Goal: Task Accomplishment & Management: Use online tool/utility

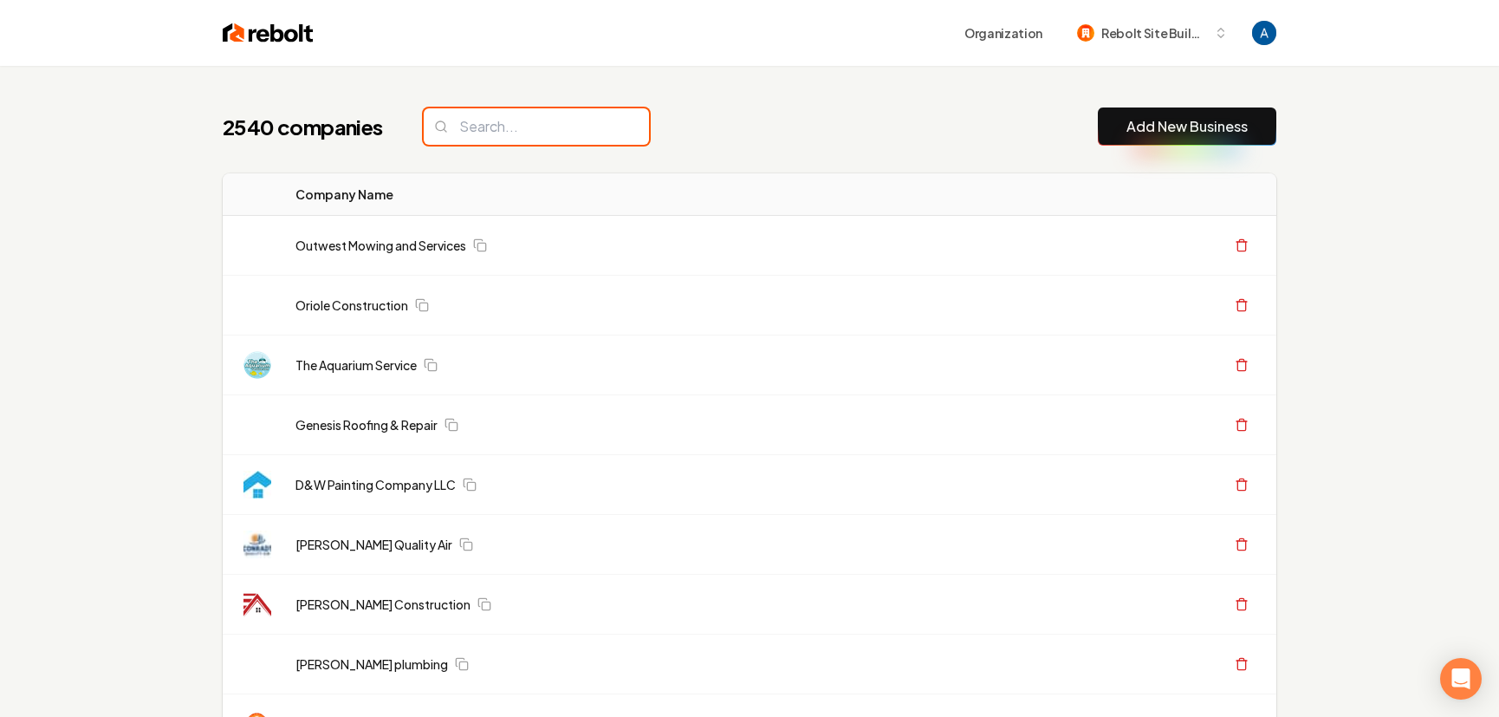
click at [518, 138] on input "search" at bounding box center [536, 126] width 225 height 36
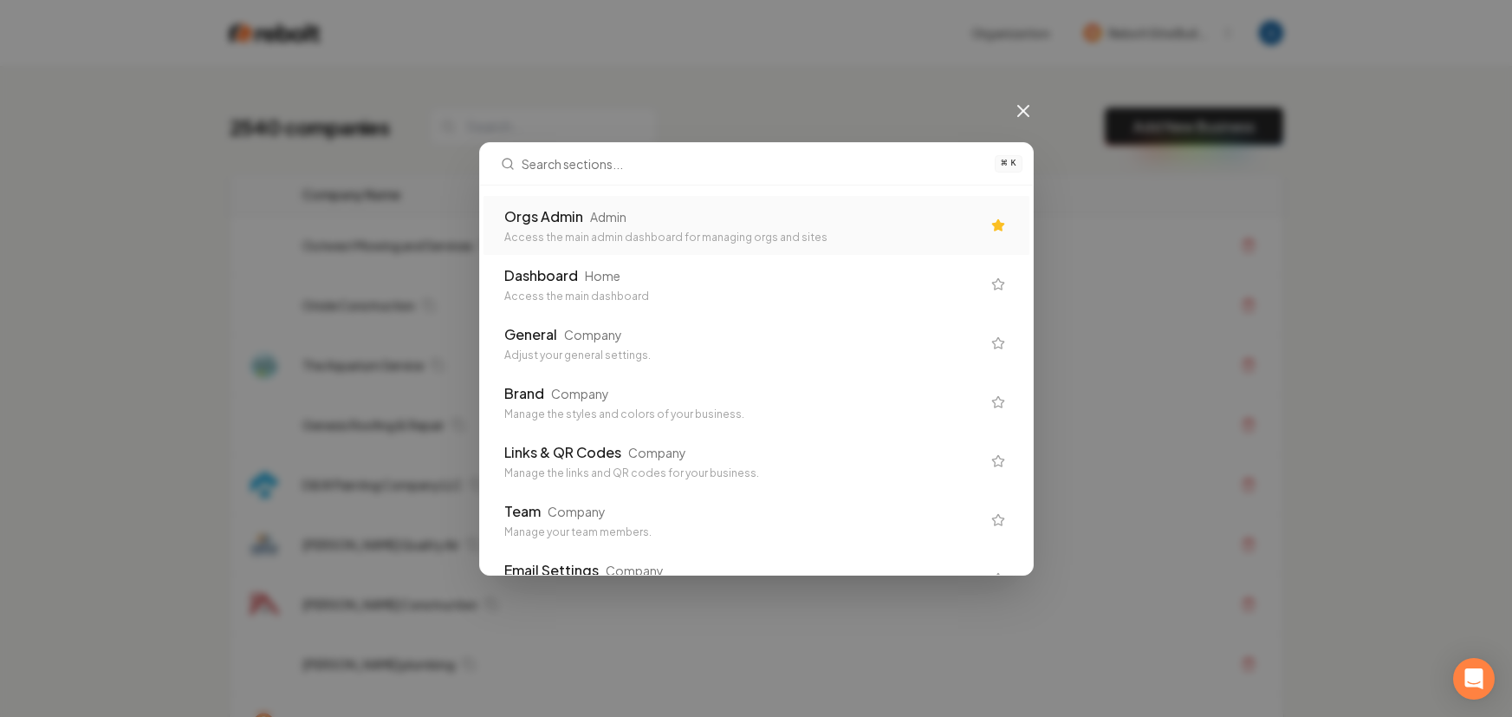
click at [649, 234] on div "Access the main admin dashboard for managing orgs and sites" at bounding box center [742, 238] width 477 height 14
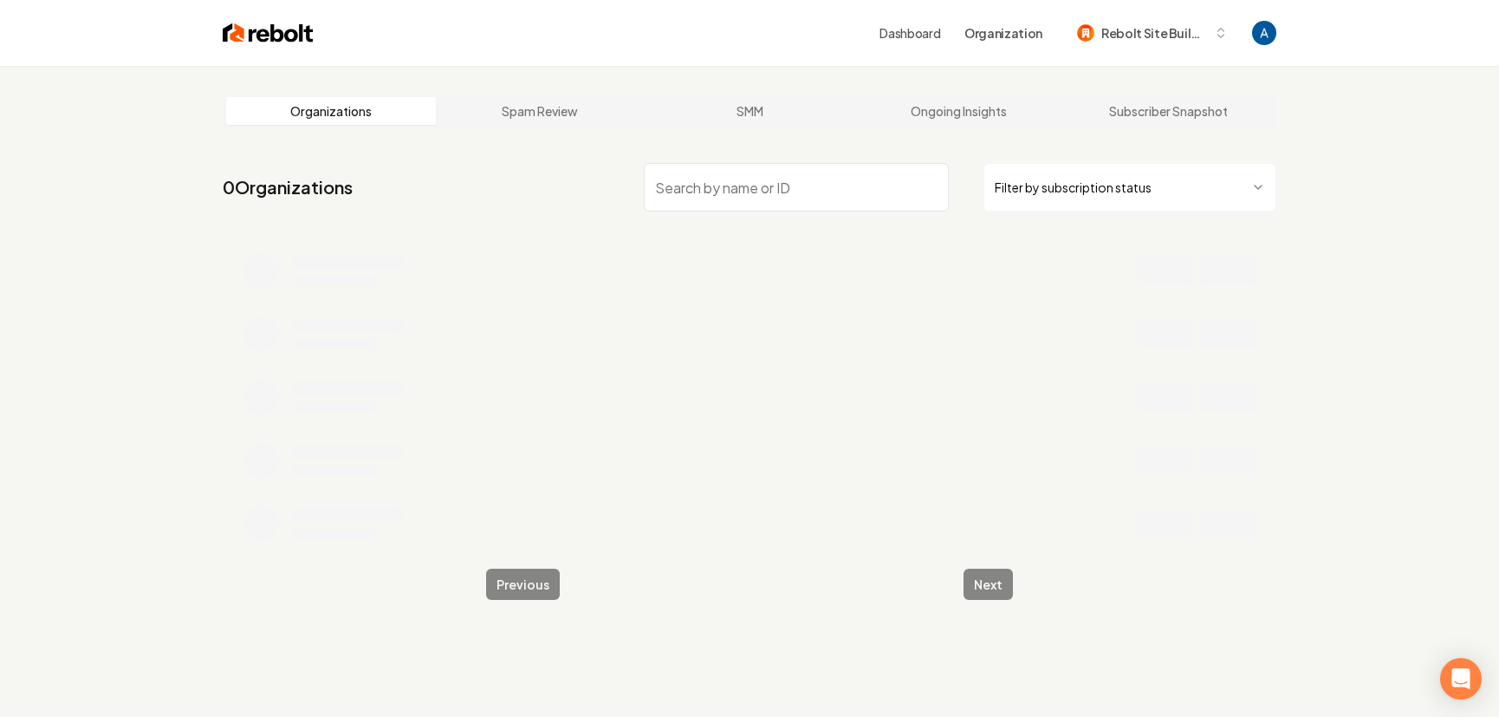
click at [701, 177] on input "search" at bounding box center [796, 187] width 305 height 49
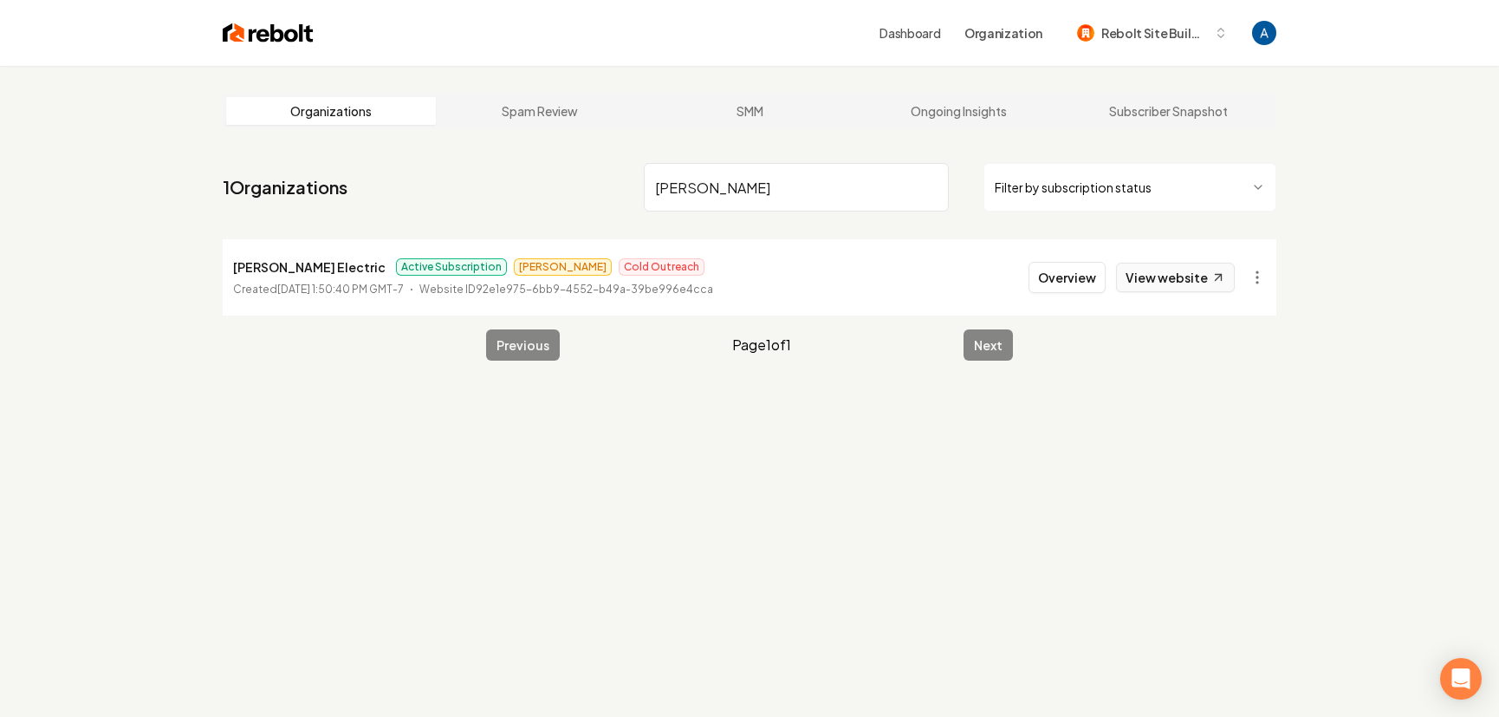
type input "bolton"
click at [1186, 287] on link "View website" at bounding box center [1175, 277] width 119 height 29
click at [1070, 272] on button "Overview" at bounding box center [1067, 277] width 77 height 31
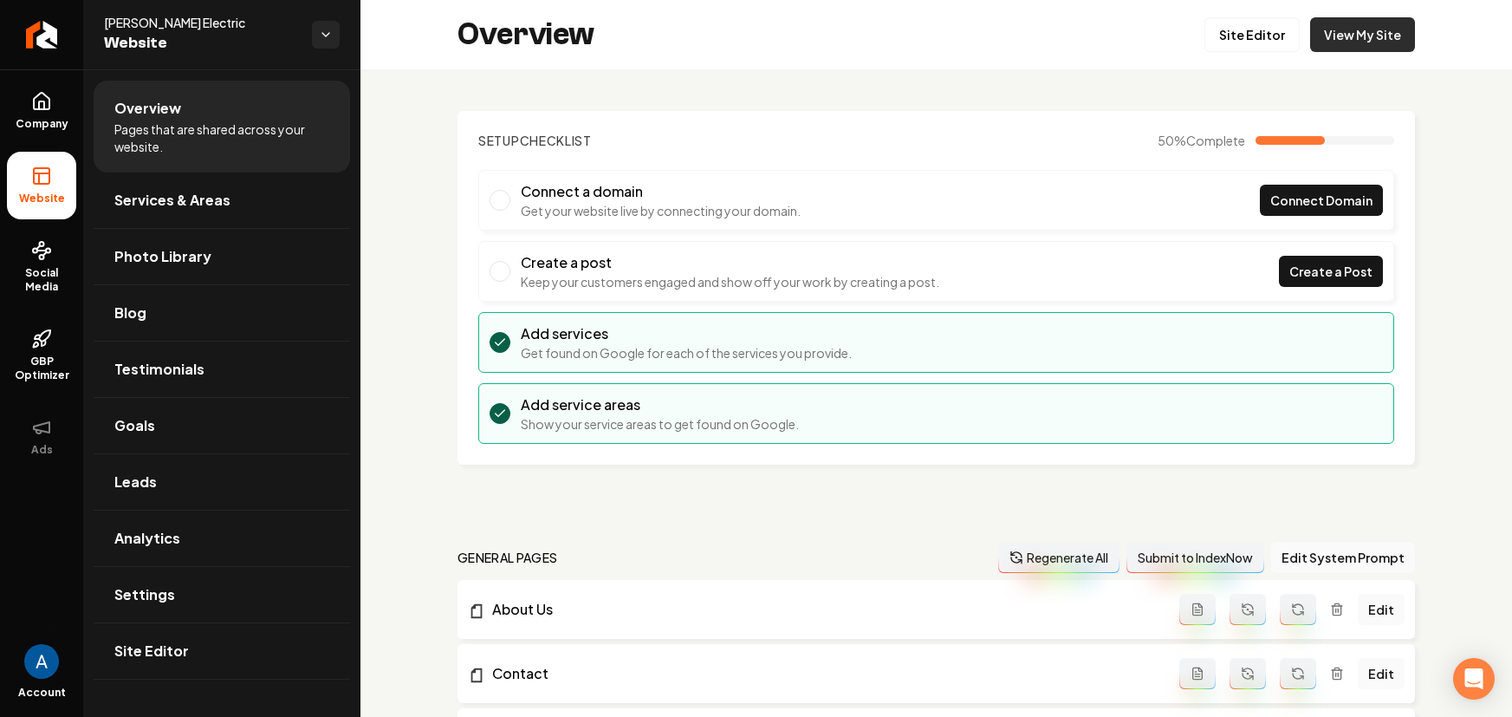
click at [1363, 50] on link "View My Site" at bounding box center [1363, 34] width 105 height 35
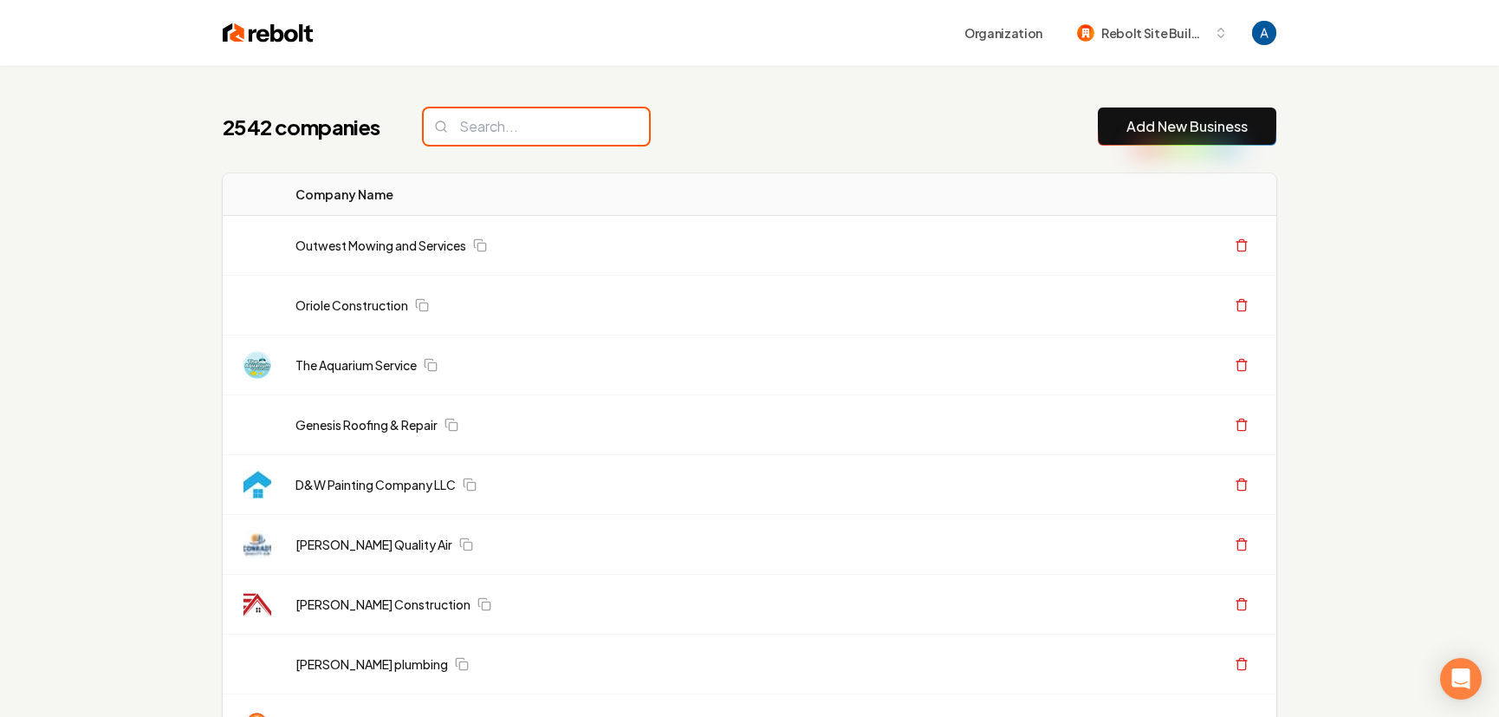
click at [500, 138] on input "search" at bounding box center [536, 126] width 225 height 36
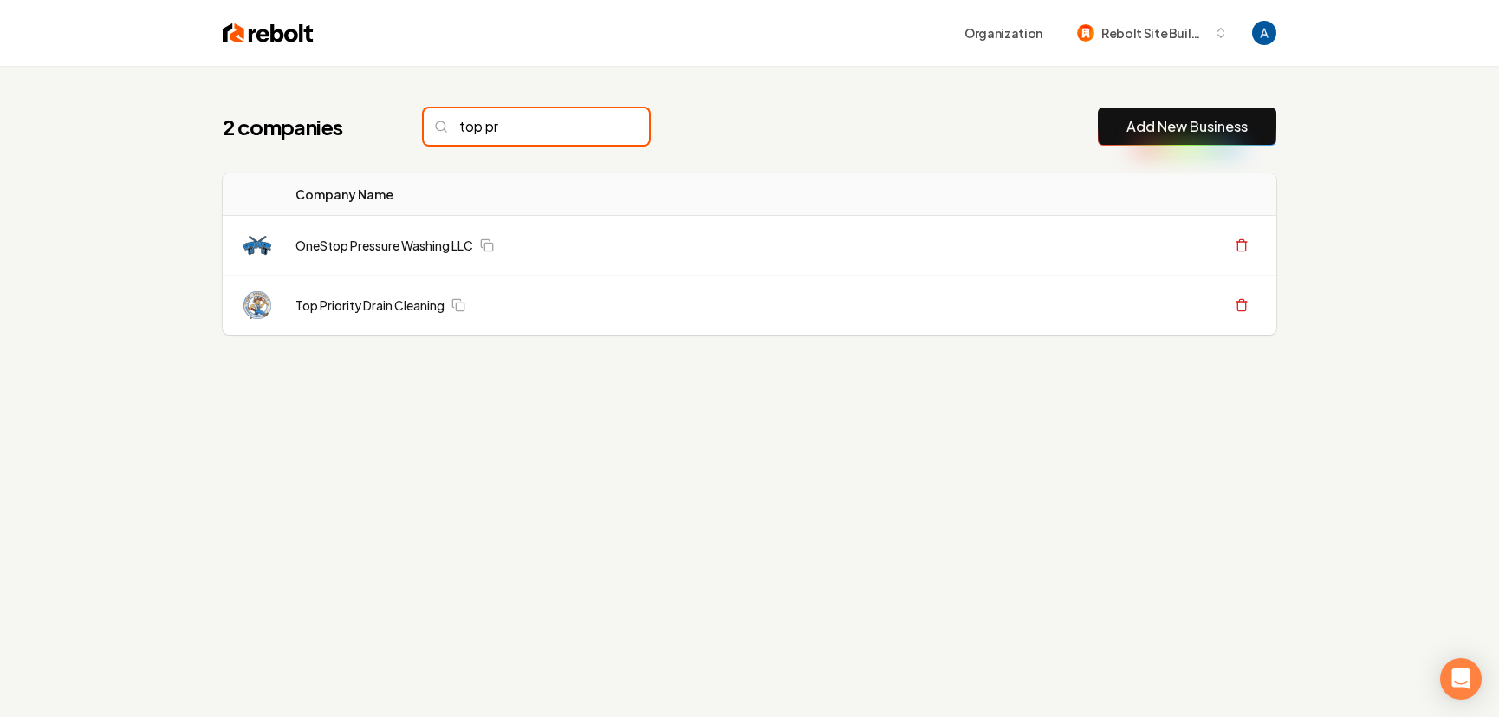
type input "top pri"
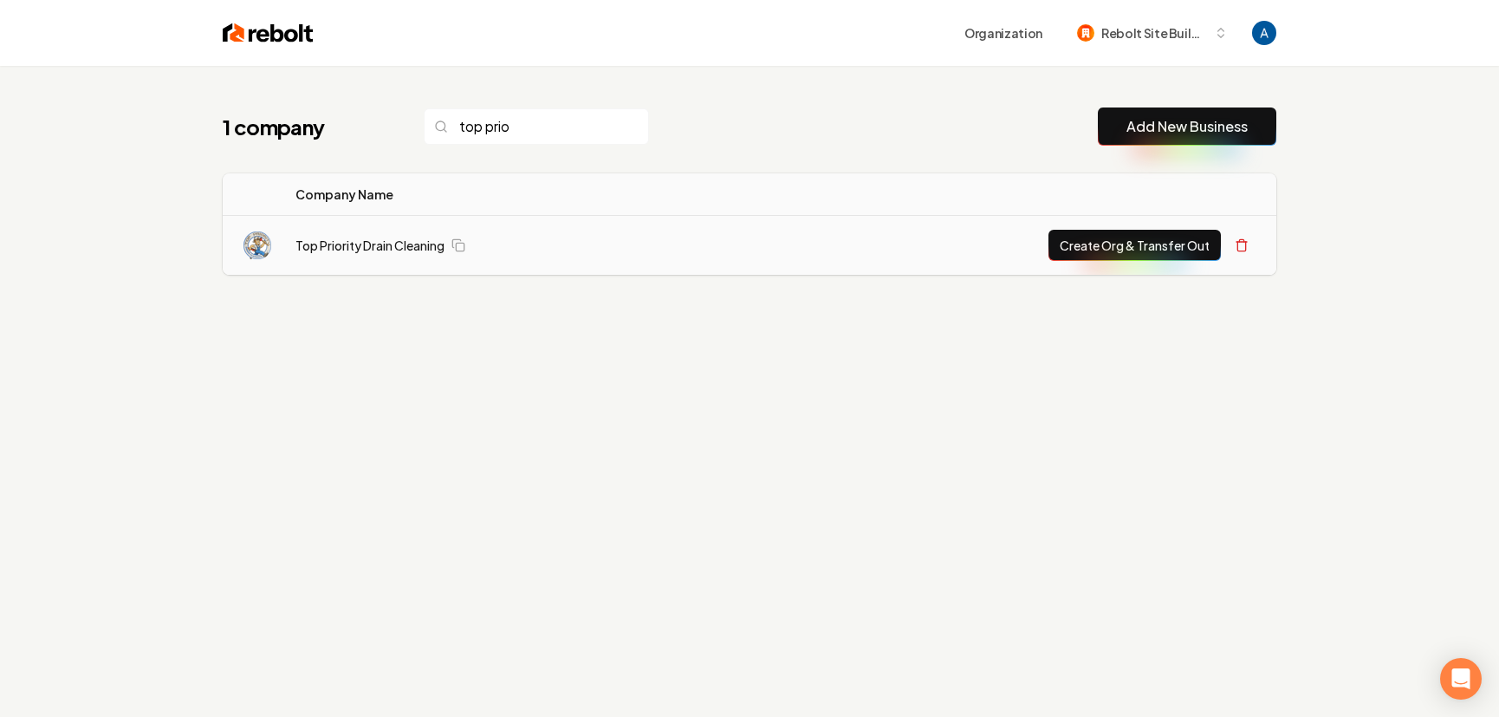
click at [400, 256] on td "Top Priority Drain Cleaning" at bounding box center [505, 246] width 446 height 60
click at [374, 244] on link "Top Priority Drain Cleaning" at bounding box center [370, 245] width 149 height 17
click at [1174, 245] on button "Create Org & Transfer Out" at bounding box center [1135, 245] width 172 height 31
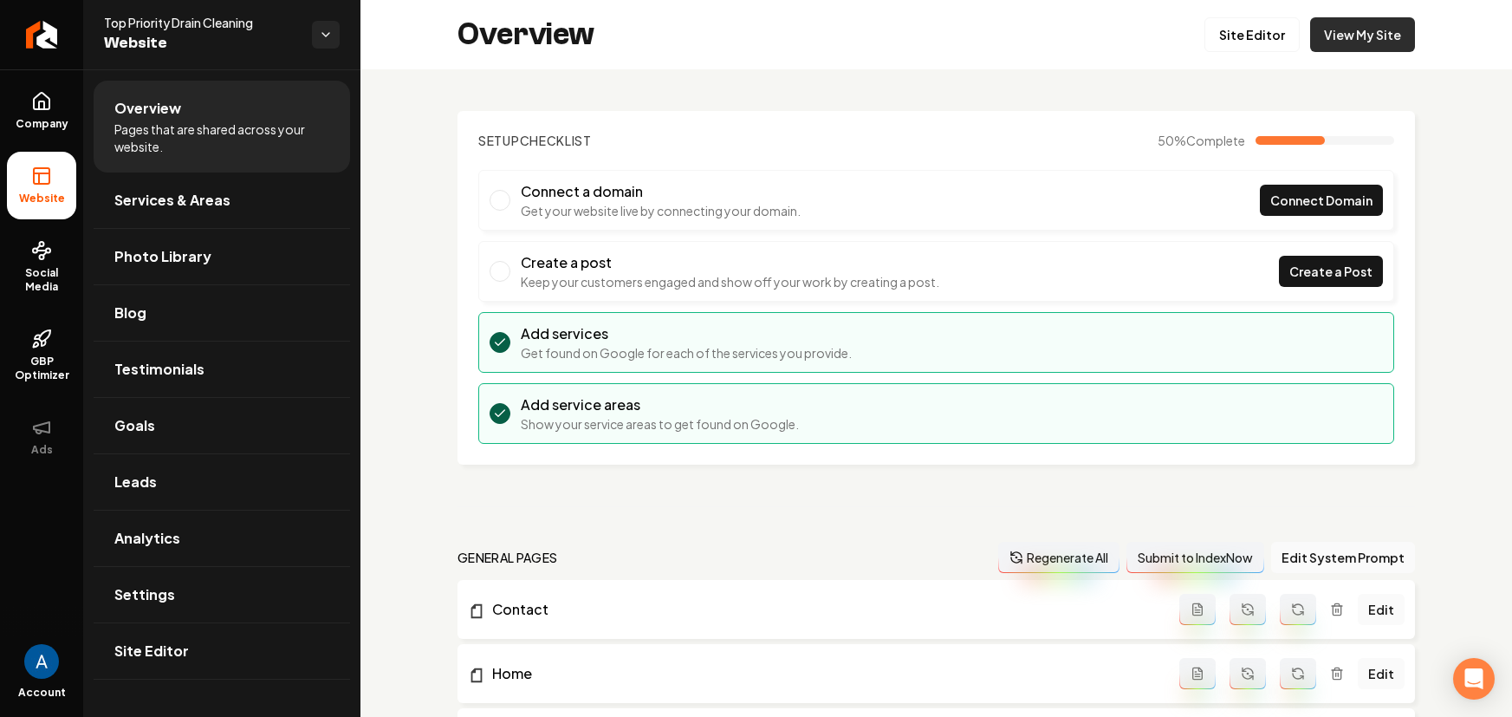
click at [1339, 42] on link "View My Site" at bounding box center [1363, 34] width 105 height 35
click at [1213, 42] on link "Site Editor" at bounding box center [1252, 34] width 95 height 35
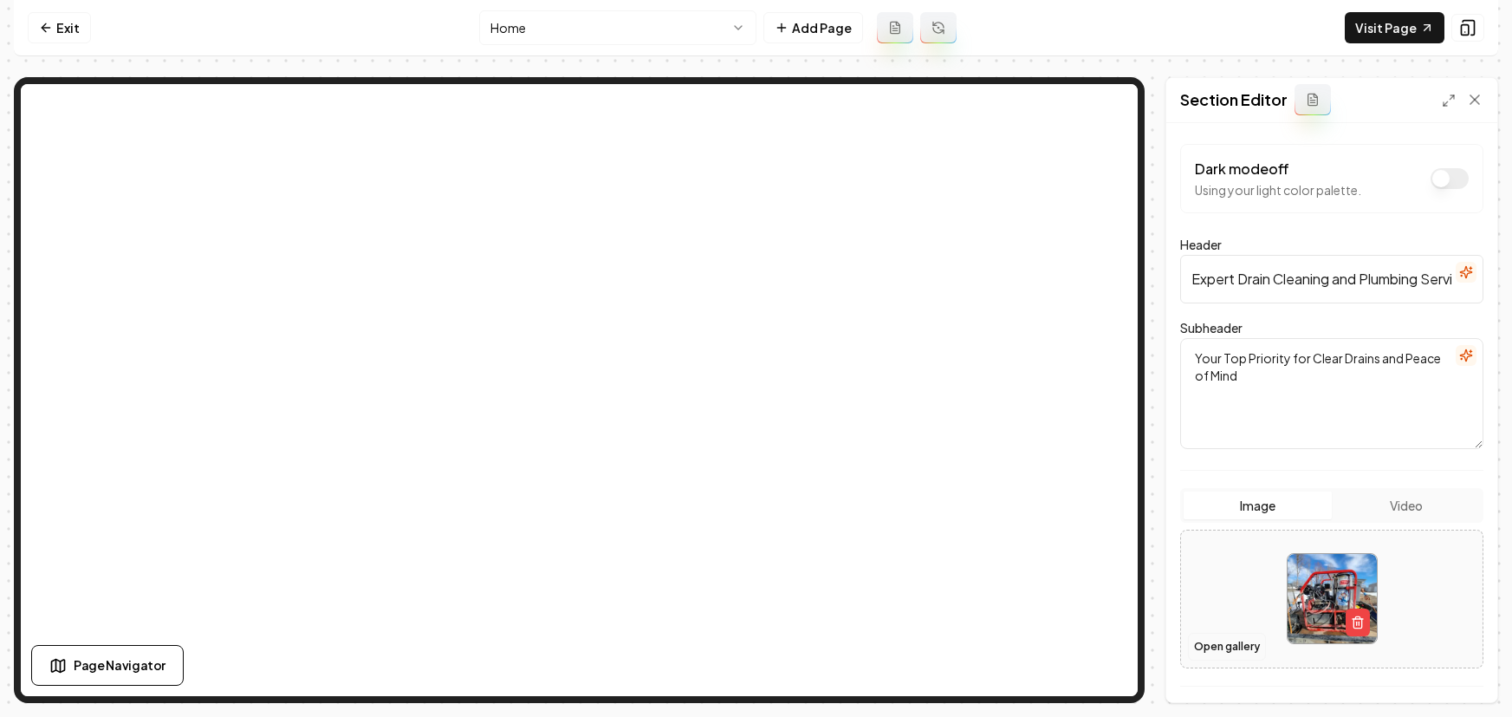
click at [1237, 636] on button "Open gallery" at bounding box center [1227, 647] width 78 height 28
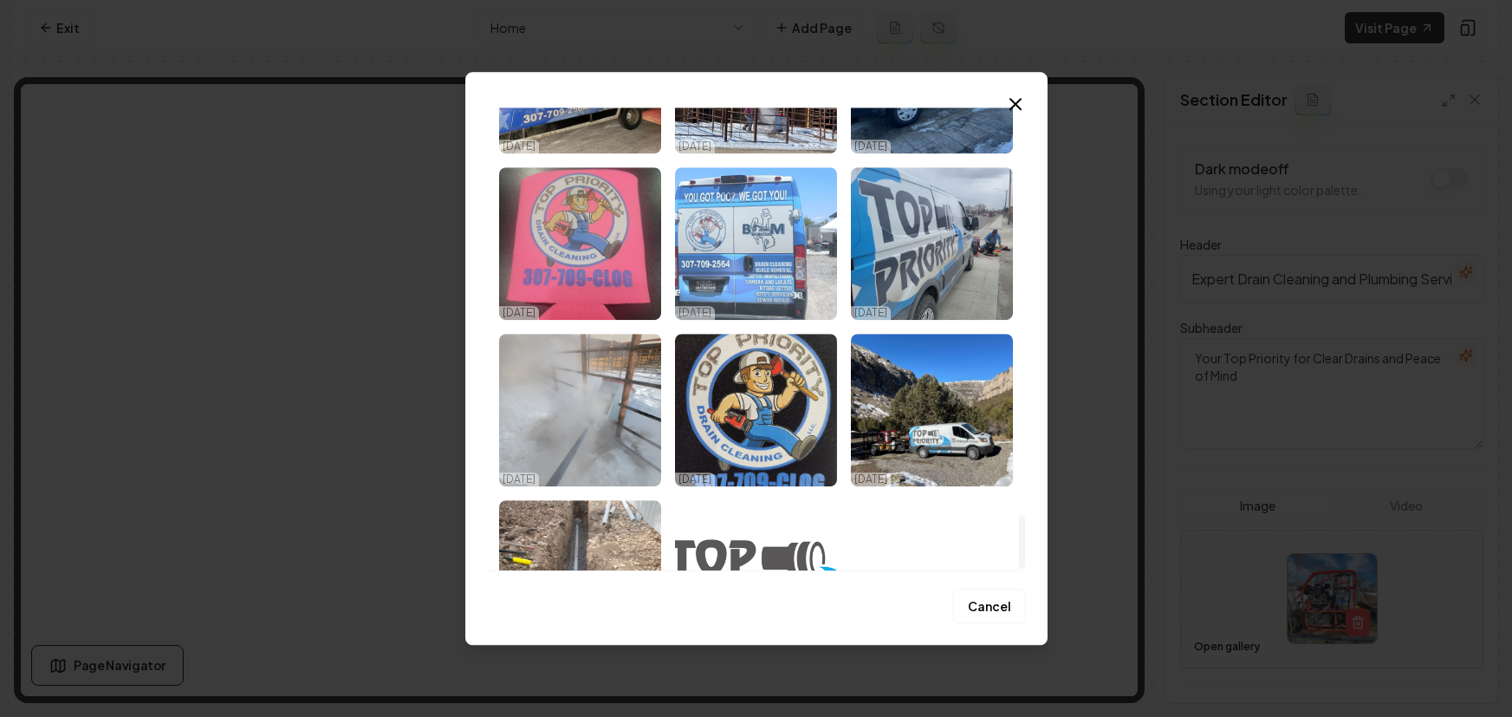
scroll to position [3579, 0]
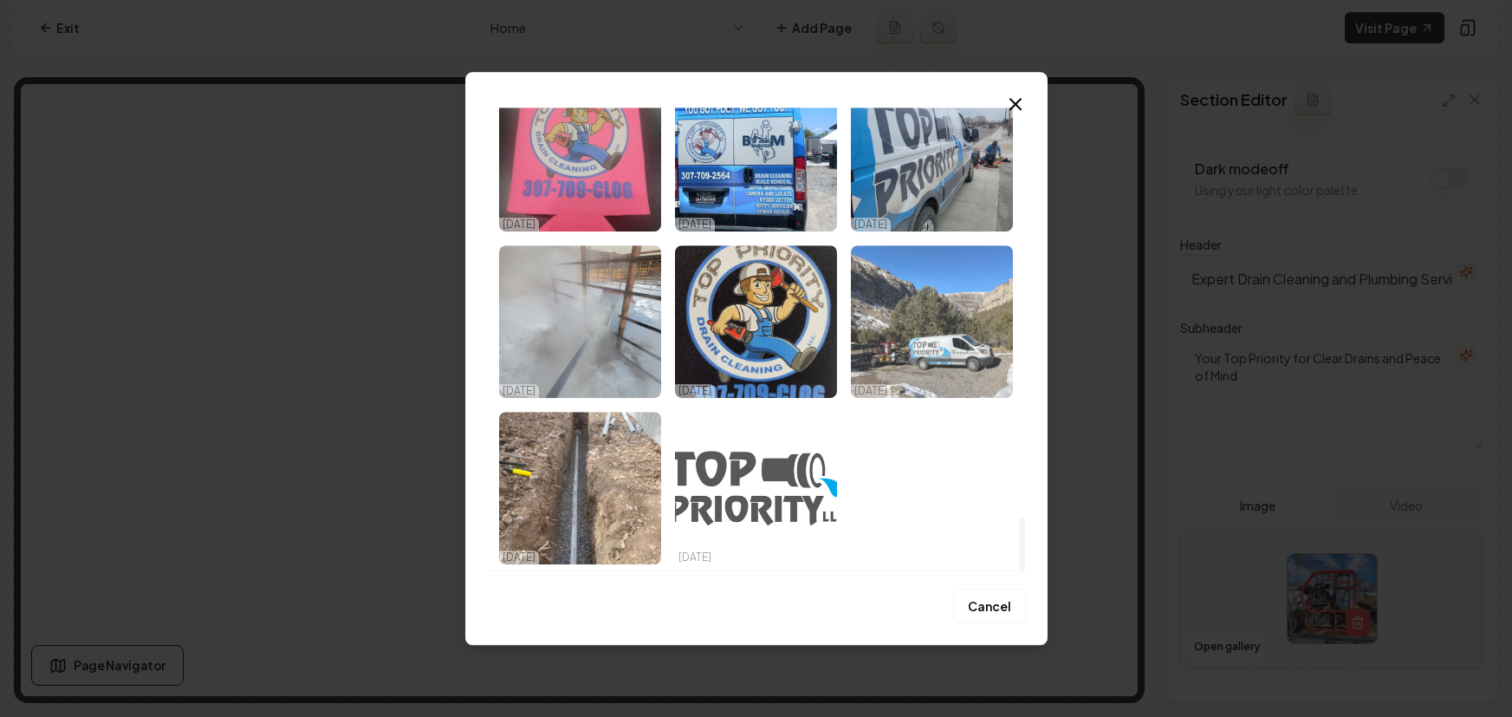
click at [953, 340] on img "Select image image_68dd6adb5c7cd75eb87beb90.jpeg" at bounding box center [932, 321] width 162 height 153
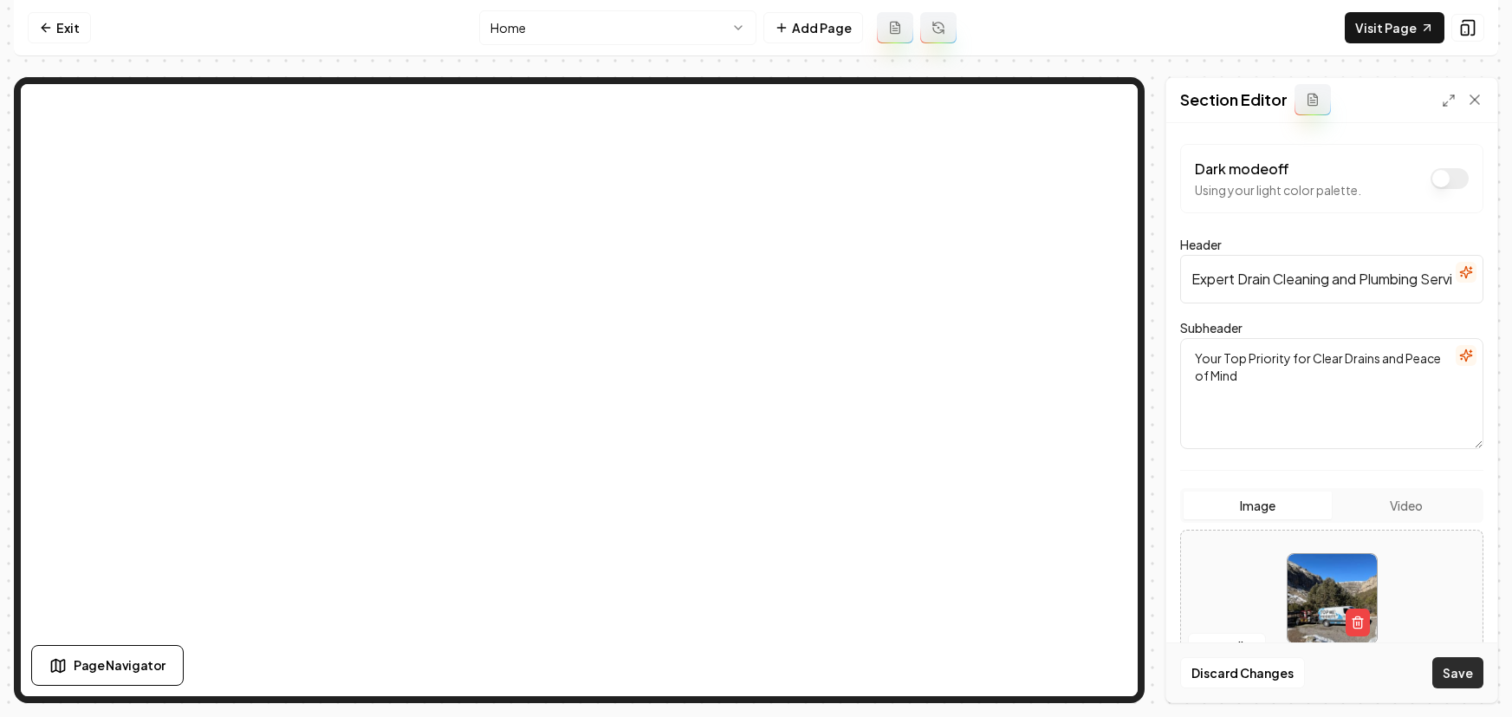
click at [1474, 677] on button "Save" at bounding box center [1458, 672] width 51 height 31
click at [1213, 647] on button "Open gallery" at bounding box center [1227, 647] width 78 height 28
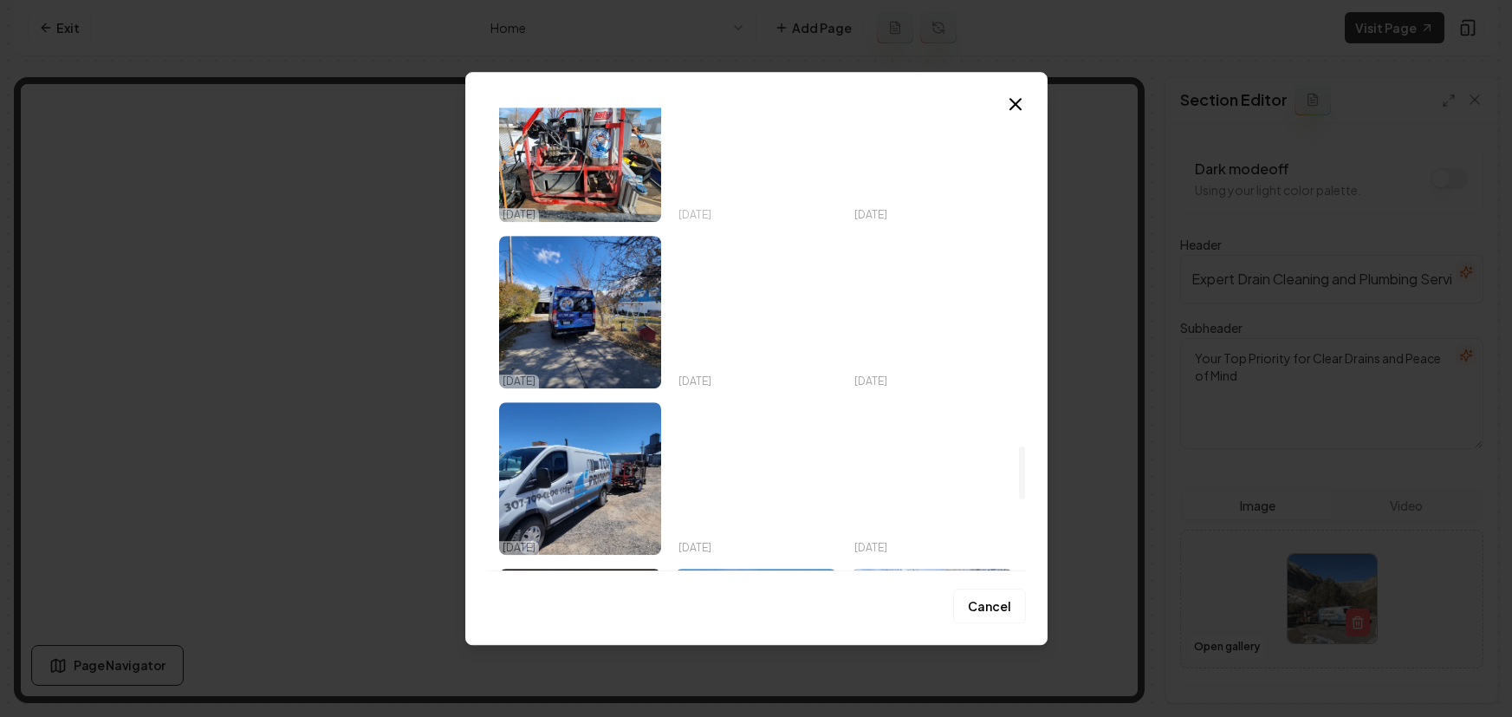
scroll to position [2979, 0]
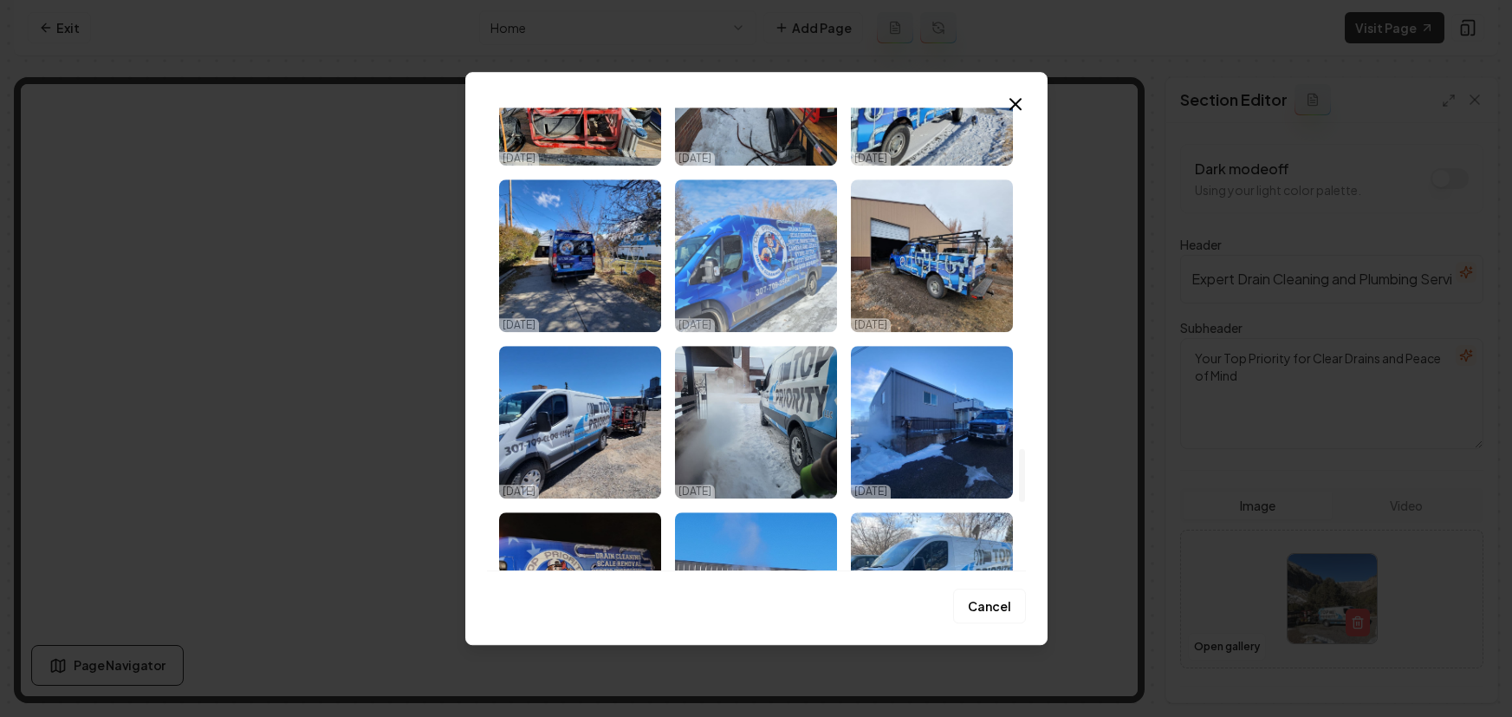
click at [781, 260] on img "Select image image_68dd6add5c7cd75eb87bf5a2.jpeg" at bounding box center [756, 255] width 162 height 153
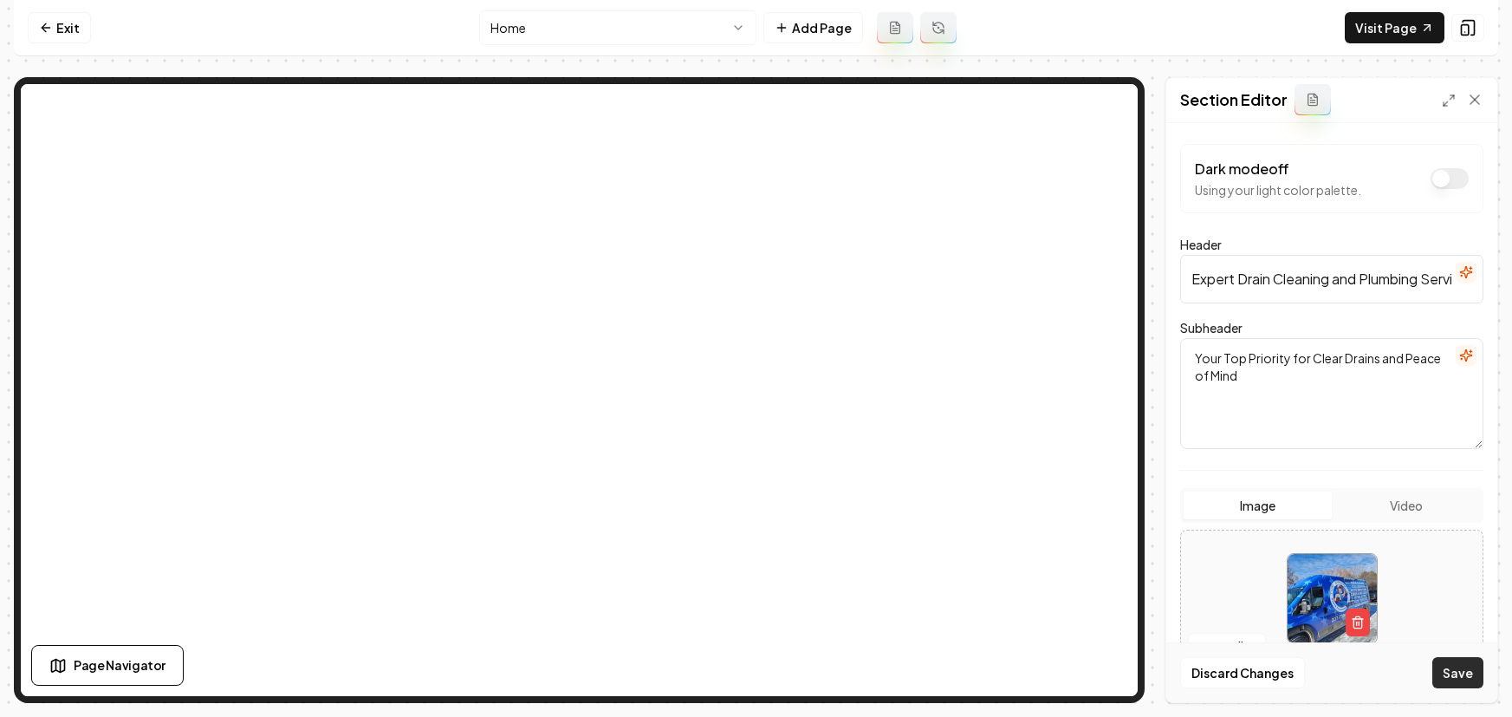
click at [1469, 674] on button "Save" at bounding box center [1458, 672] width 51 height 31
click at [1224, 647] on button "Open gallery" at bounding box center [1227, 647] width 78 height 28
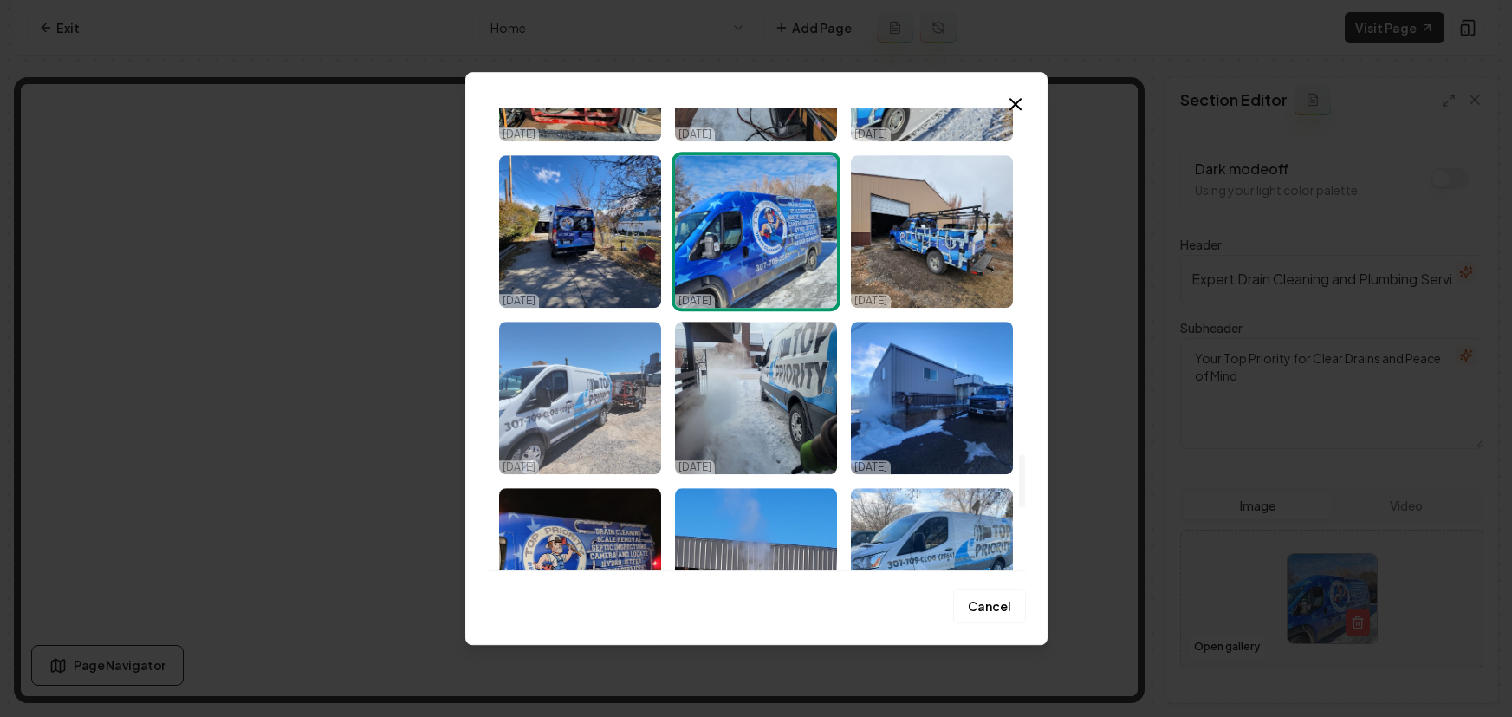
scroll to position [2935, 0]
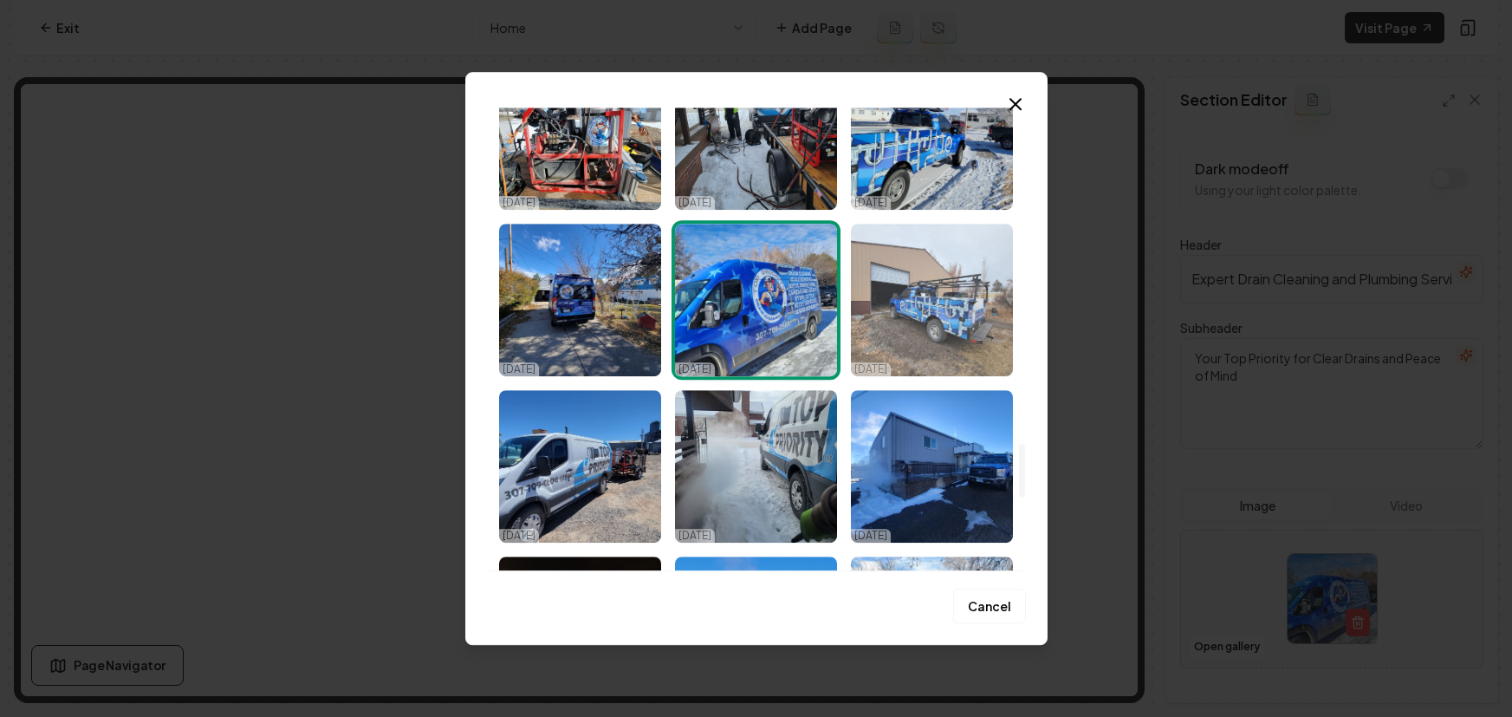
click at [933, 315] on img "Select image image_68dd6add5c7cd75eb87bf464.jpeg" at bounding box center [932, 300] width 162 height 153
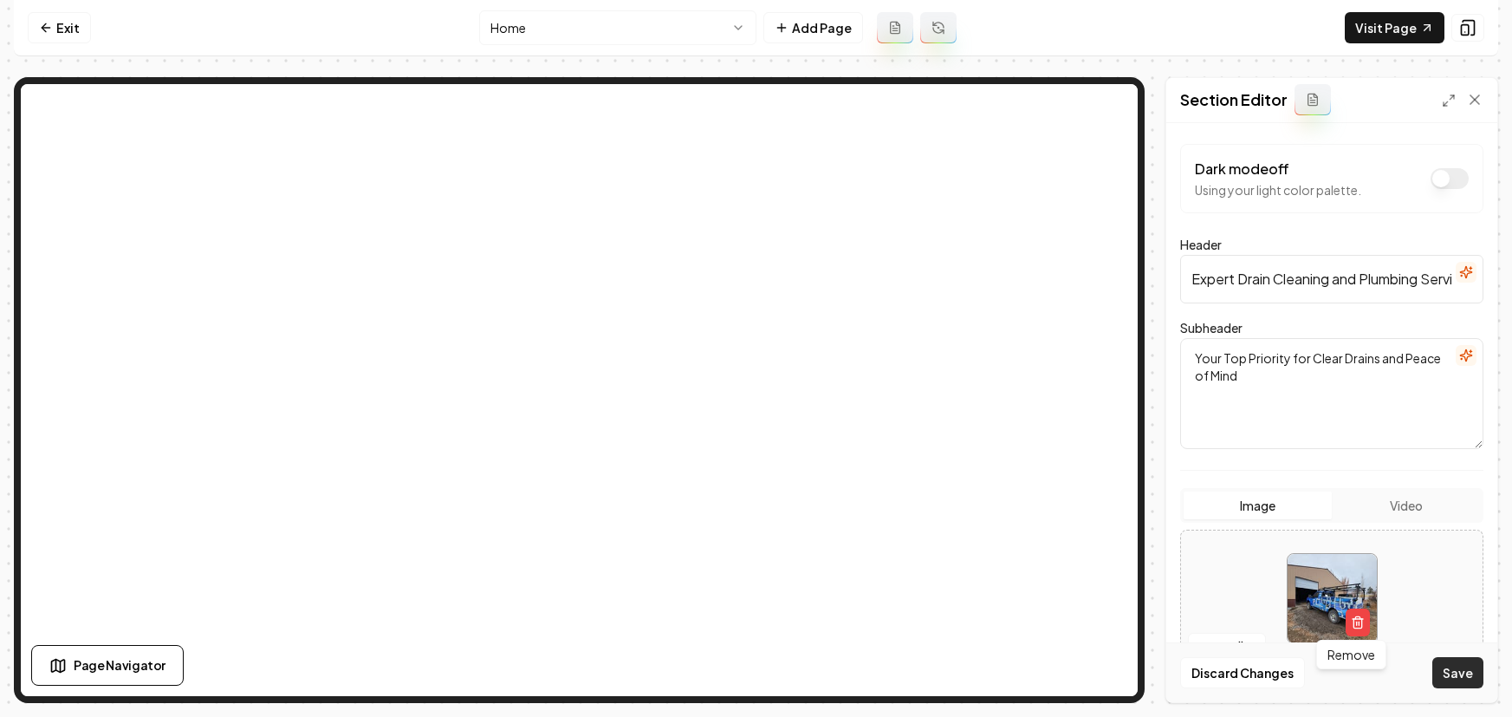
click at [1450, 671] on button "Save" at bounding box center [1458, 672] width 51 height 31
click at [1219, 639] on button "Open gallery" at bounding box center [1227, 647] width 78 height 28
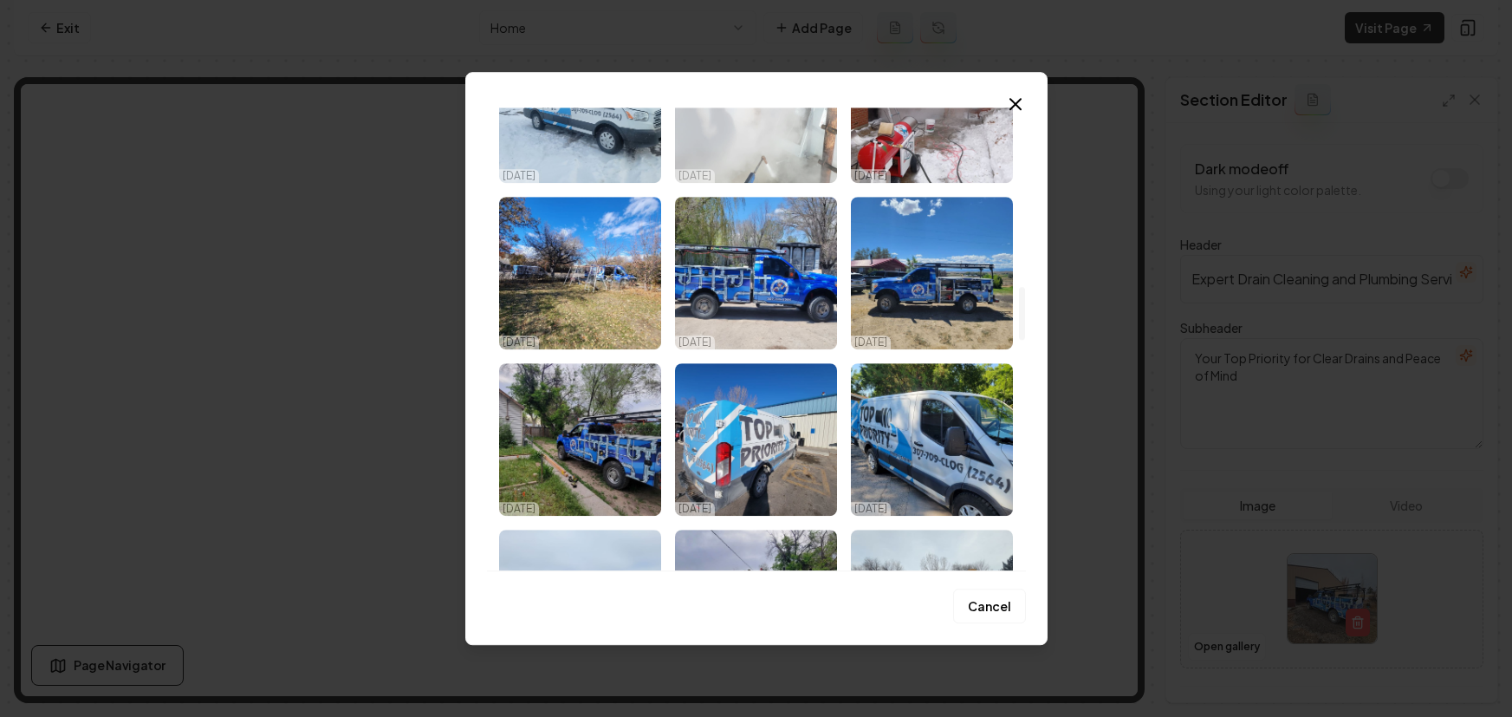
scroll to position [1695, 0]
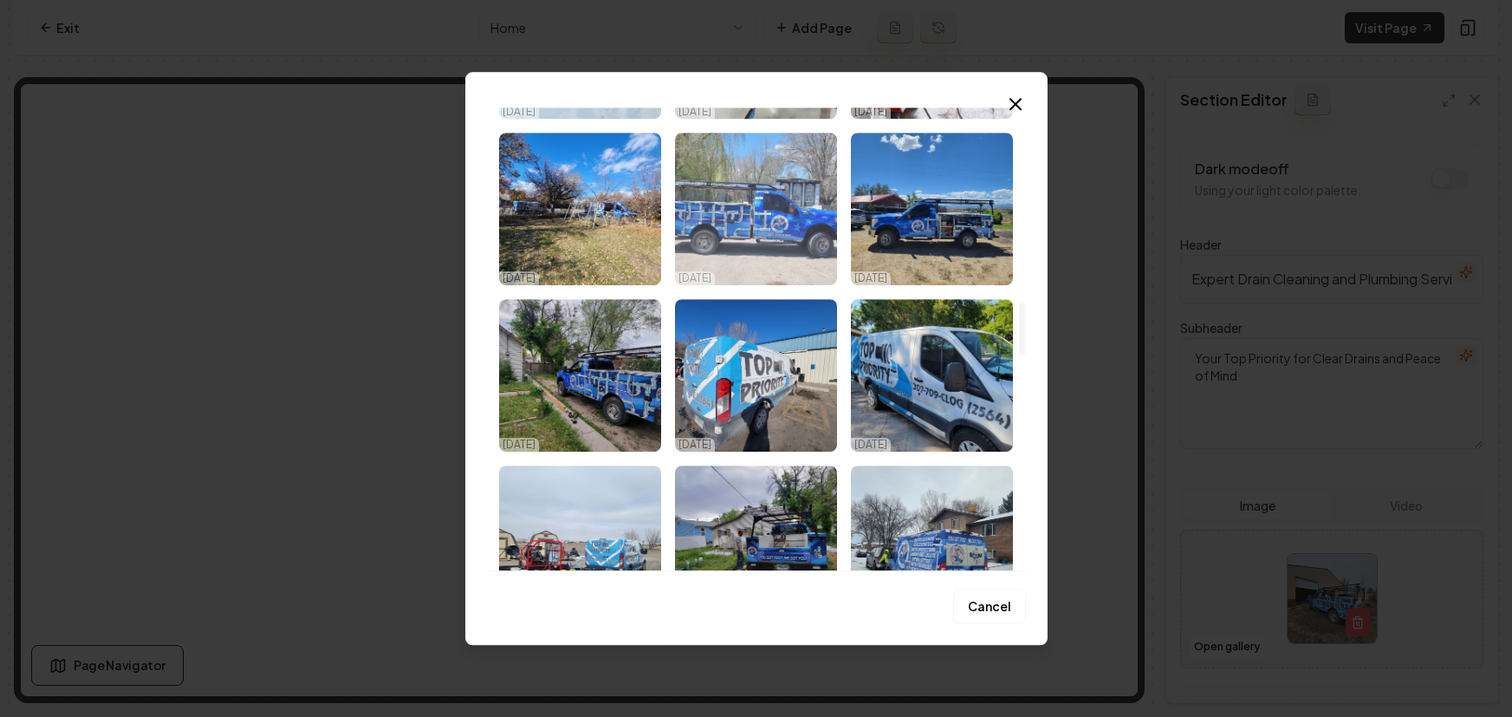
click at [745, 231] on img "Select image image_68dd6ae15c7cd75eb87c0e9f.jpeg" at bounding box center [756, 209] width 162 height 153
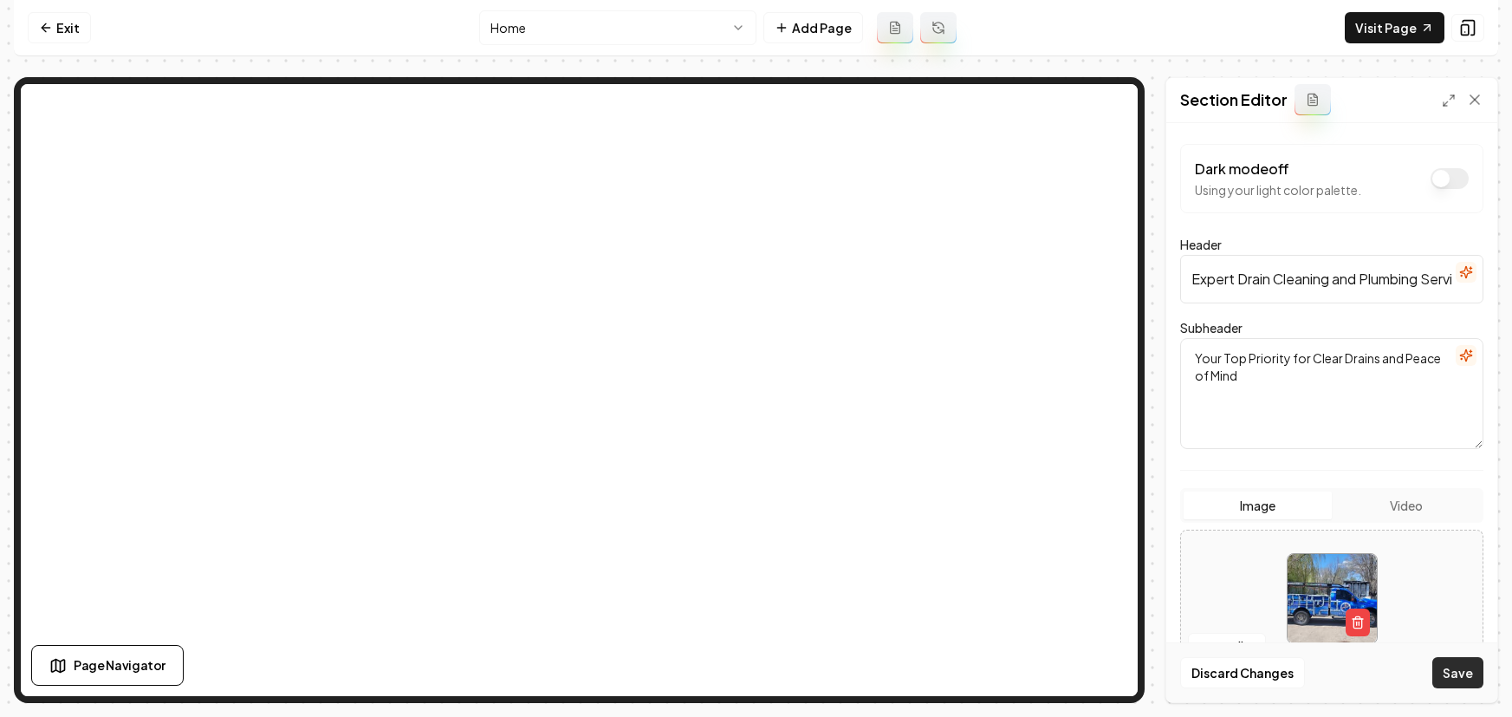
click at [1463, 673] on button "Save" at bounding box center [1458, 672] width 51 height 31
click at [1241, 643] on button "Open gallery" at bounding box center [1227, 647] width 78 height 28
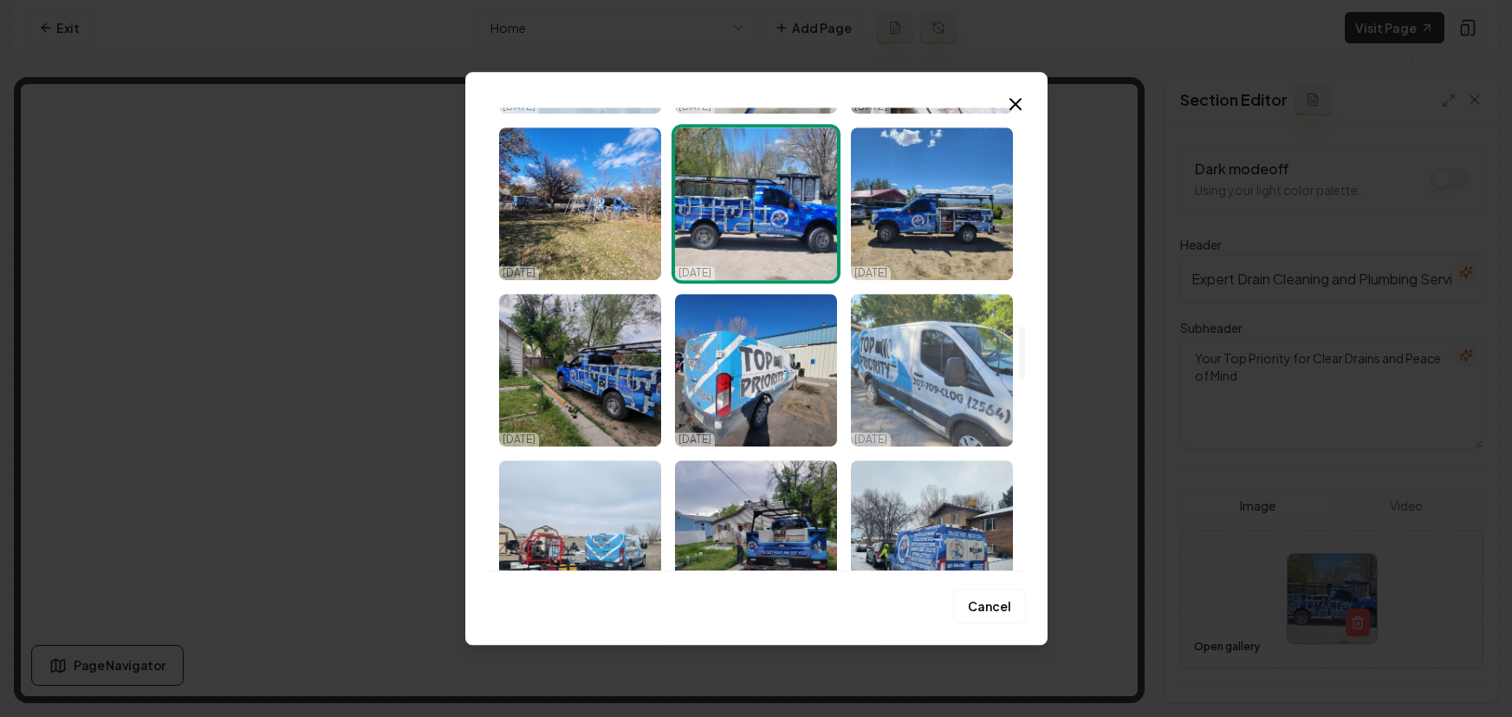
scroll to position [1961, 0]
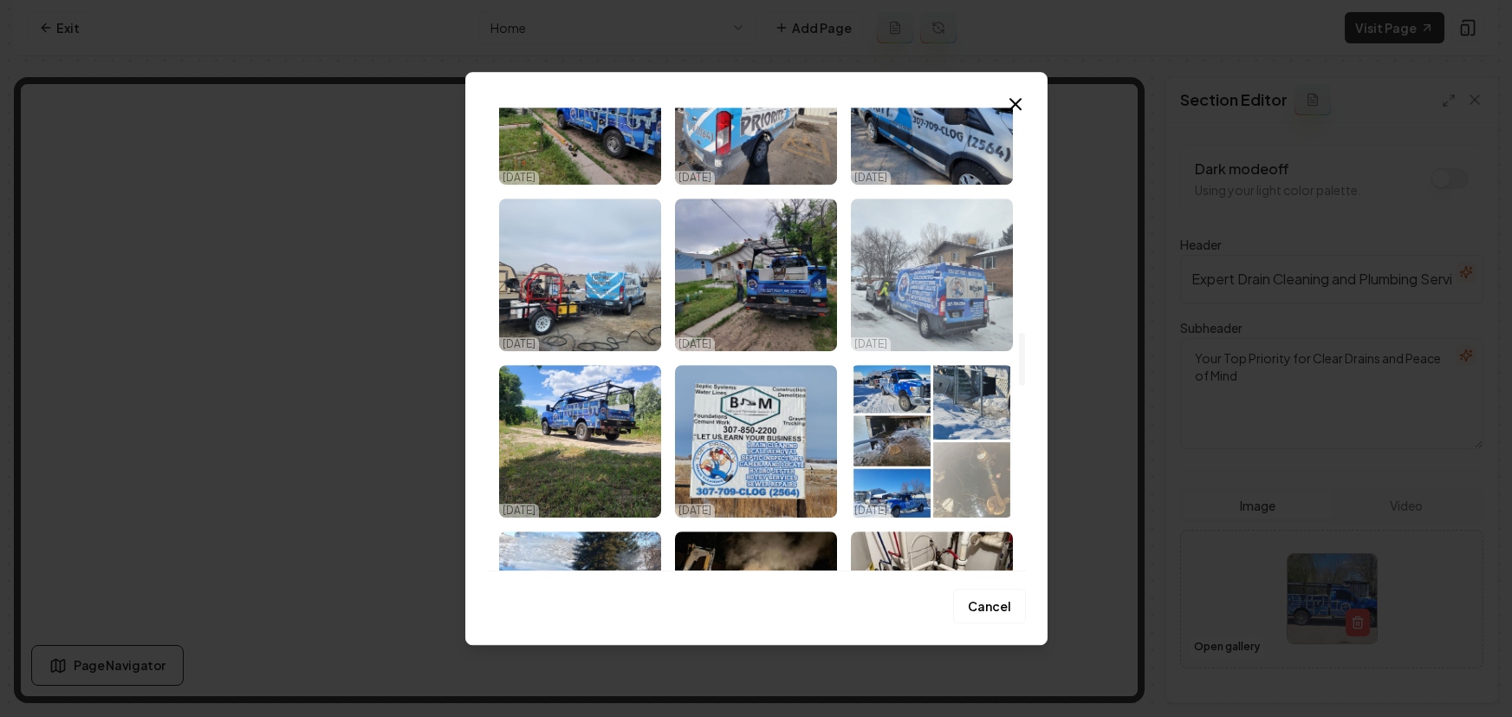
click at [954, 303] on img "Select image image_68dd6ae05c7cd75eb87c0d1d.jpeg" at bounding box center [932, 274] width 162 height 153
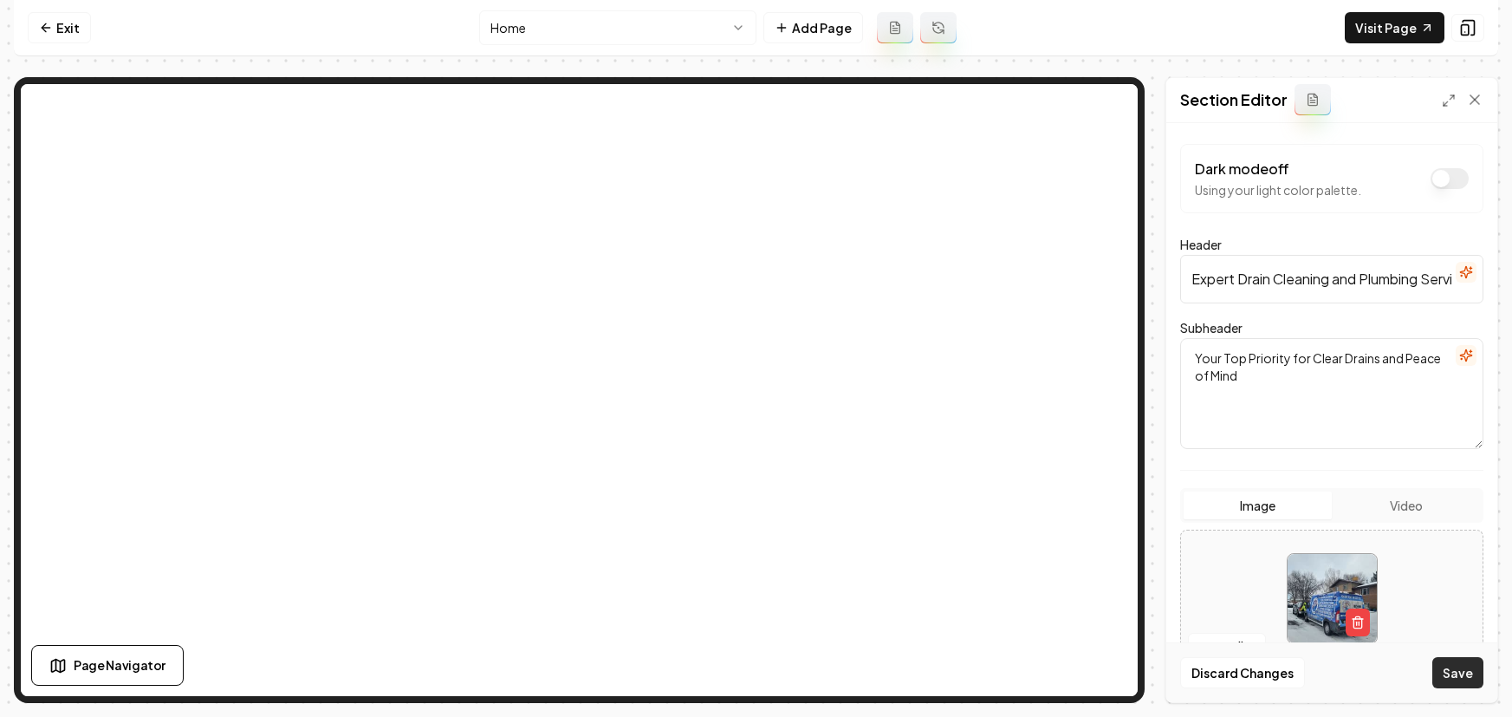
click at [1476, 670] on button "Save" at bounding box center [1458, 672] width 51 height 31
click at [1197, 644] on button "Open gallery" at bounding box center [1227, 647] width 78 height 28
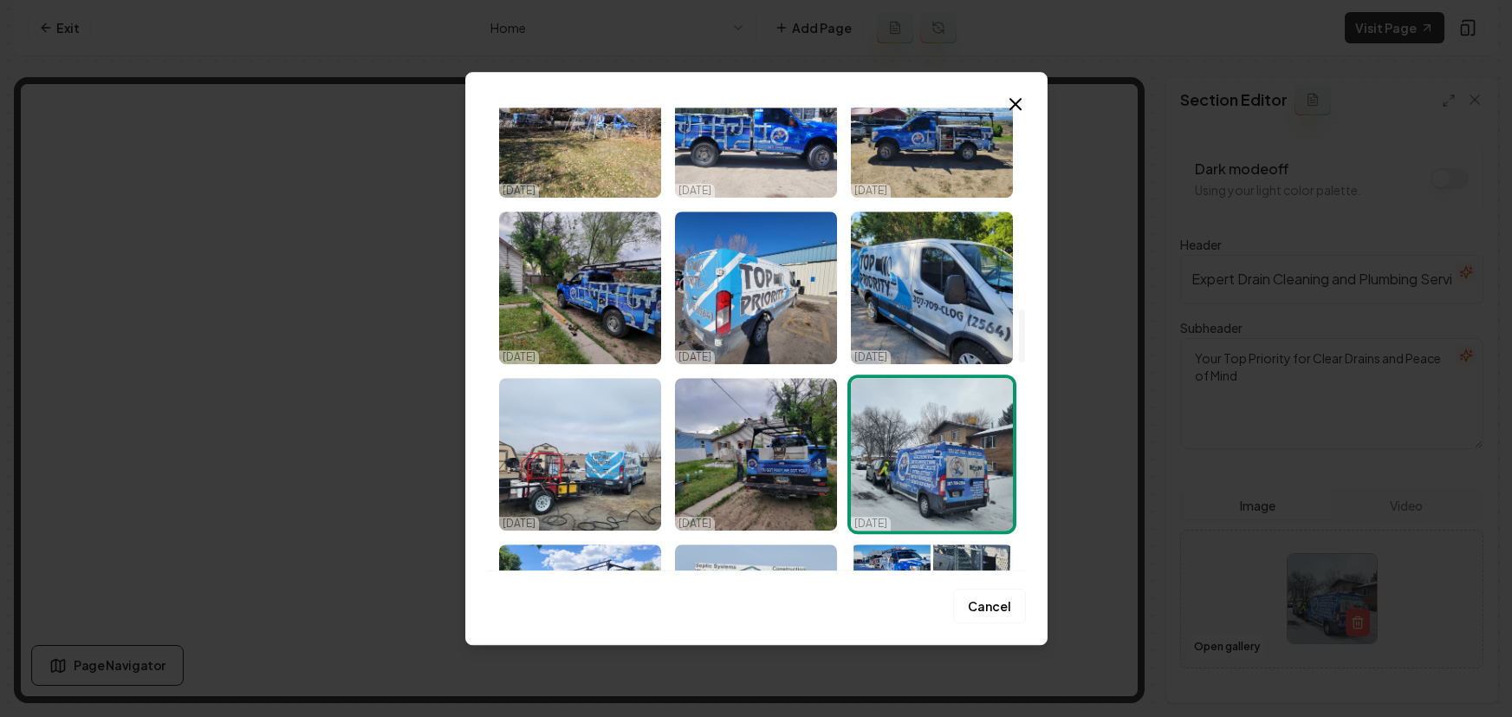
scroll to position [1900, 0]
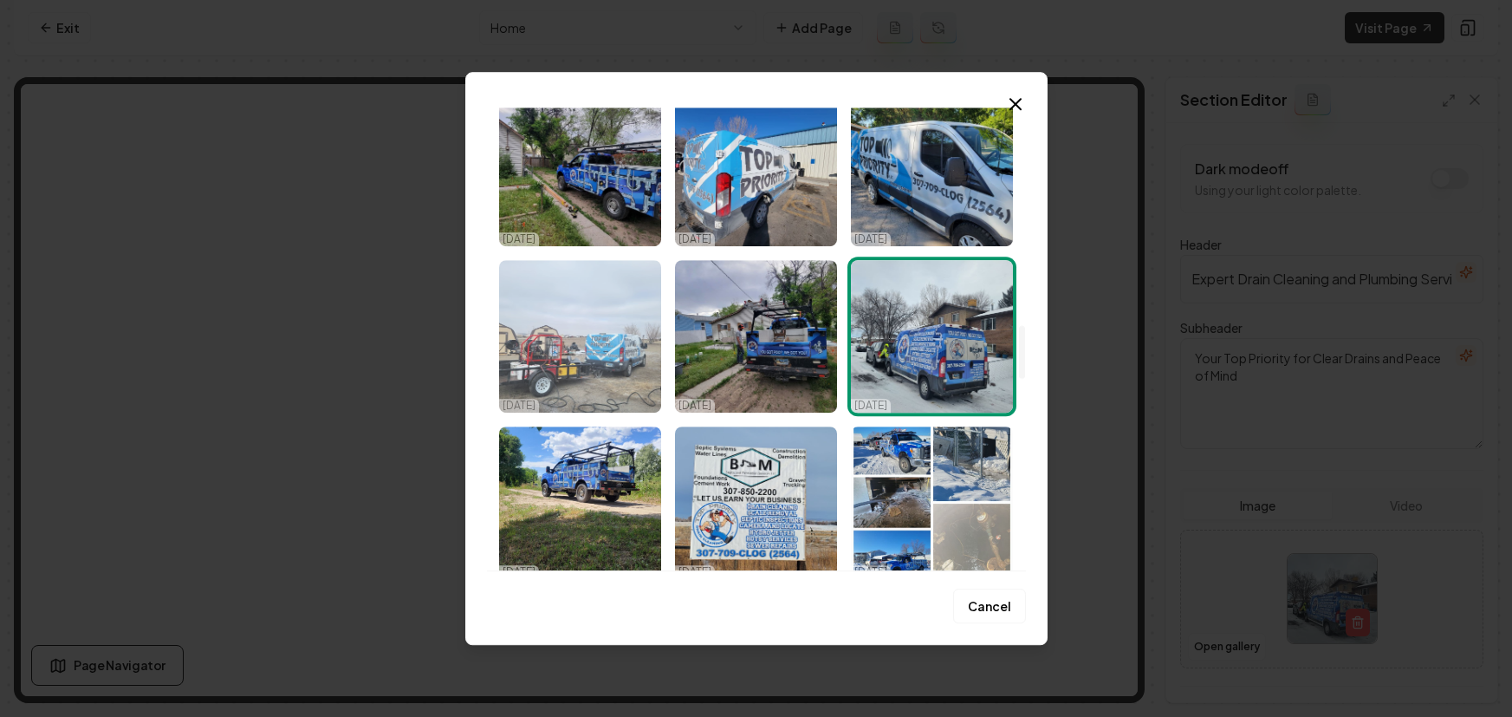
click at [585, 343] on img "Select image image_68dd6ae05c7cd75eb87c0dd1.jpeg" at bounding box center [580, 336] width 162 height 153
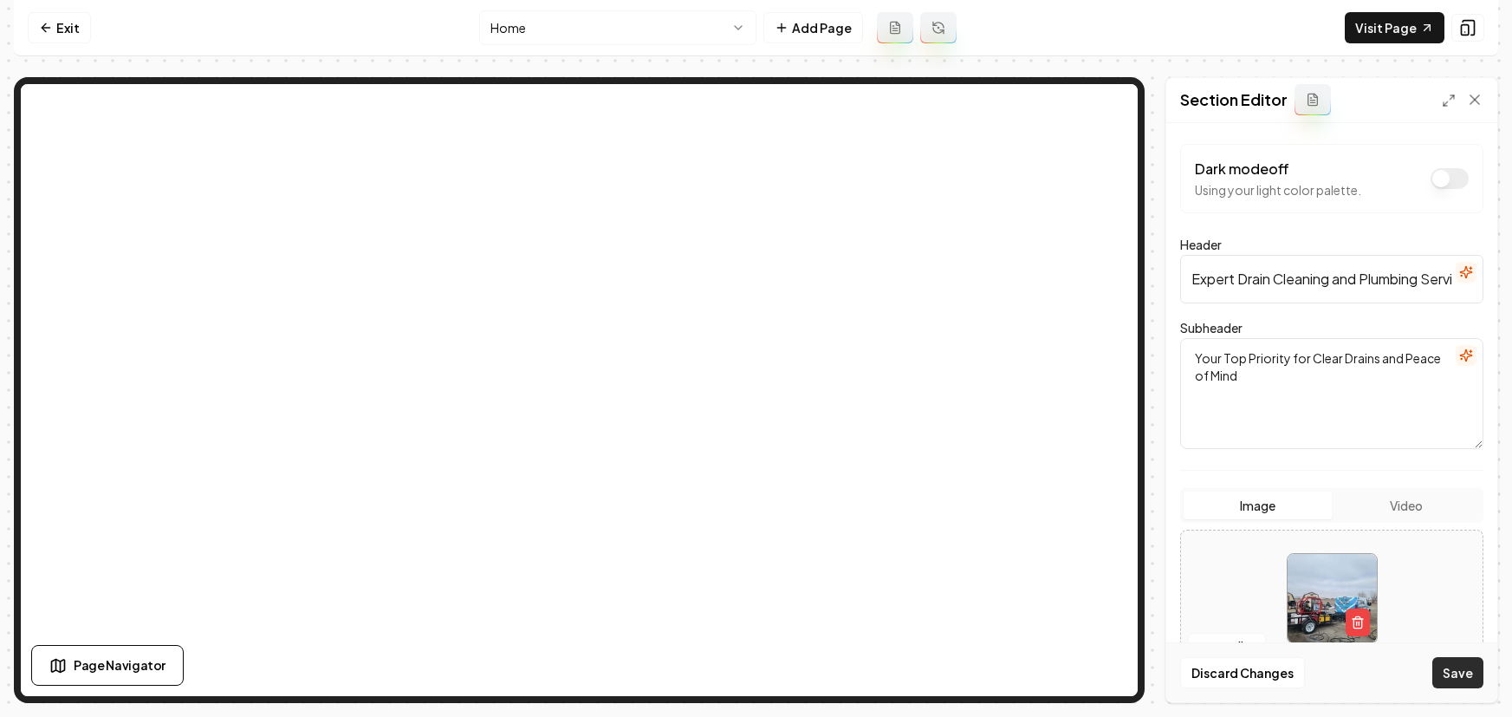
click at [1460, 677] on button "Save" at bounding box center [1458, 672] width 51 height 31
click at [1252, 642] on button "Open gallery" at bounding box center [1227, 647] width 78 height 28
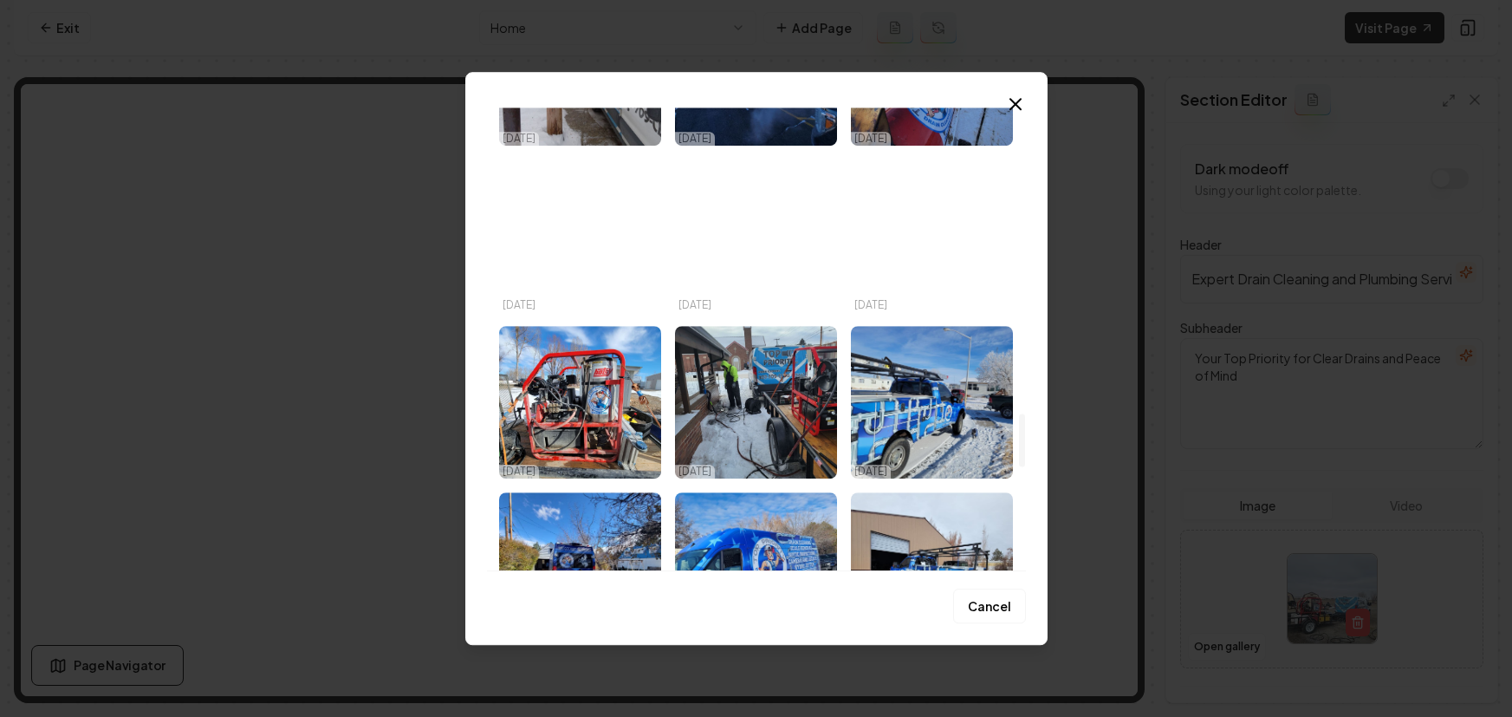
scroll to position [2671, 0]
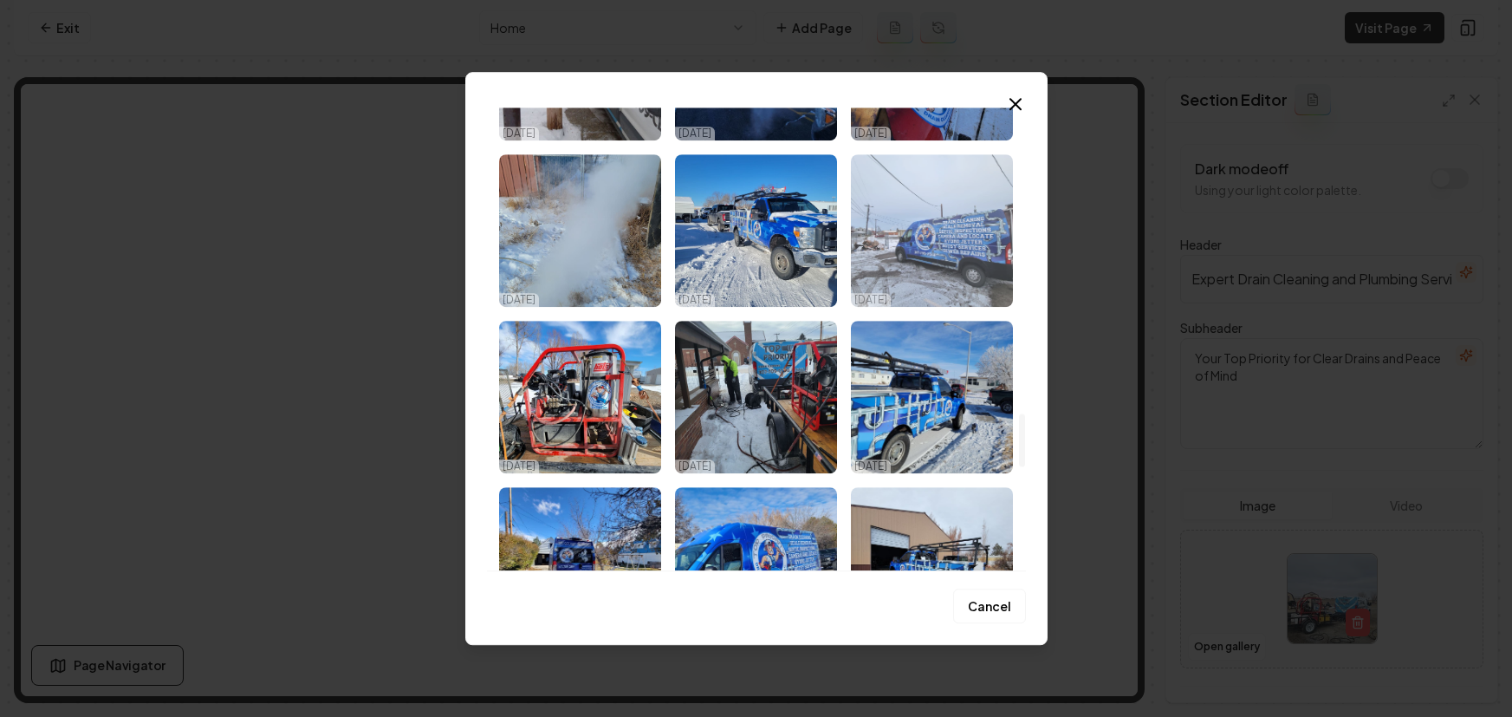
click at [973, 252] on img "Select image image_68dd6add5c7cd75eb87bf87c.jpeg" at bounding box center [932, 230] width 162 height 153
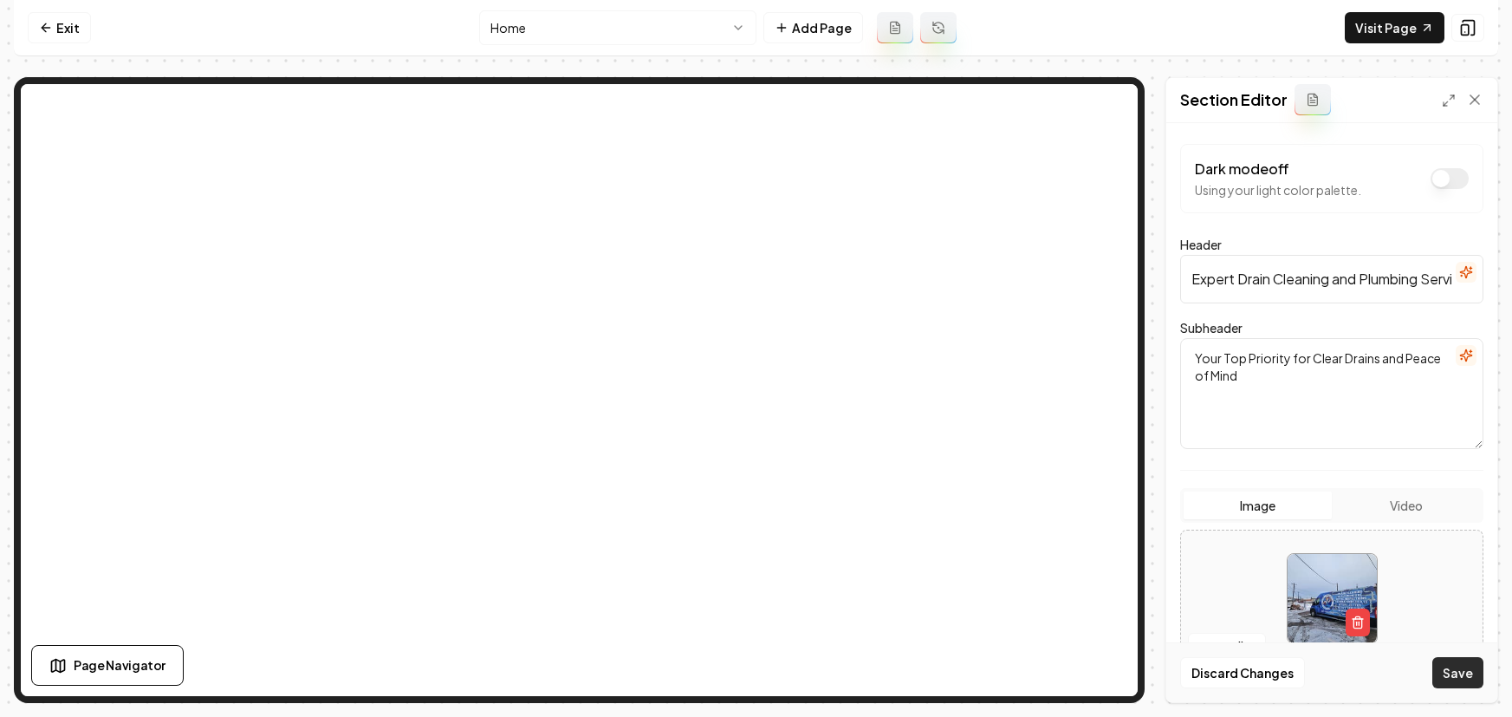
click at [1459, 661] on button "Save" at bounding box center [1458, 672] width 51 height 31
click at [54, 17] on link "Exit" at bounding box center [59, 27] width 63 height 31
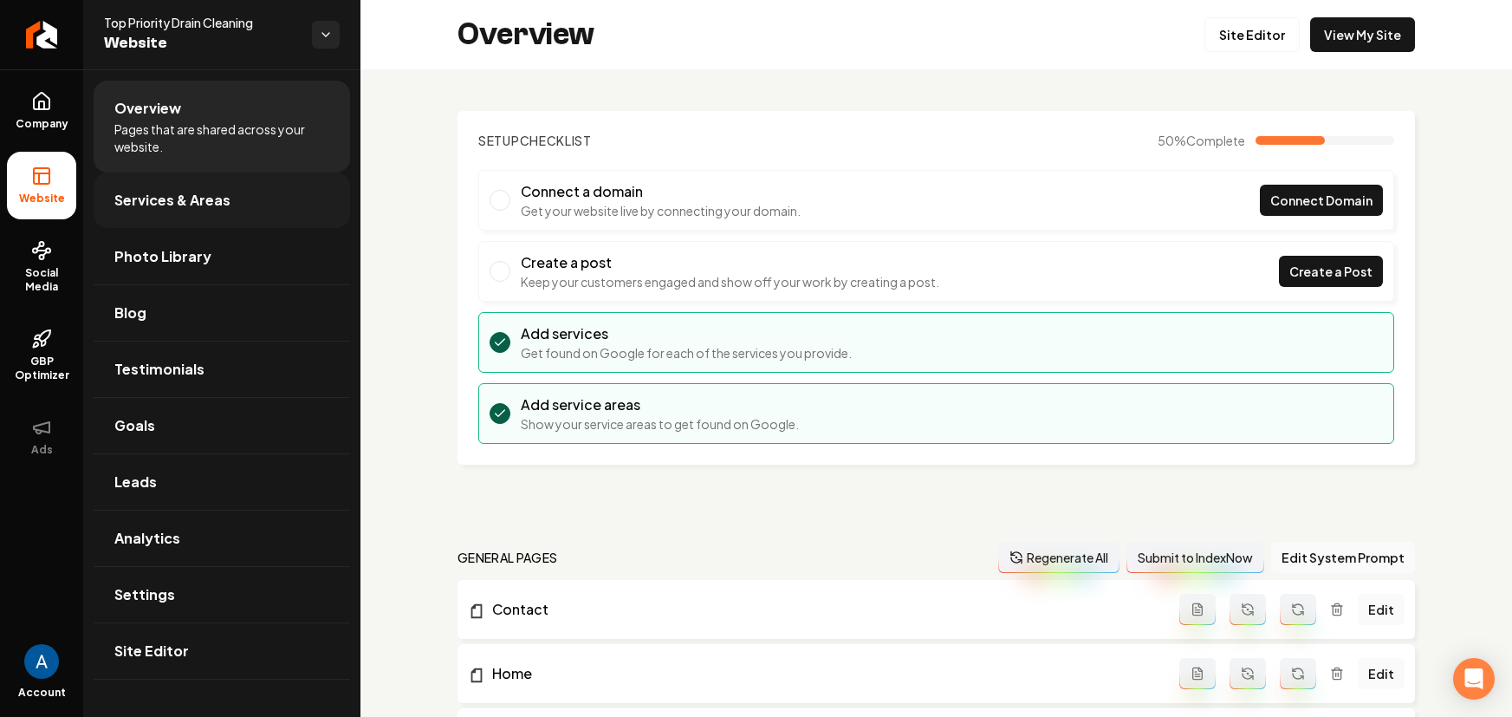
click at [207, 211] on link "Services & Areas" at bounding box center [222, 199] width 257 height 55
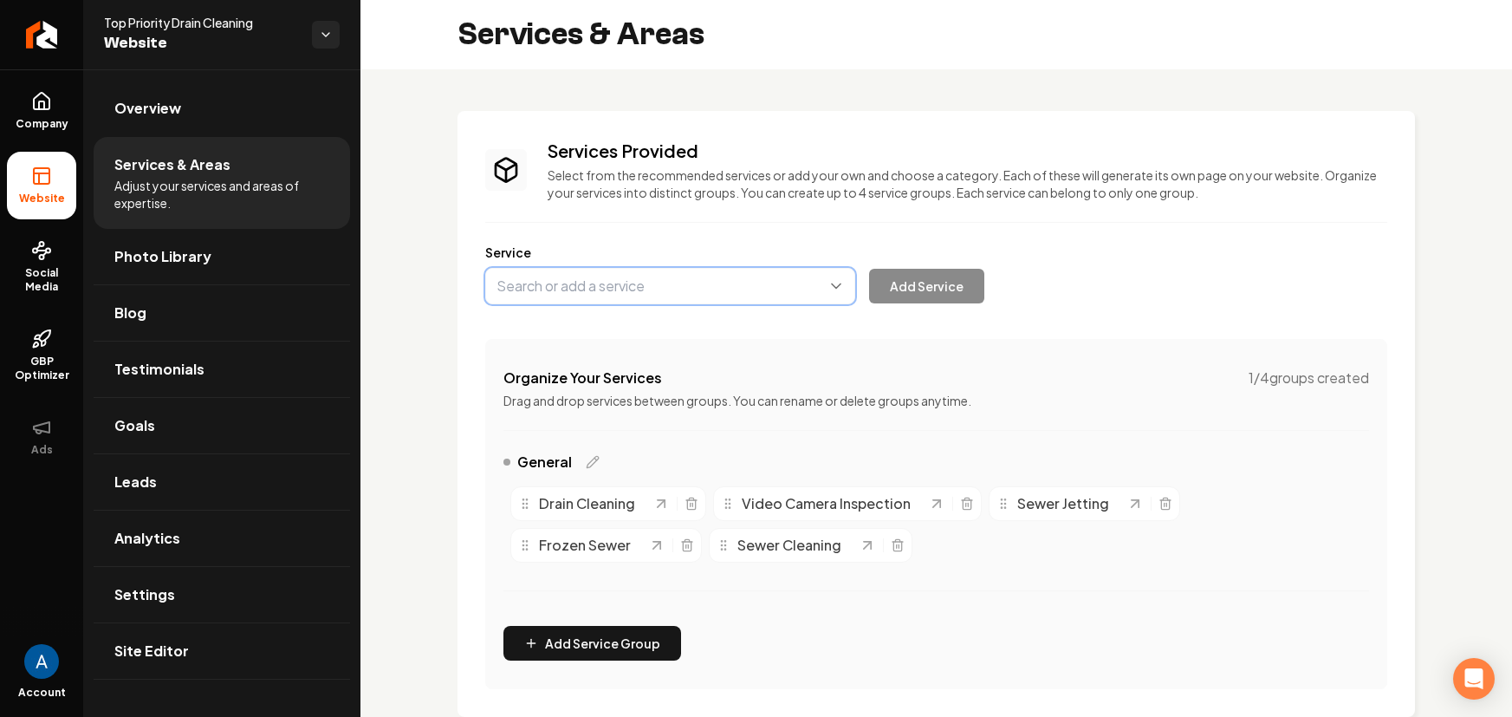
click at [613, 289] on button "Main content area" at bounding box center [670, 286] width 370 height 36
type input "Sewer Repair"
click at [922, 287] on button "Add Service" at bounding box center [926, 286] width 115 height 35
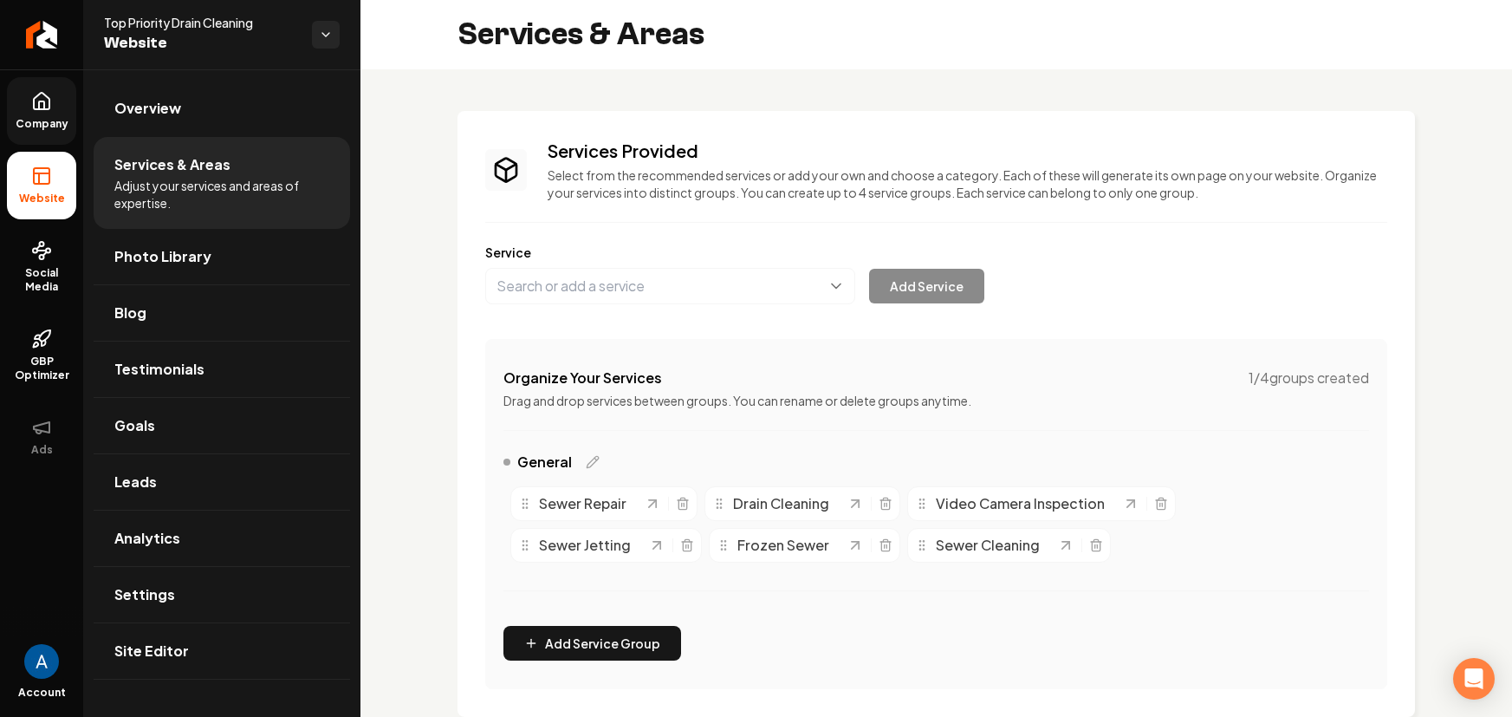
click at [56, 127] on span "Company" at bounding box center [42, 124] width 67 height 14
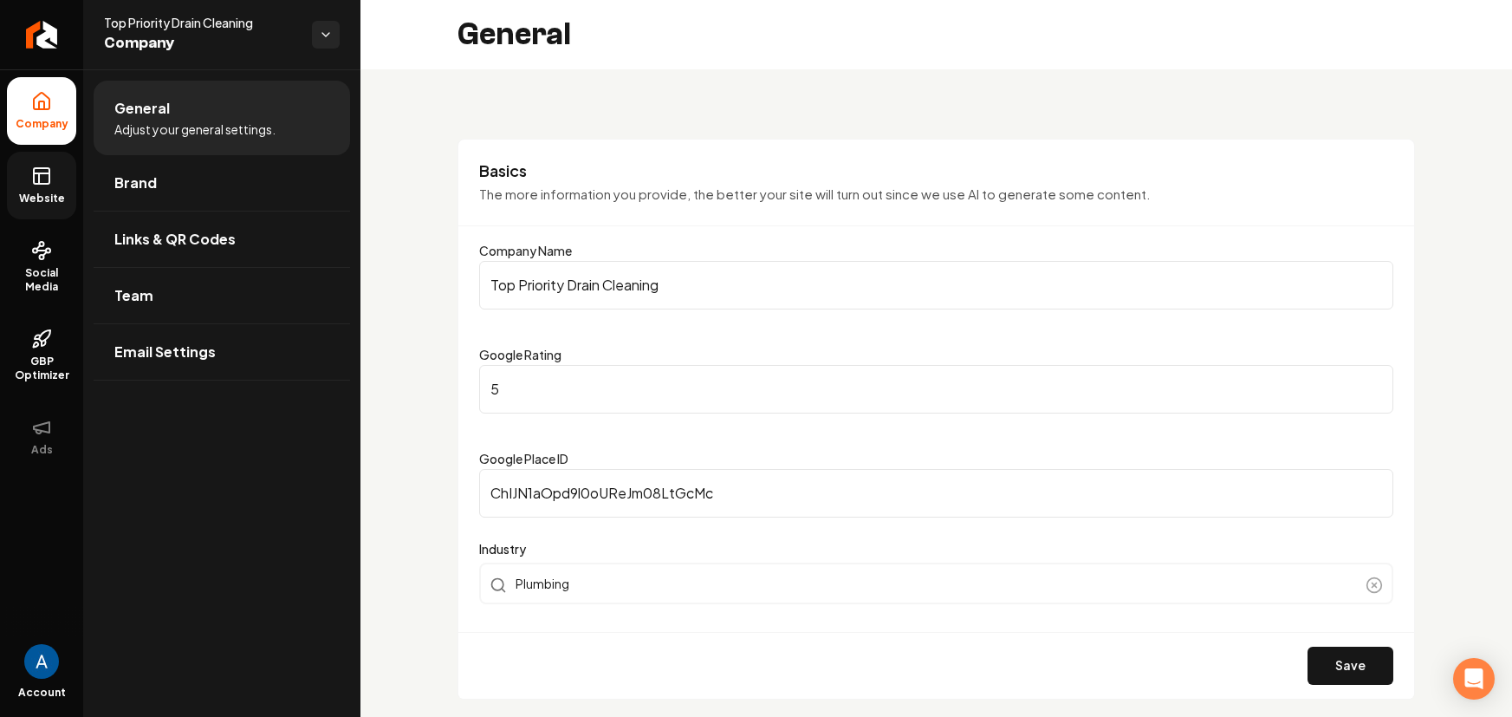
click at [58, 192] on span "Website" at bounding box center [42, 199] width 60 height 14
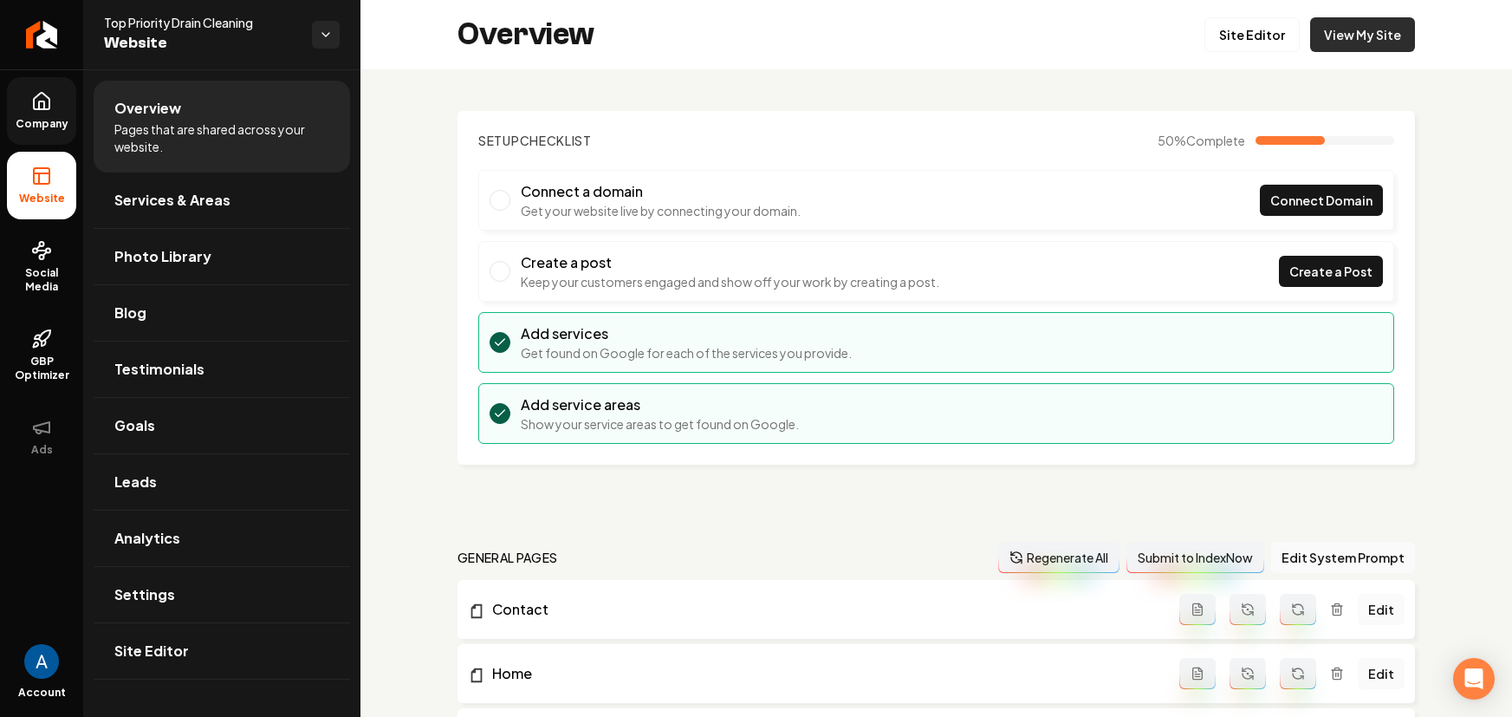
click at [1332, 44] on link "View My Site" at bounding box center [1363, 34] width 105 height 35
click at [1246, 23] on link "Site Editor" at bounding box center [1252, 34] width 95 height 35
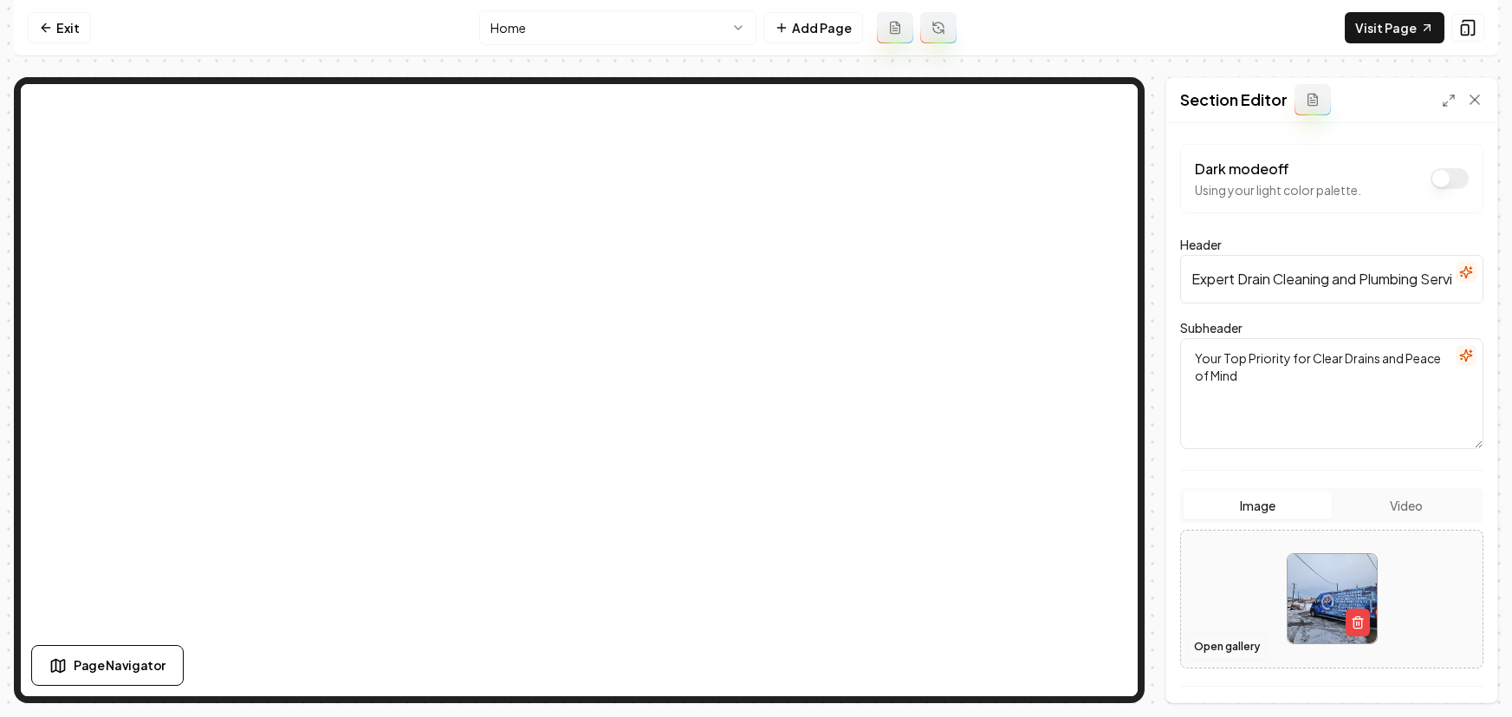
click at [1228, 654] on button "Open gallery" at bounding box center [1227, 647] width 78 height 28
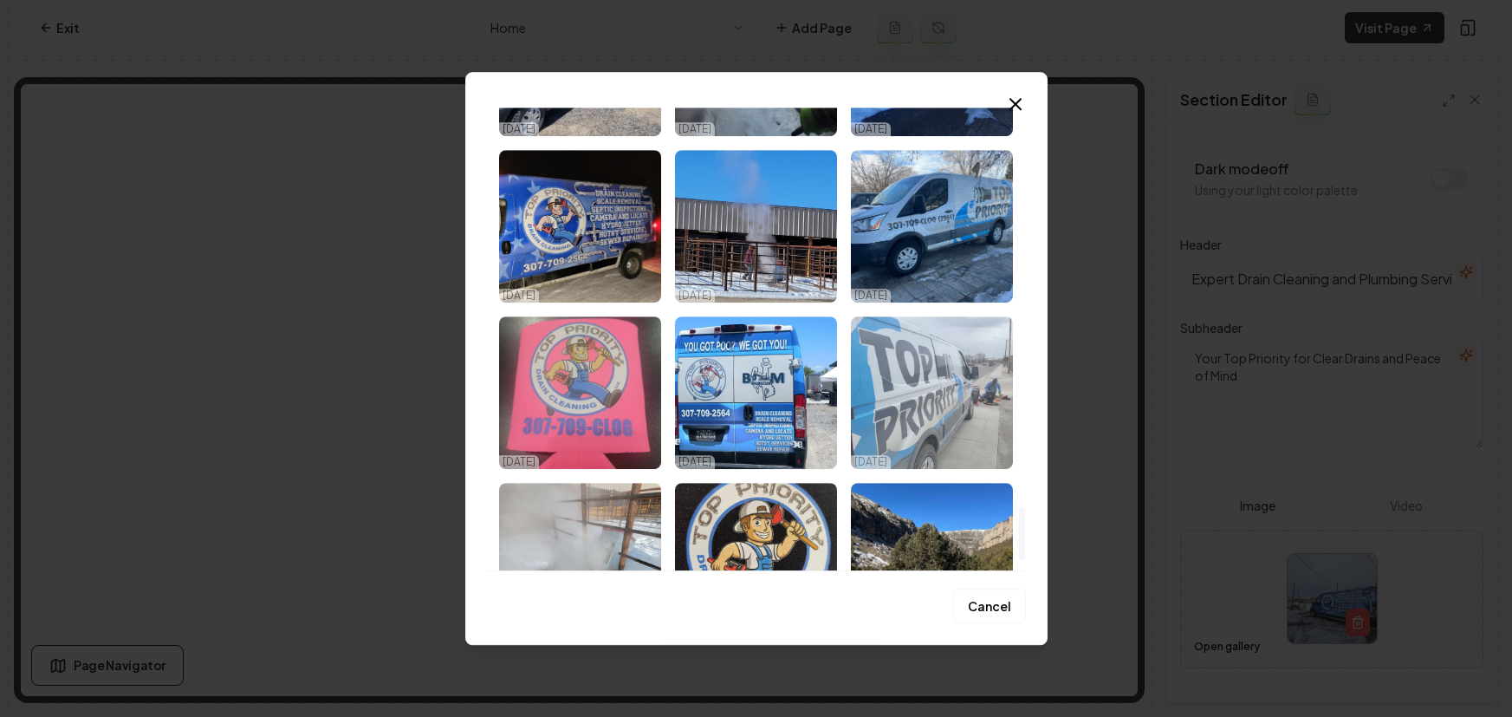
scroll to position [3228, 0]
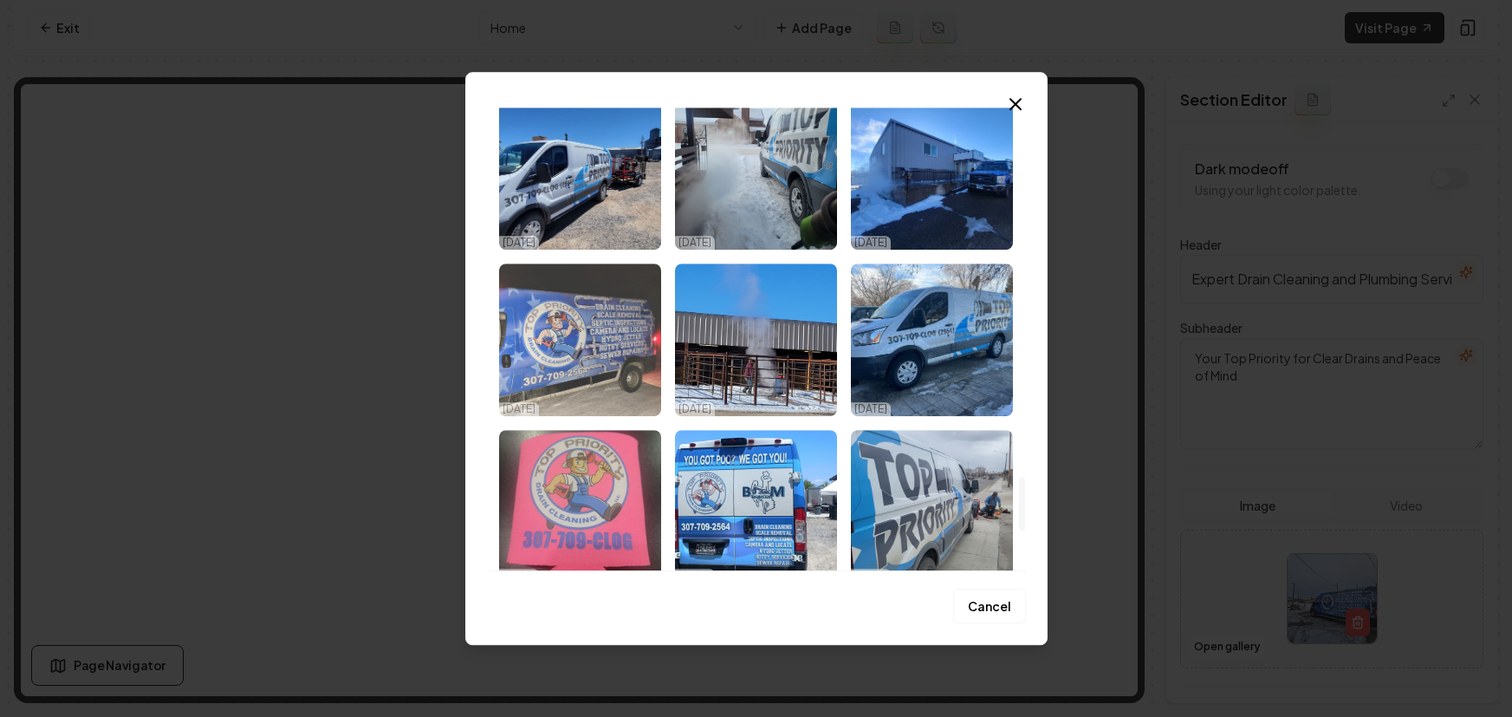
click at [605, 329] on img "Select image image_68dd6adc5c7cd75eb87bf331.jpeg" at bounding box center [580, 339] width 162 height 153
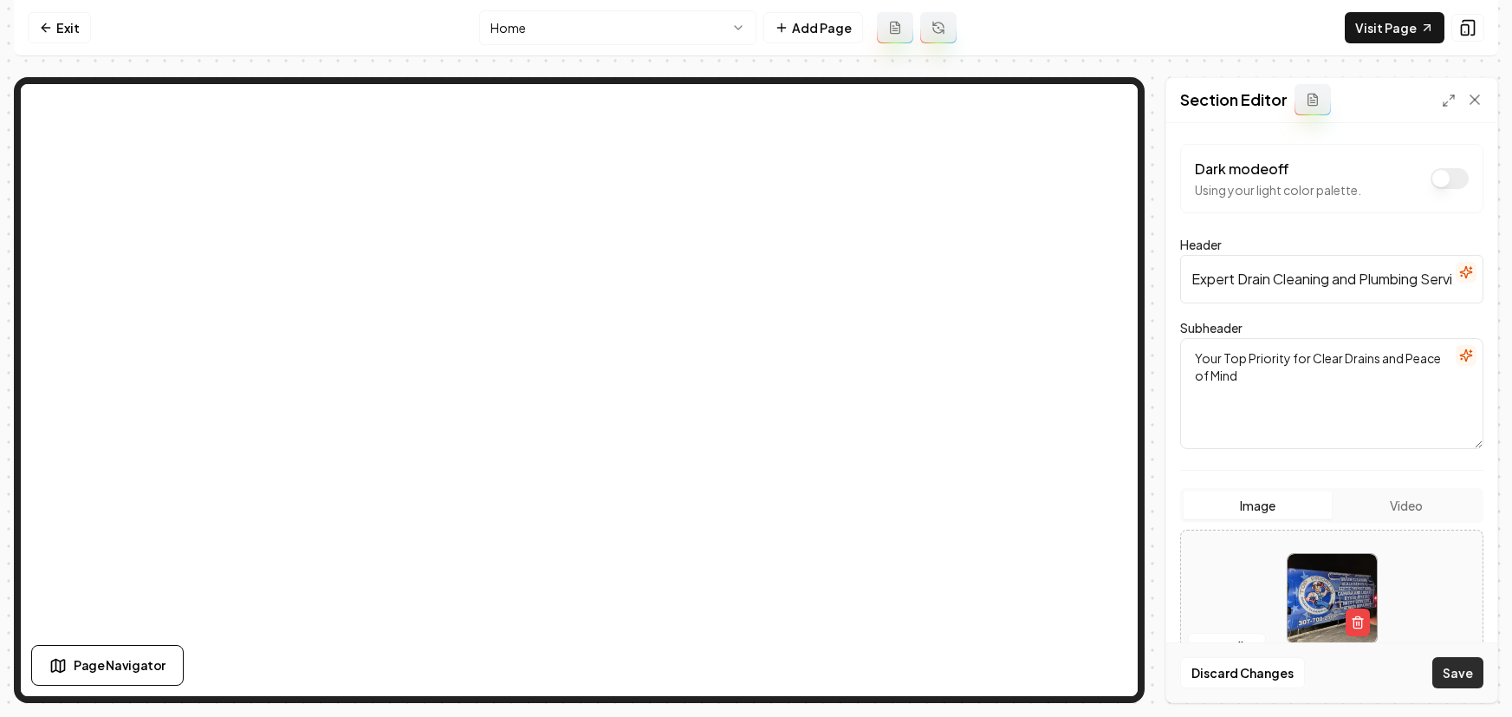
click at [1466, 678] on button "Save" at bounding box center [1458, 672] width 51 height 31
click at [1234, 654] on button "Open gallery" at bounding box center [1227, 647] width 78 height 28
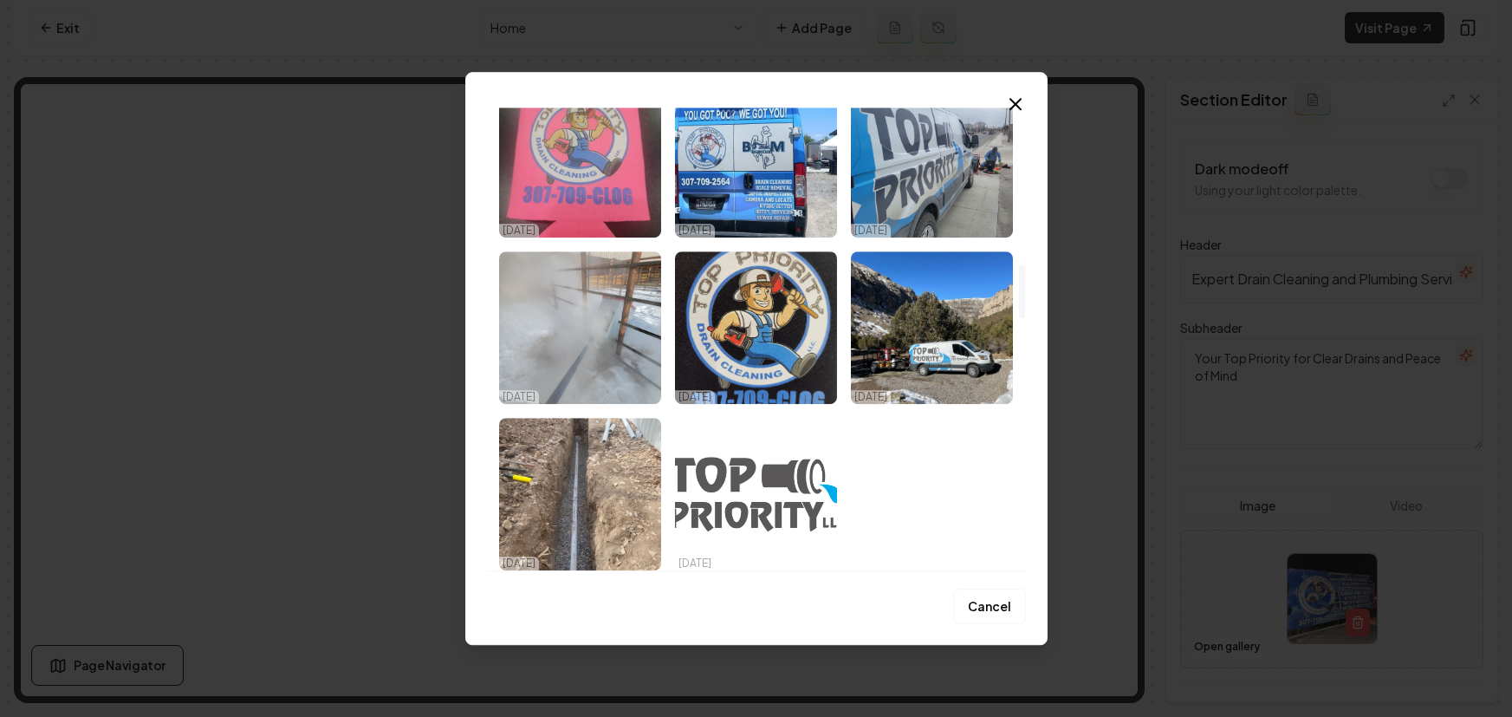
scroll to position [3579, 0]
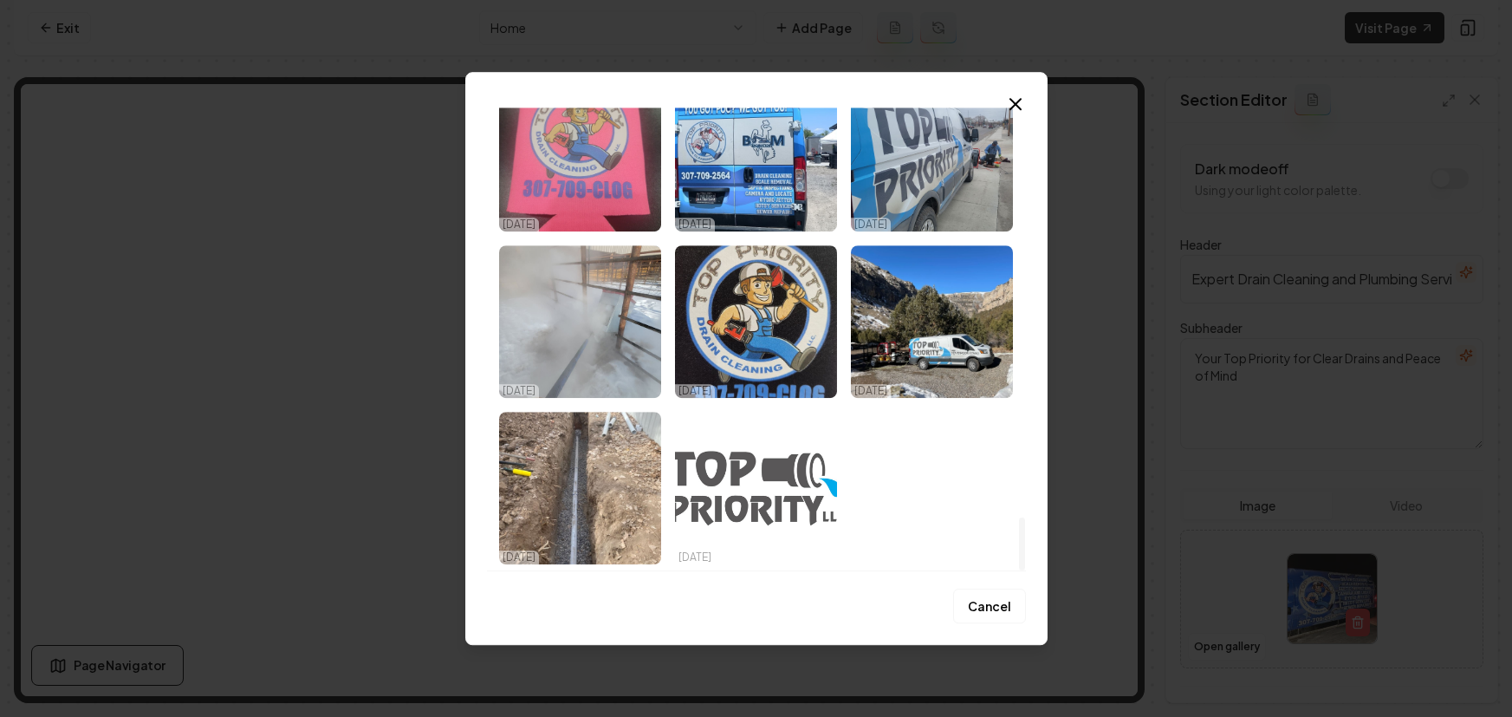
click at [944, 341] on img "Select image image_68dd6adb5c7cd75eb87beb90.jpeg" at bounding box center [932, 321] width 162 height 153
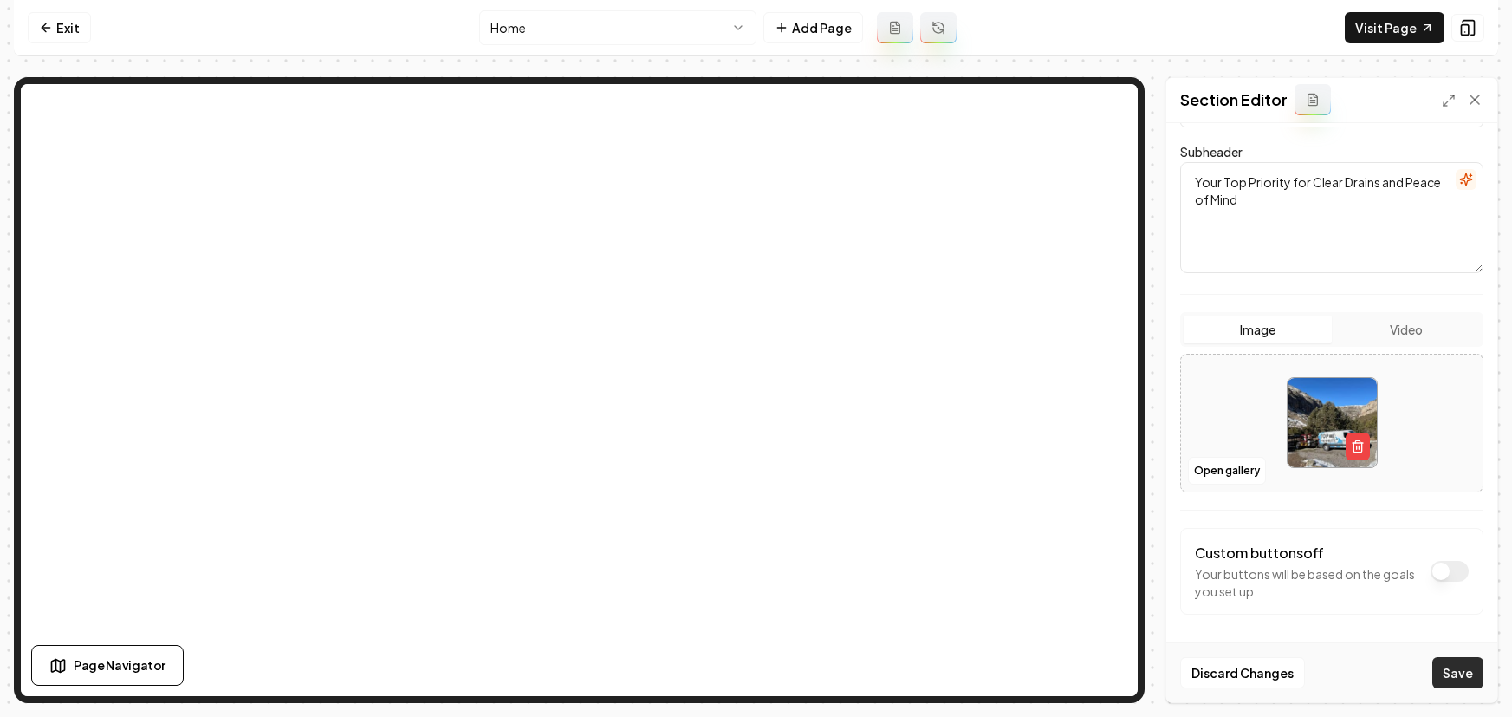
scroll to position [179, 0]
click at [1469, 671] on button "Save" at bounding box center [1458, 672] width 51 height 31
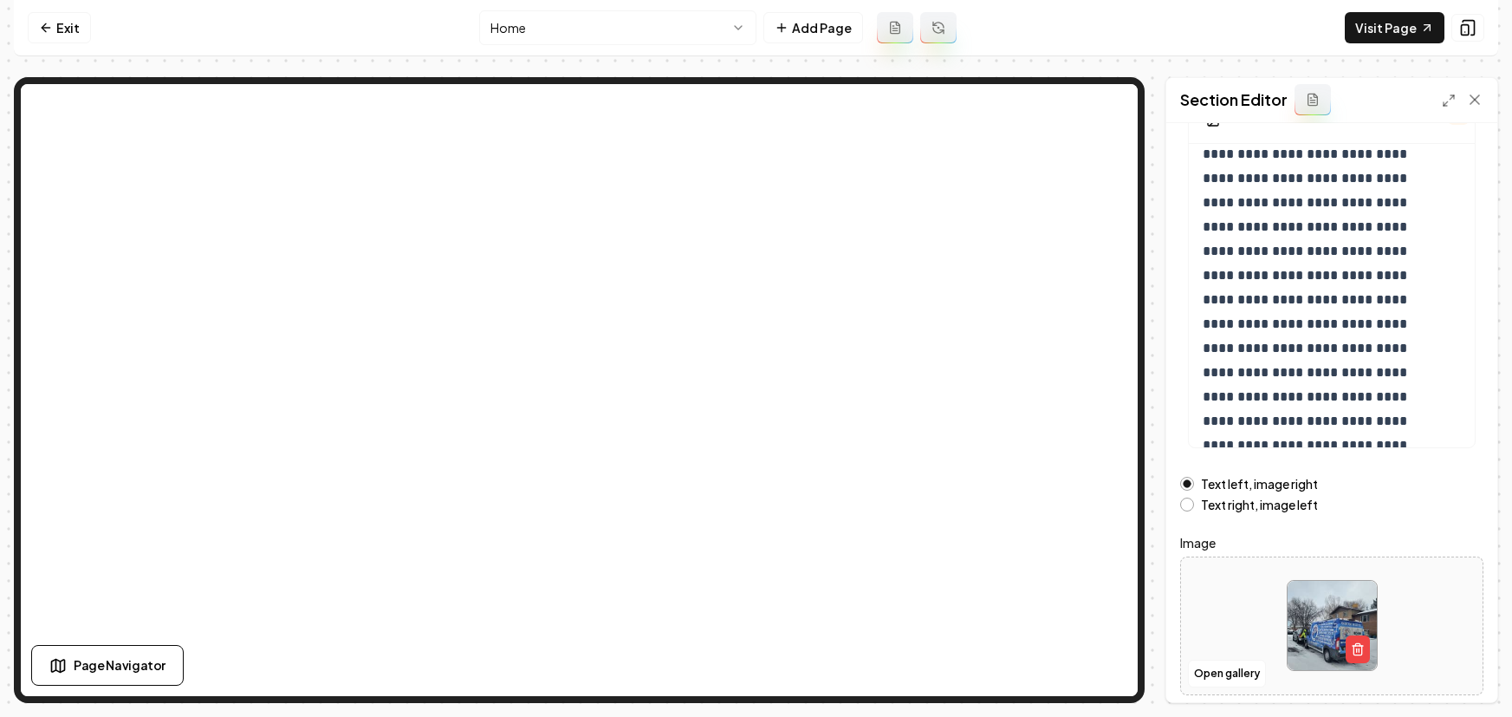
scroll to position [166, 0]
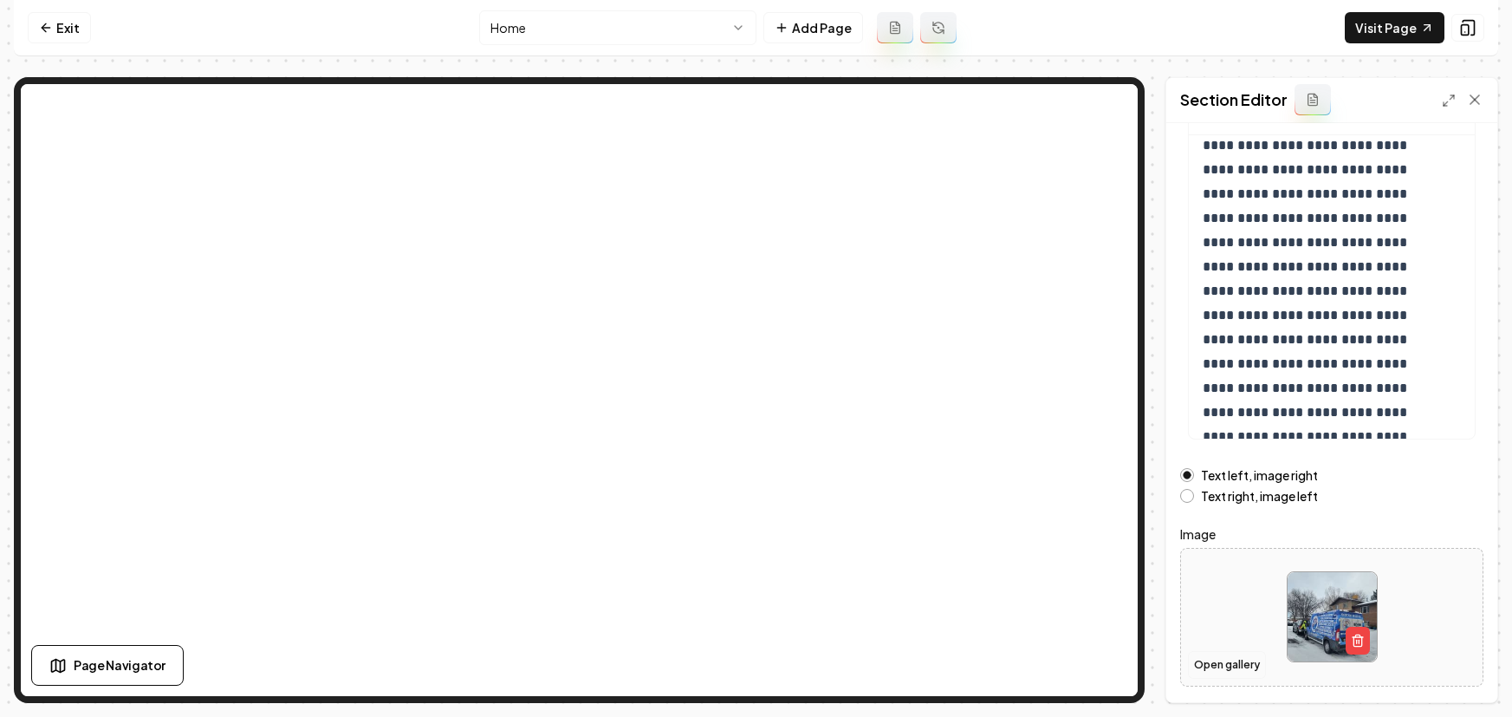
click at [1222, 653] on button "Open gallery" at bounding box center [1227, 665] width 78 height 28
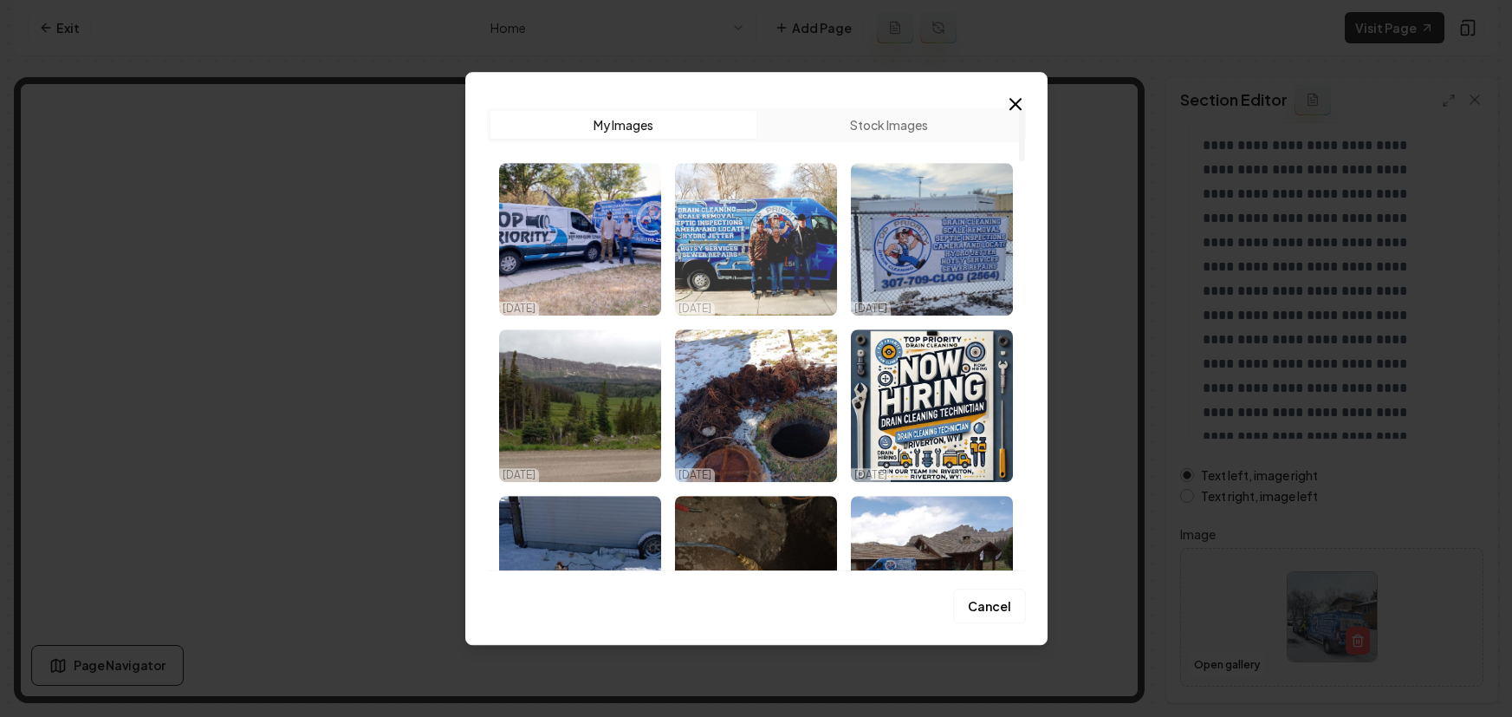
click at [740, 241] on img "Select image image_68dd6b035c7cd75eb87cd10f.jpeg" at bounding box center [756, 239] width 162 height 153
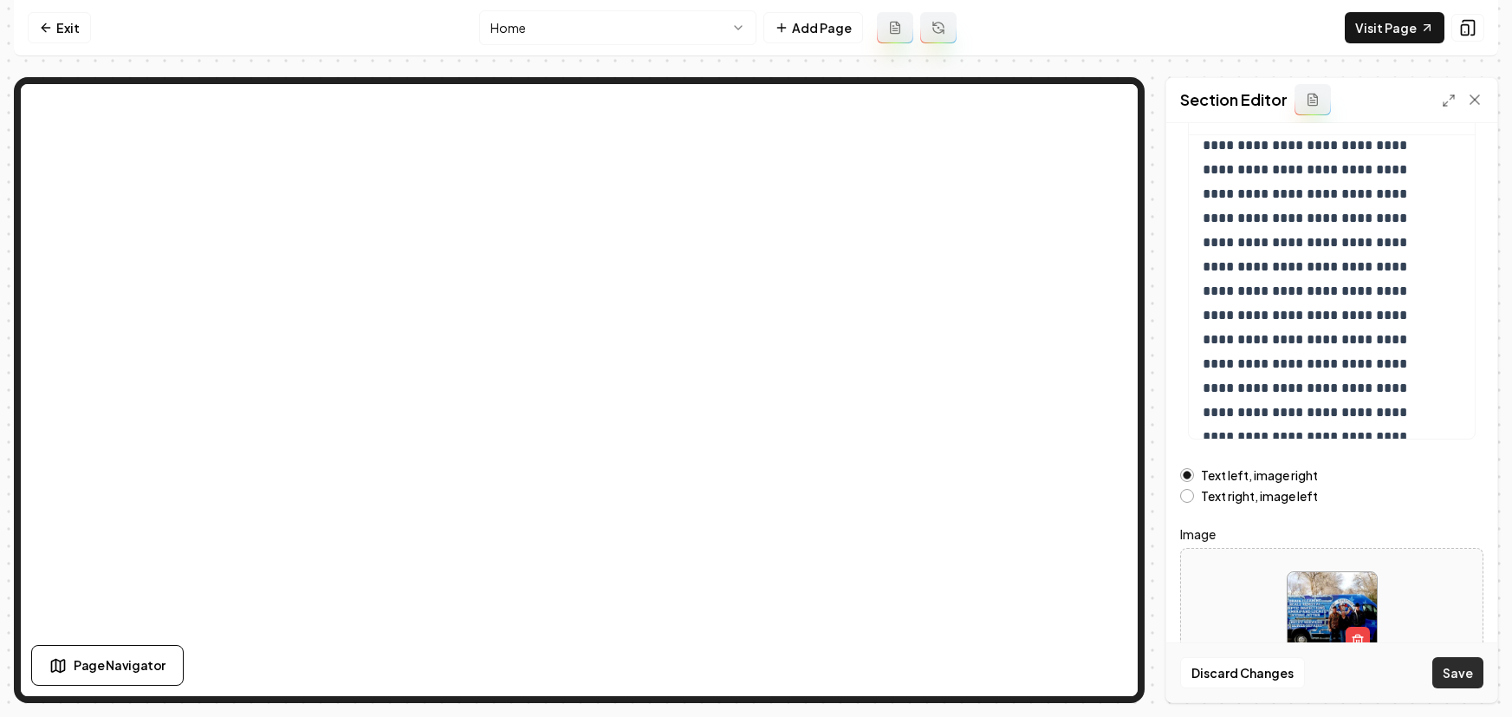
click at [1450, 675] on button "Save" at bounding box center [1458, 672] width 51 height 31
click at [1226, 664] on button "Open gallery" at bounding box center [1227, 665] width 78 height 28
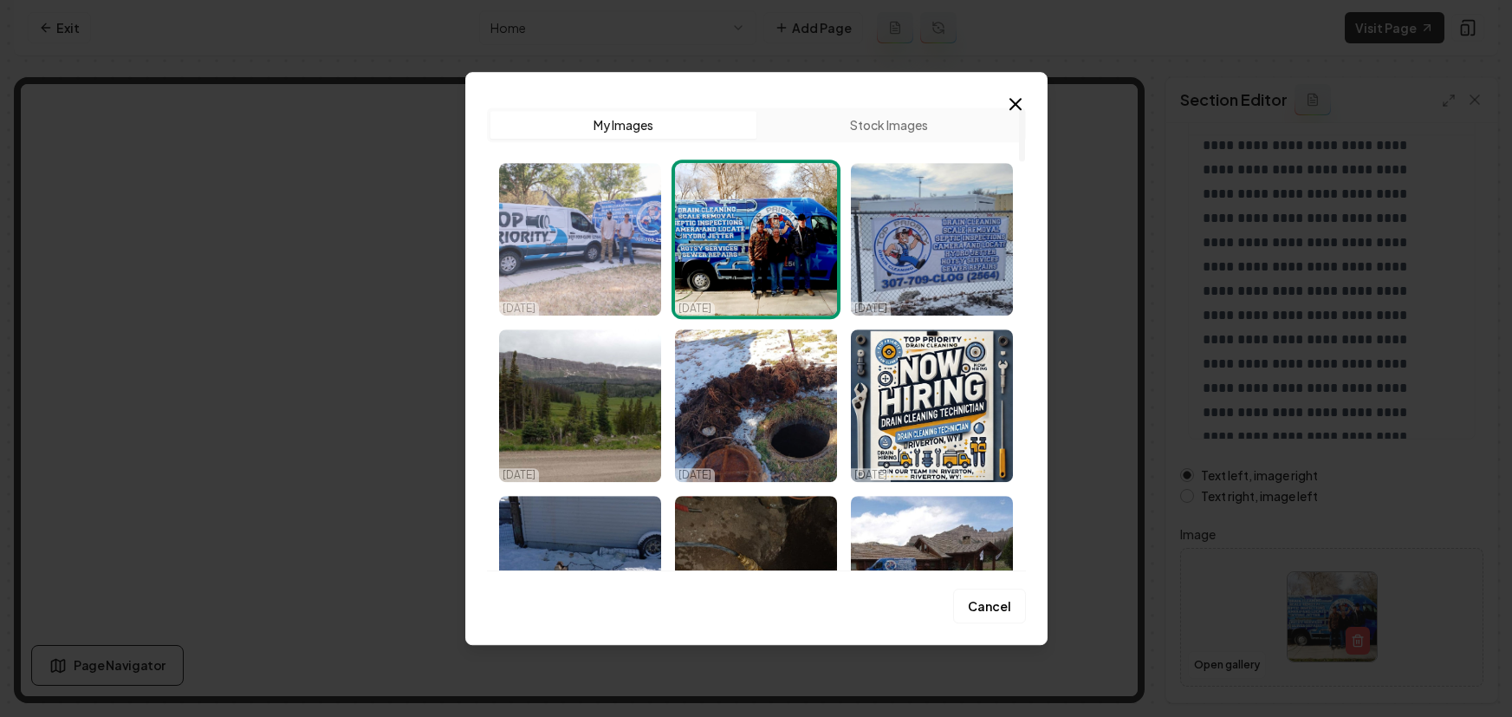
click at [608, 250] on img "Select image image_68dd6b035c7cd75eb87cd06b.jpeg" at bounding box center [580, 239] width 162 height 153
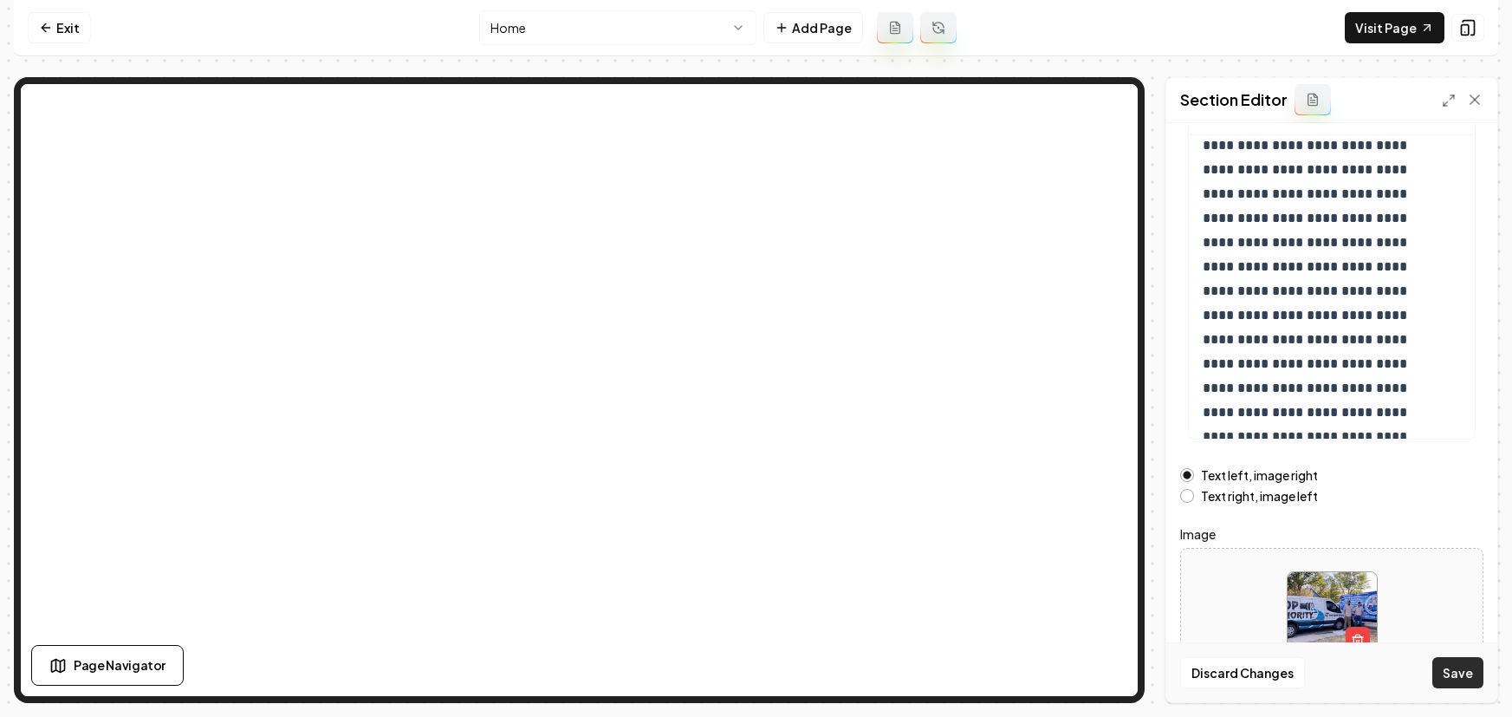
click at [1444, 672] on button "Save" at bounding box center [1458, 672] width 51 height 31
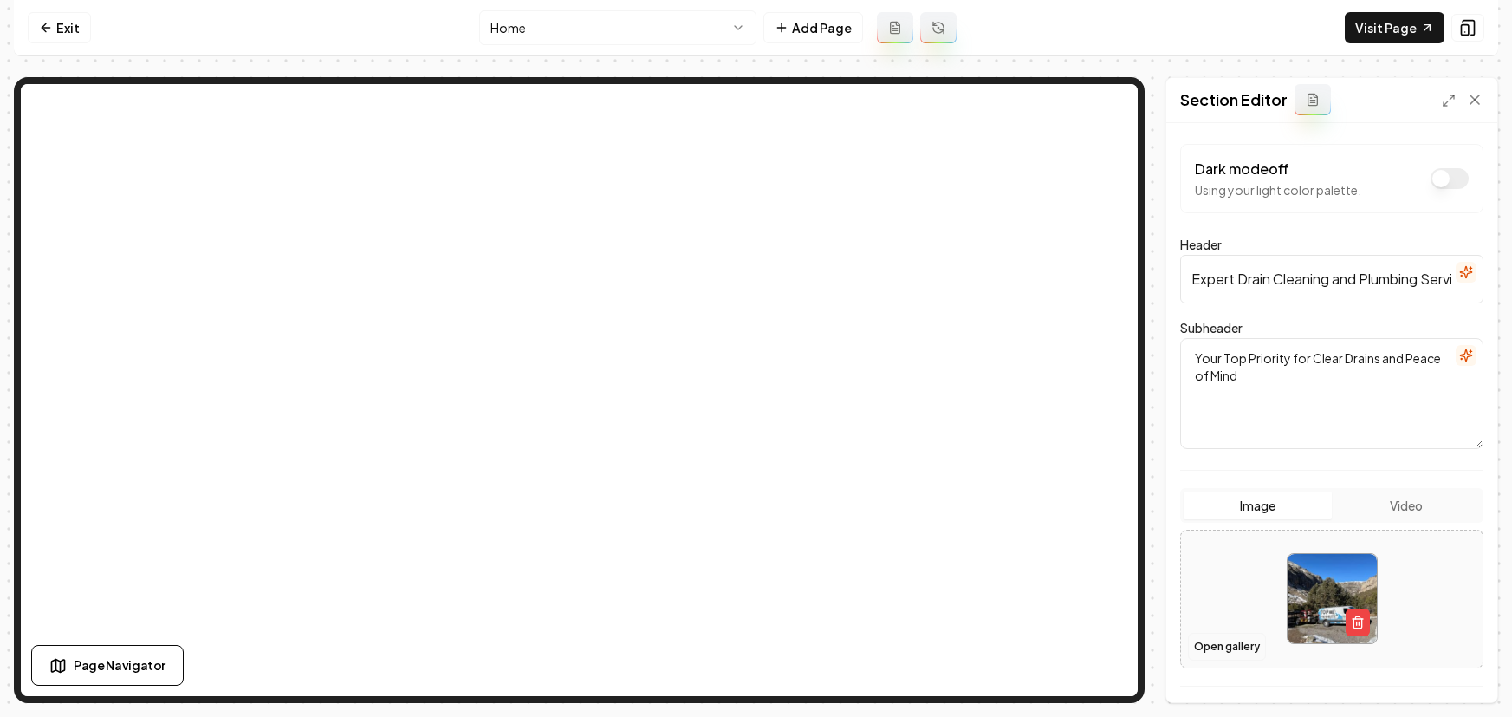
click at [1237, 641] on button "Open gallery" at bounding box center [1227, 647] width 78 height 28
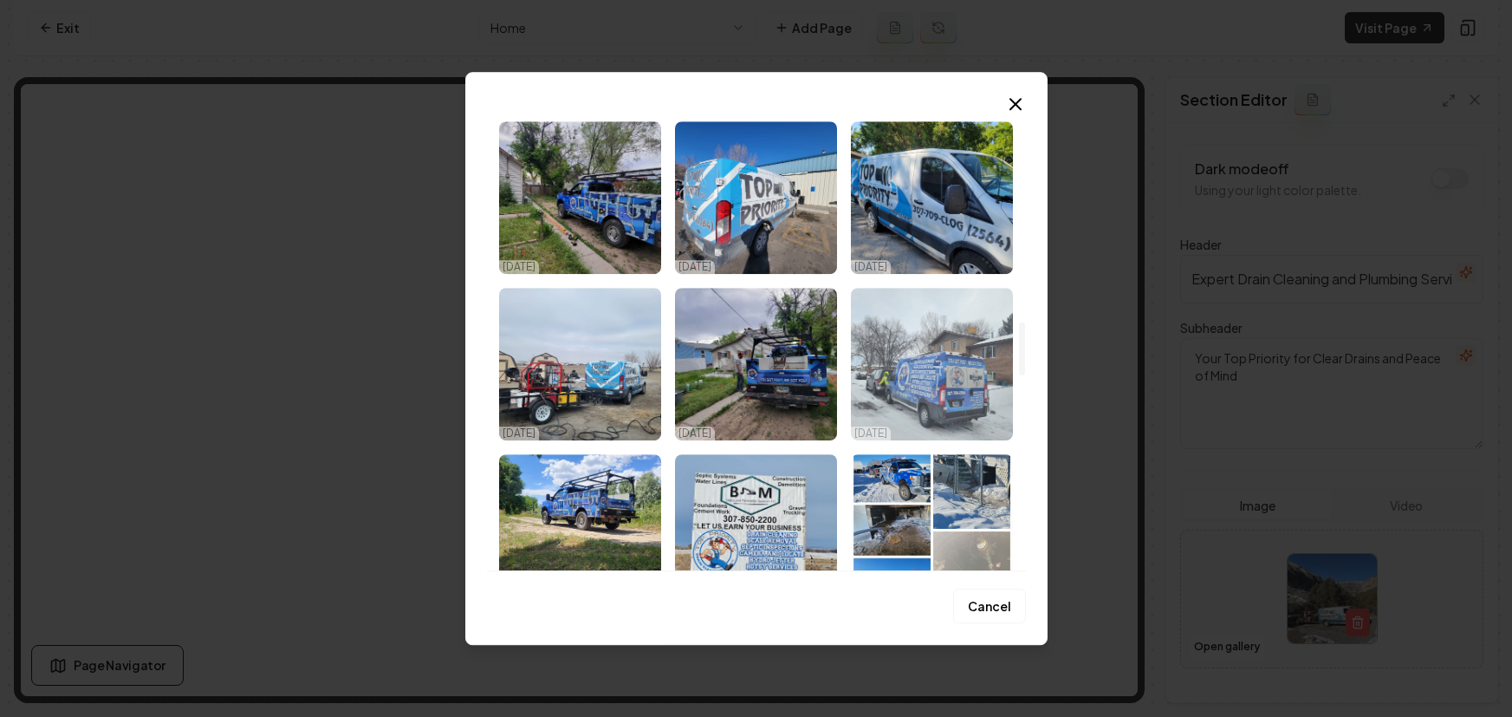
scroll to position [1889, 0]
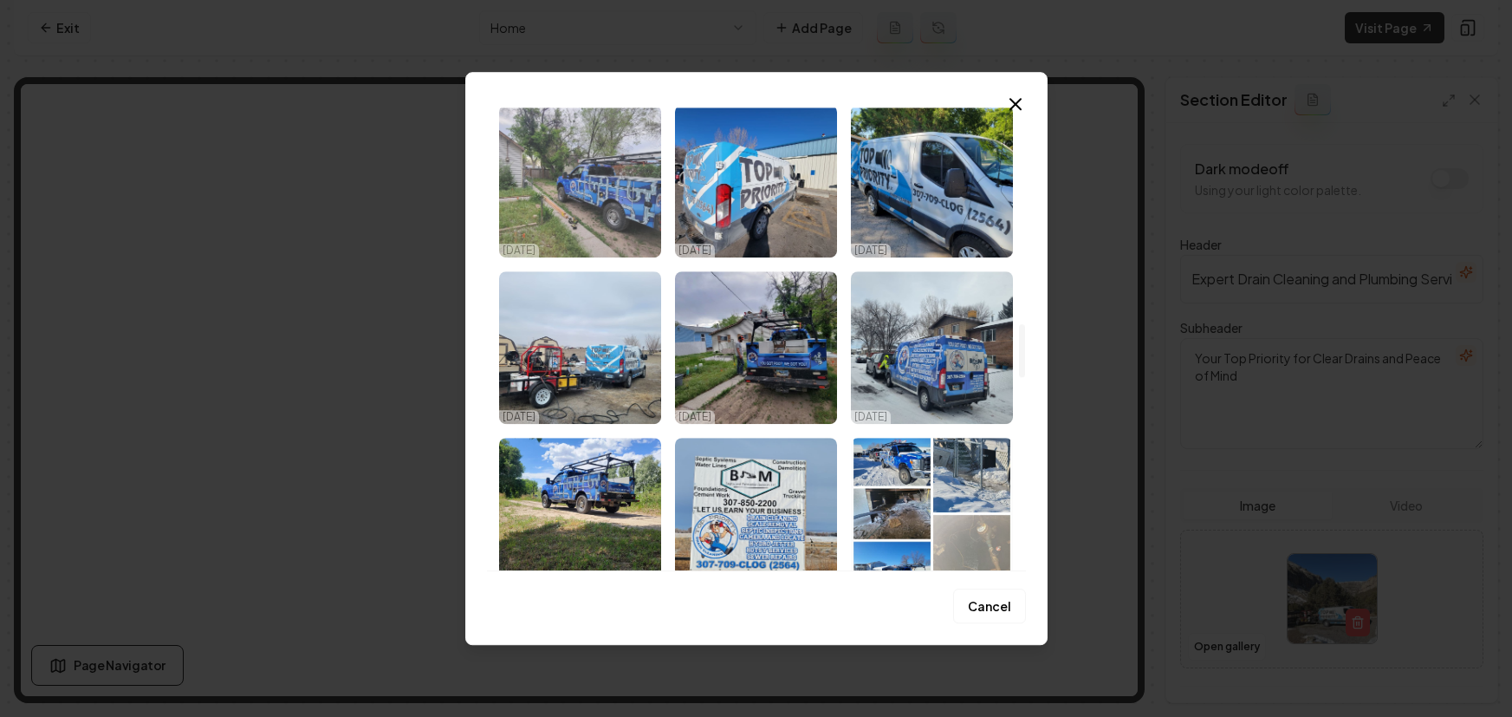
click at [572, 159] on img "Select image image_68dd6ae05c7cd75eb87c0e0e.jpeg" at bounding box center [580, 181] width 162 height 153
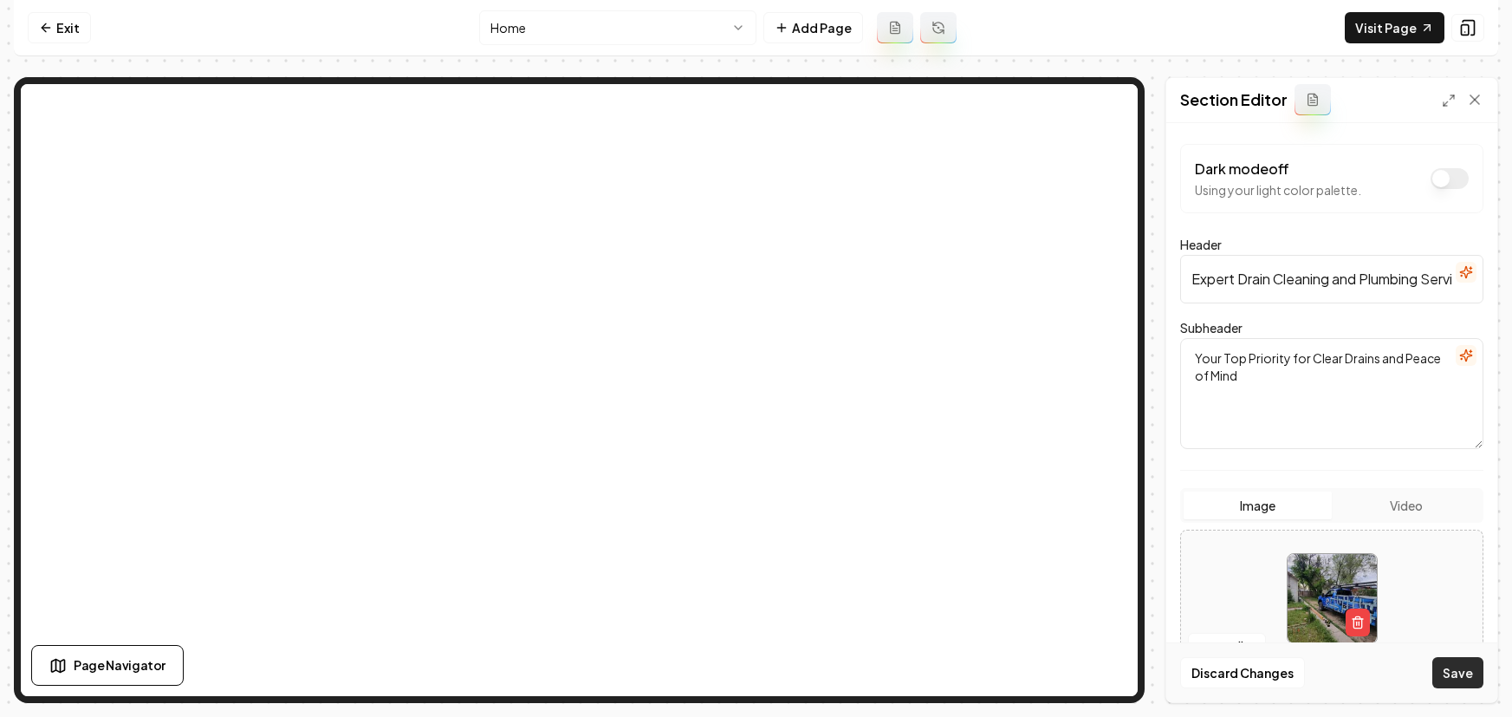
click at [1462, 678] on button "Save" at bounding box center [1458, 672] width 51 height 31
click at [1239, 648] on button "Open gallery" at bounding box center [1227, 647] width 78 height 28
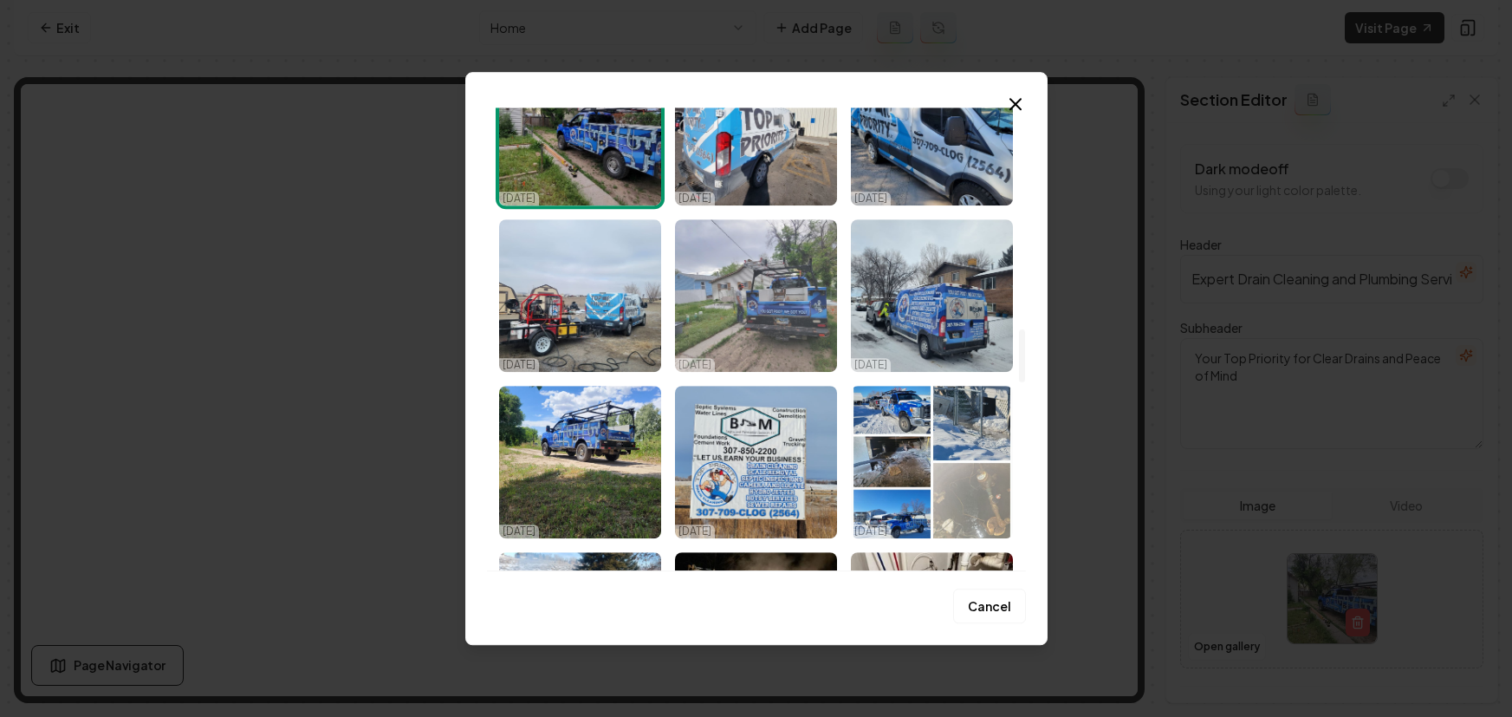
scroll to position [1942, 0]
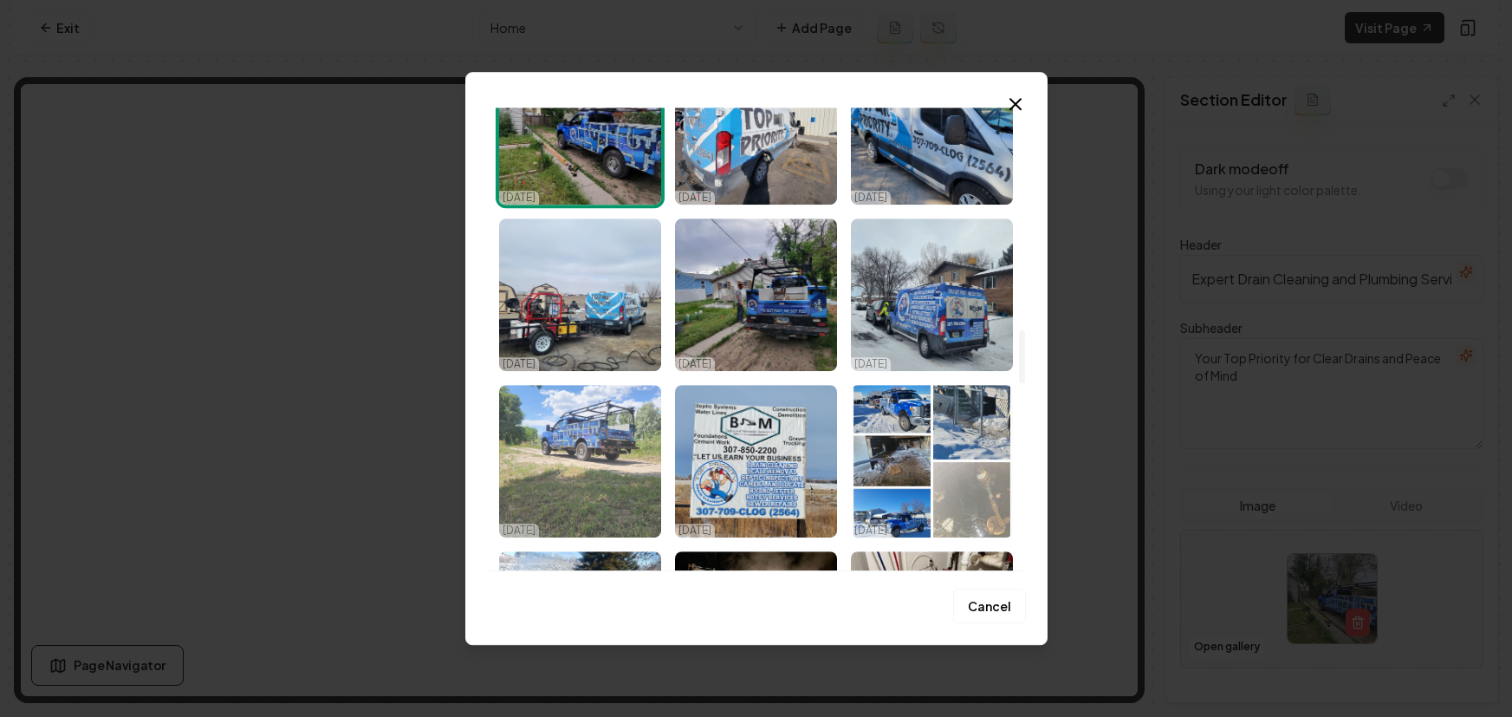
click at [600, 446] on img "Select image image_68dd6ae05c7cd75eb87c0c69.jpeg" at bounding box center [580, 461] width 162 height 153
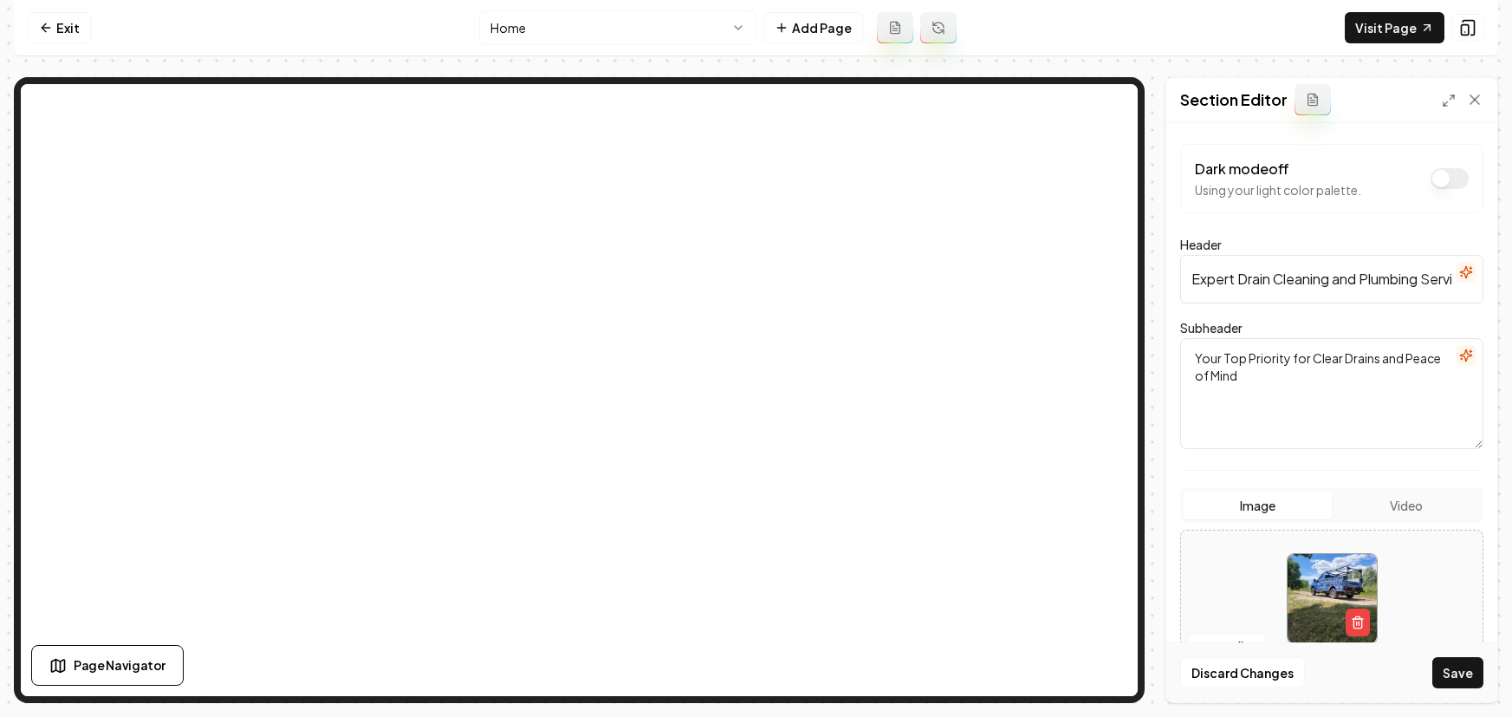
click at [1454, 670] on button "Save" at bounding box center [1458, 672] width 51 height 31
click at [1220, 639] on button "Open gallery" at bounding box center [1227, 647] width 78 height 28
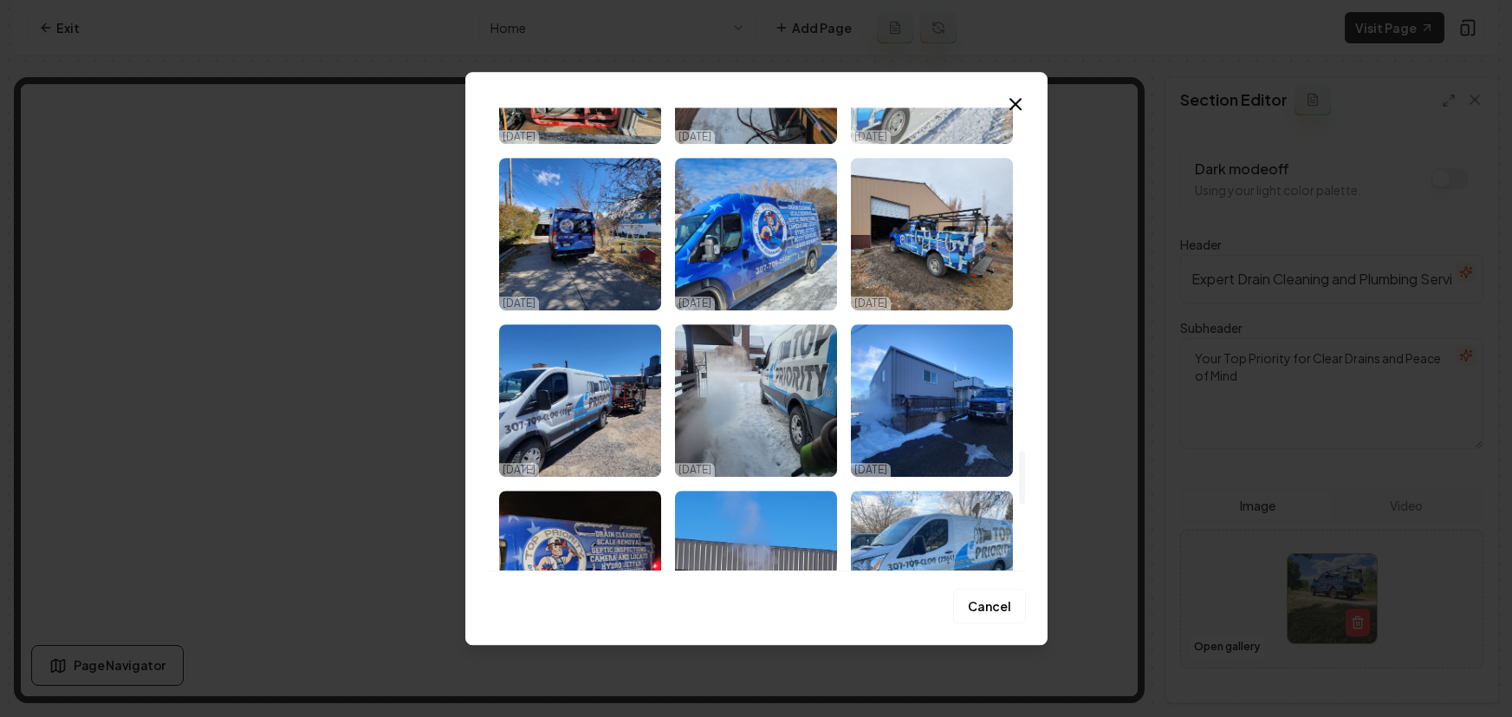
scroll to position [2997, 0]
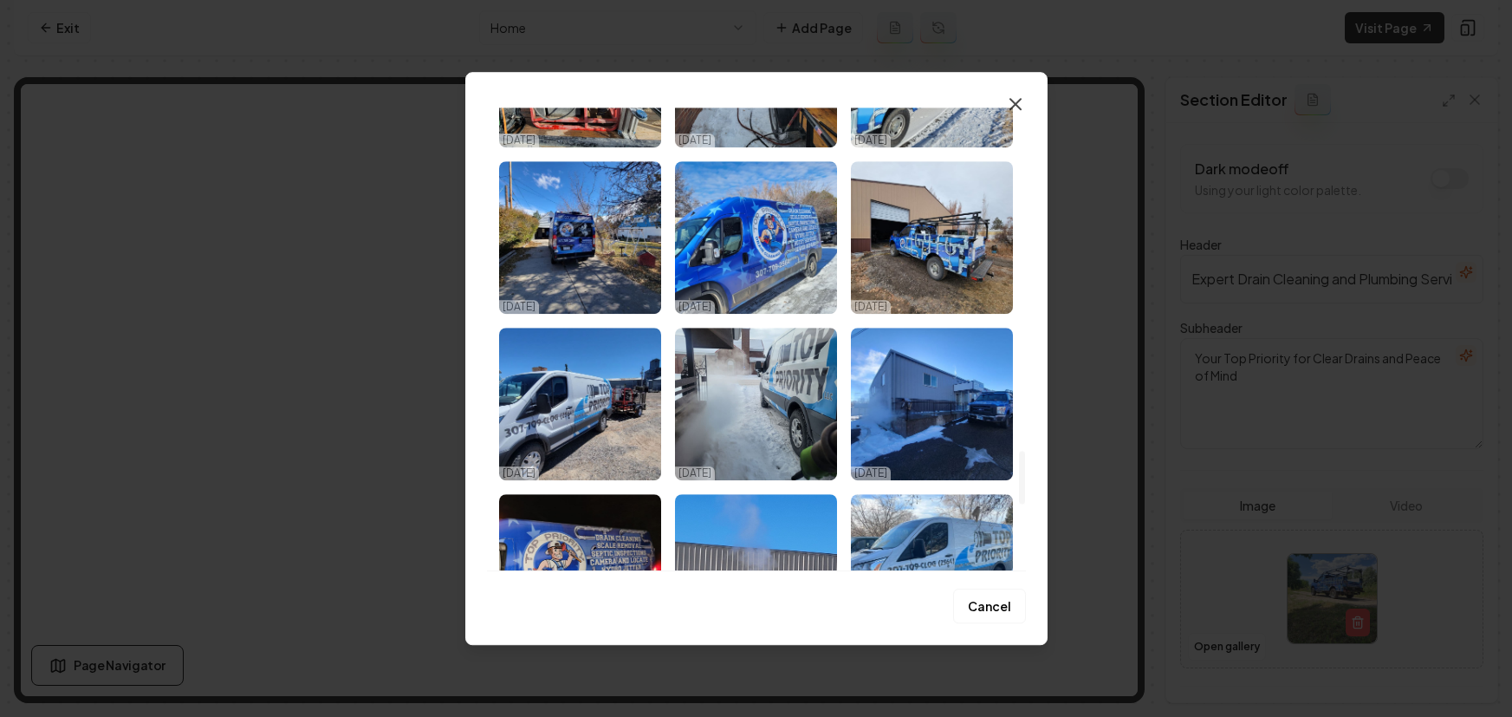
click at [1009, 101] on icon "button" at bounding box center [1015, 104] width 21 height 21
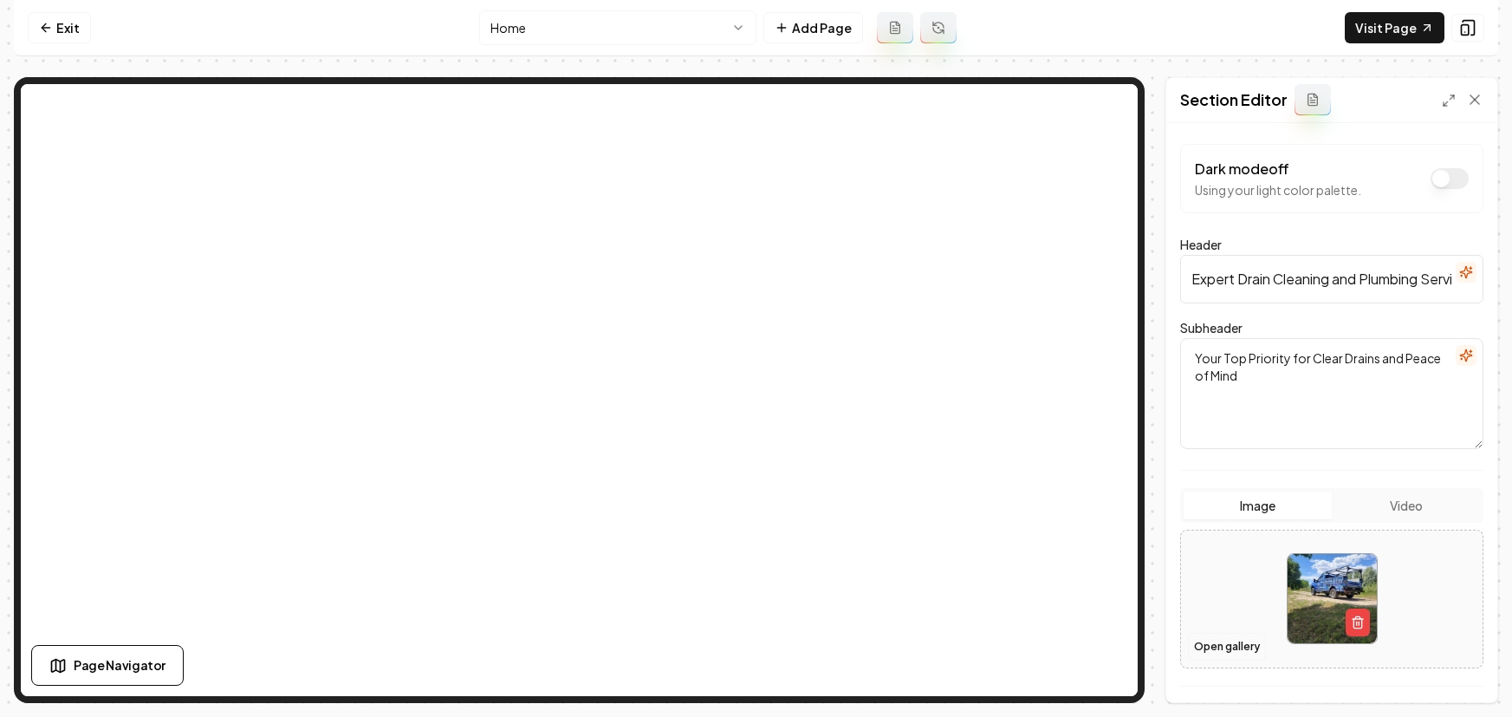
click at [1220, 642] on button "Open gallery" at bounding box center [1227, 647] width 78 height 28
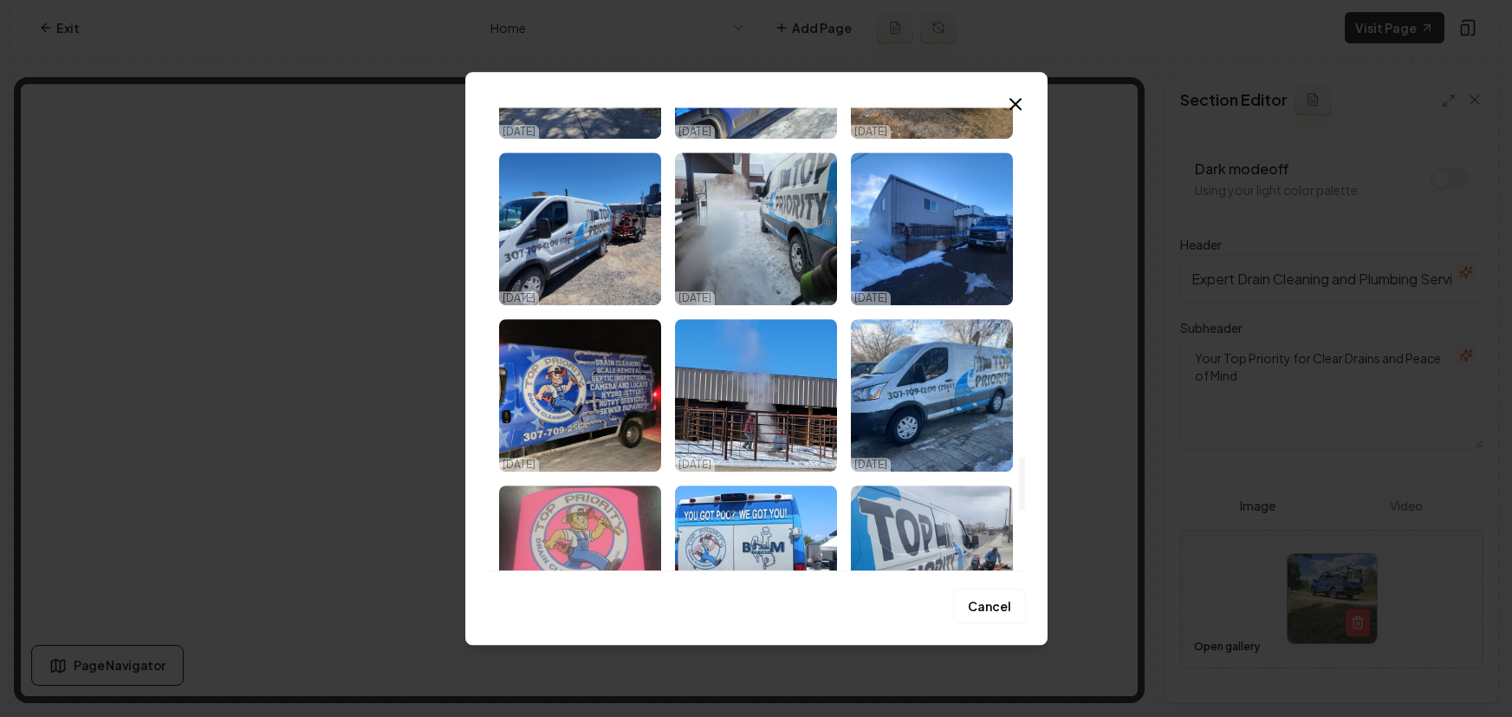
scroll to position [3579, 0]
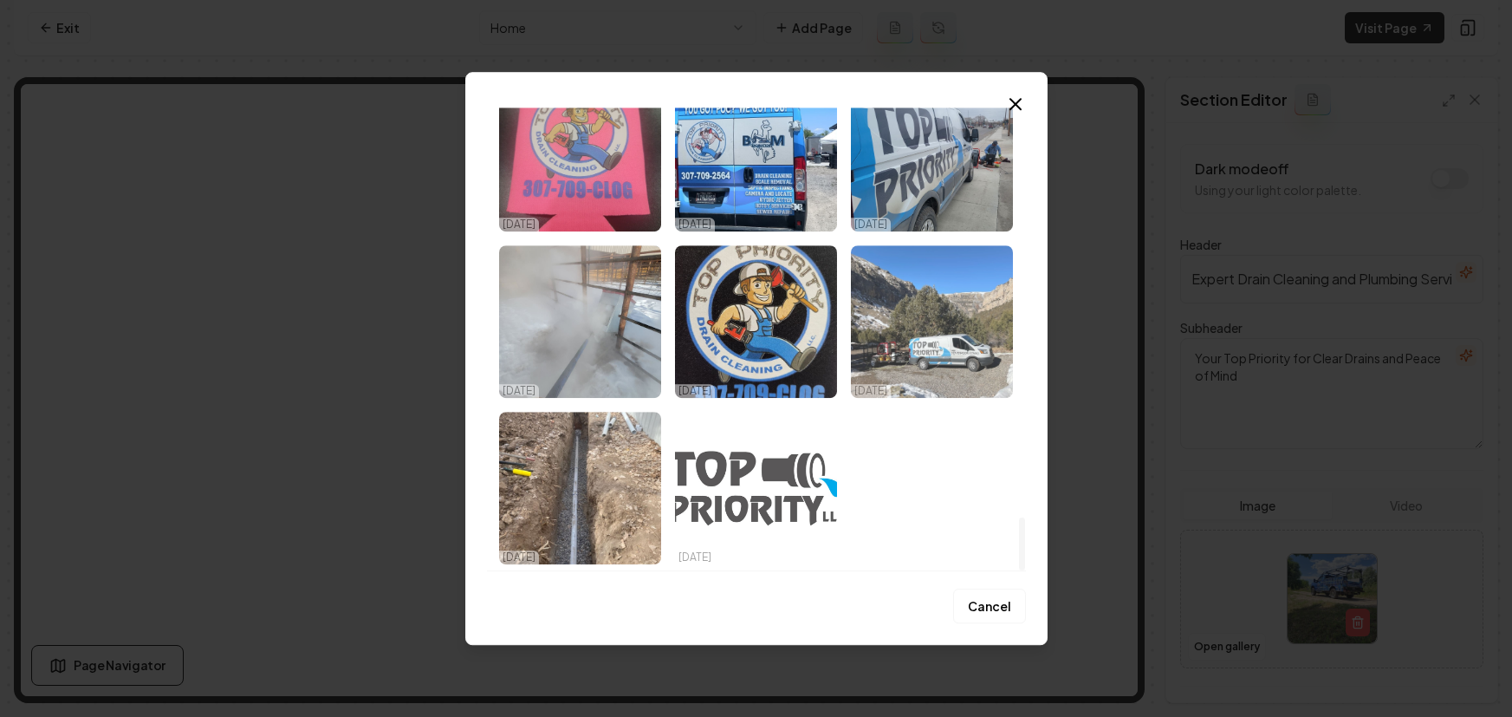
click at [965, 348] on img "Select image image_68dd6adb5c7cd75eb87beb90.jpeg" at bounding box center [932, 321] width 162 height 153
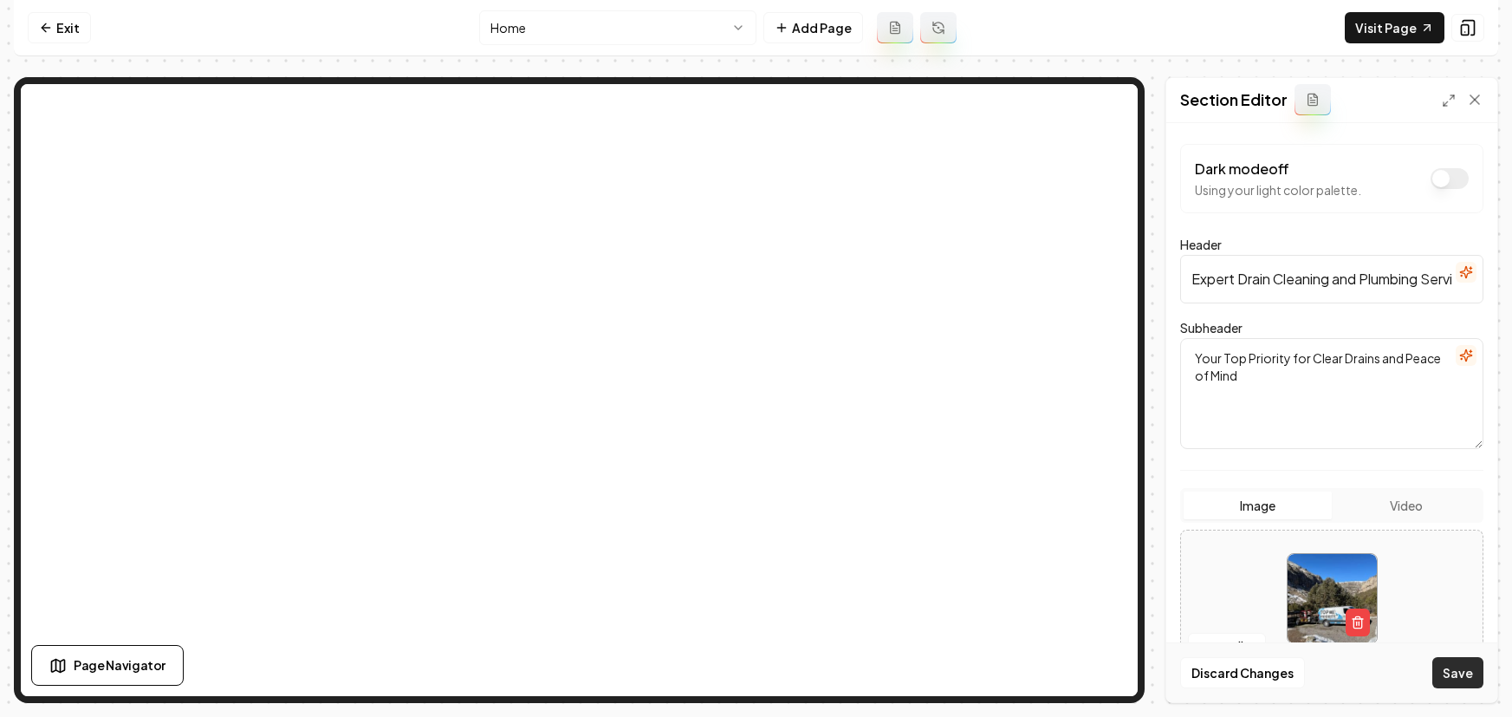
click at [1454, 669] on button "Save" at bounding box center [1458, 672] width 51 height 31
click at [1231, 653] on button "Open gallery" at bounding box center [1227, 647] width 78 height 28
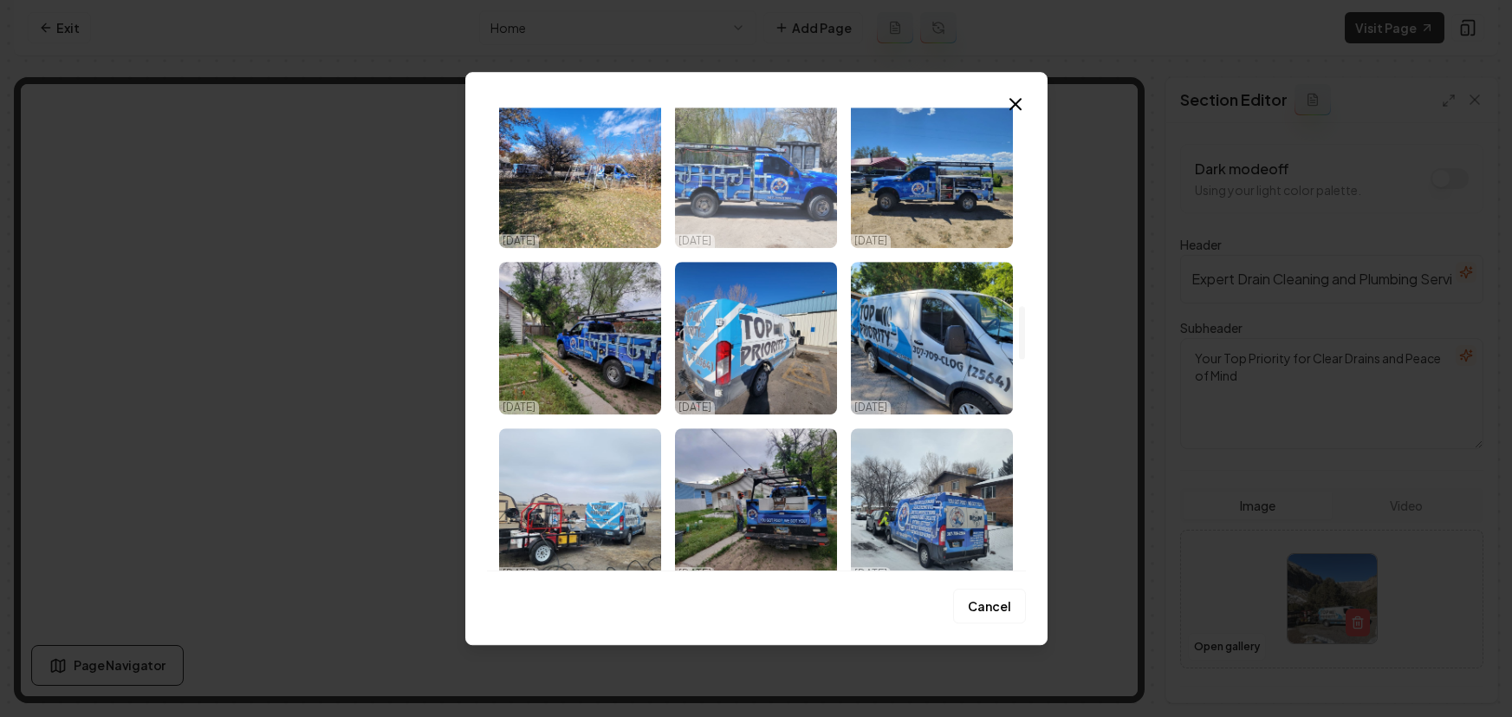
scroll to position [1619, 0]
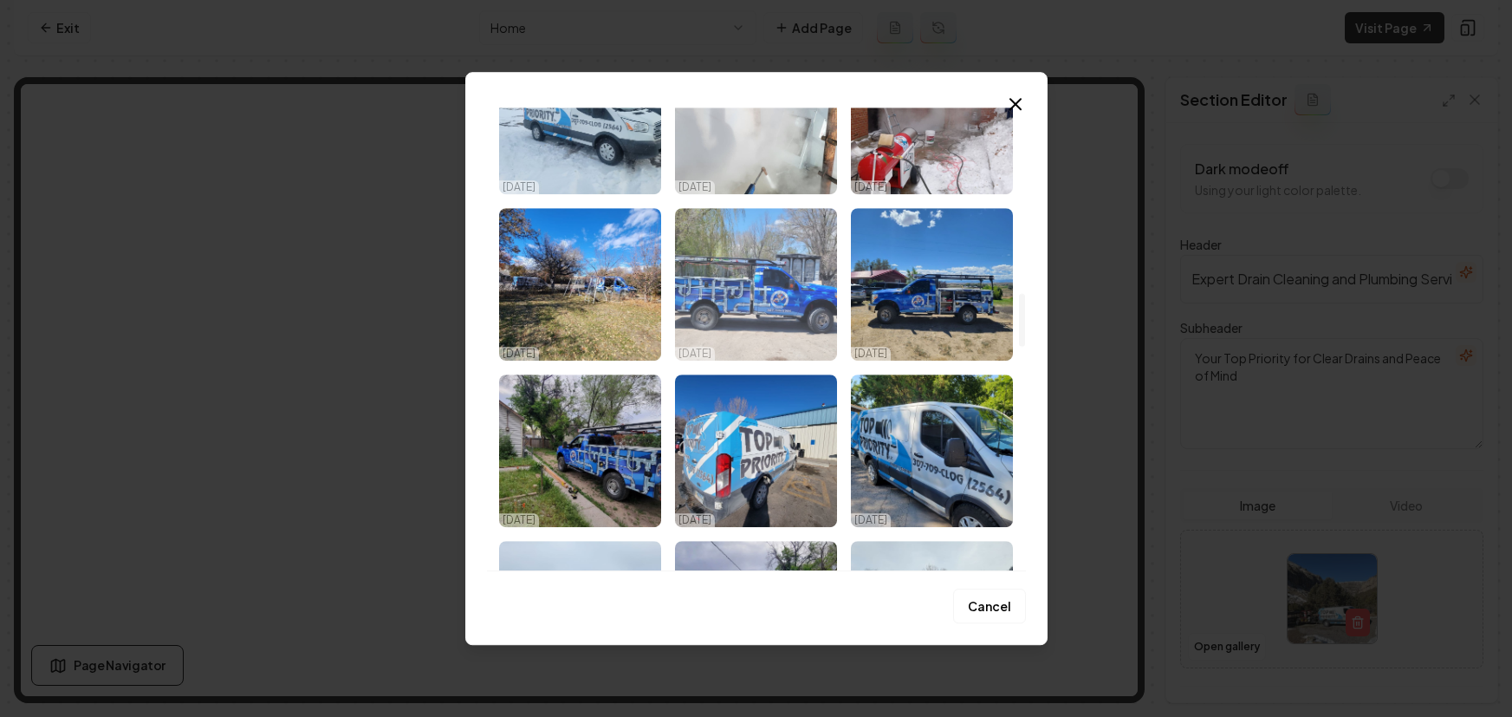
click at [692, 293] on img "Select image image_68dd6ae15c7cd75eb87c0e9f.jpeg" at bounding box center [756, 284] width 162 height 153
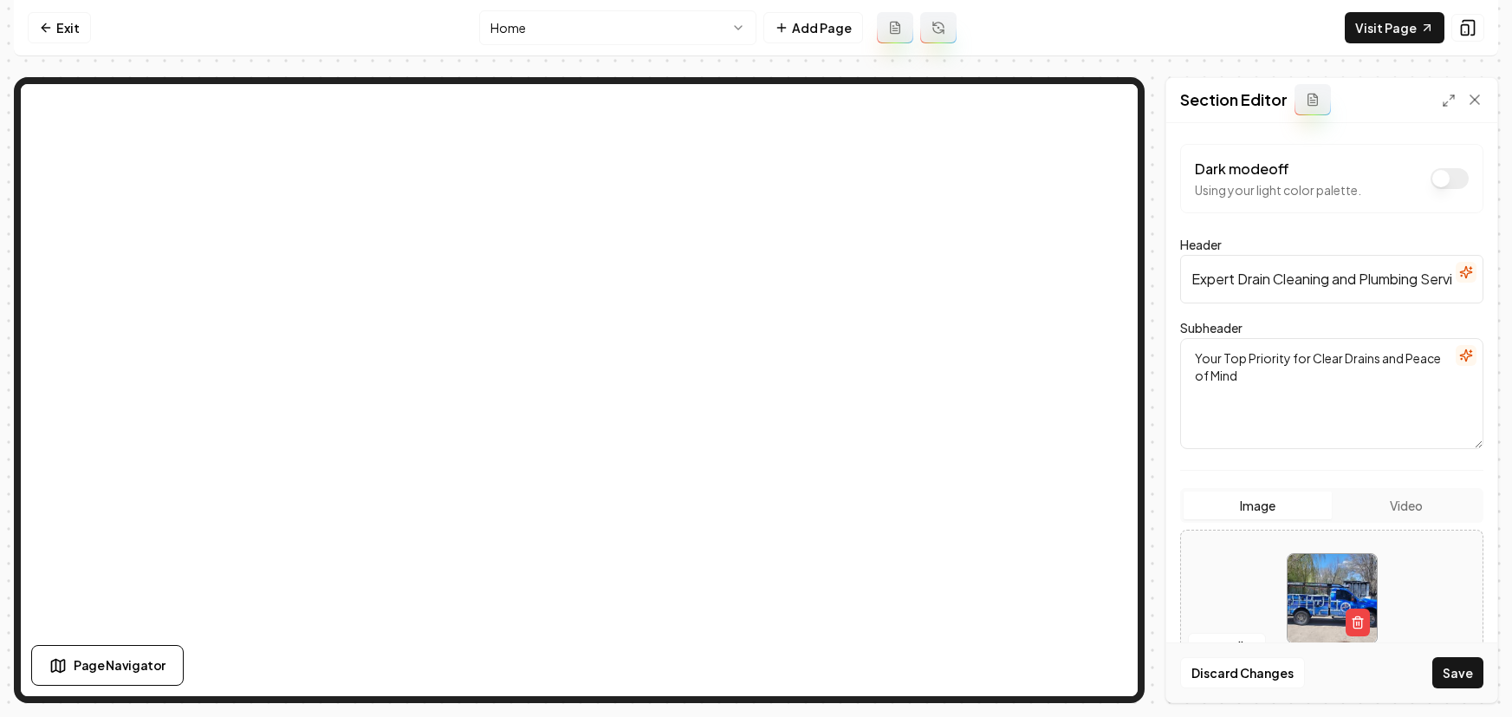
click at [1450, 667] on button "Save" at bounding box center [1458, 672] width 51 height 31
click at [61, 35] on link "Exit" at bounding box center [59, 27] width 63 height 31
